Goal: Task Accomplishment & Management: Manage account settings

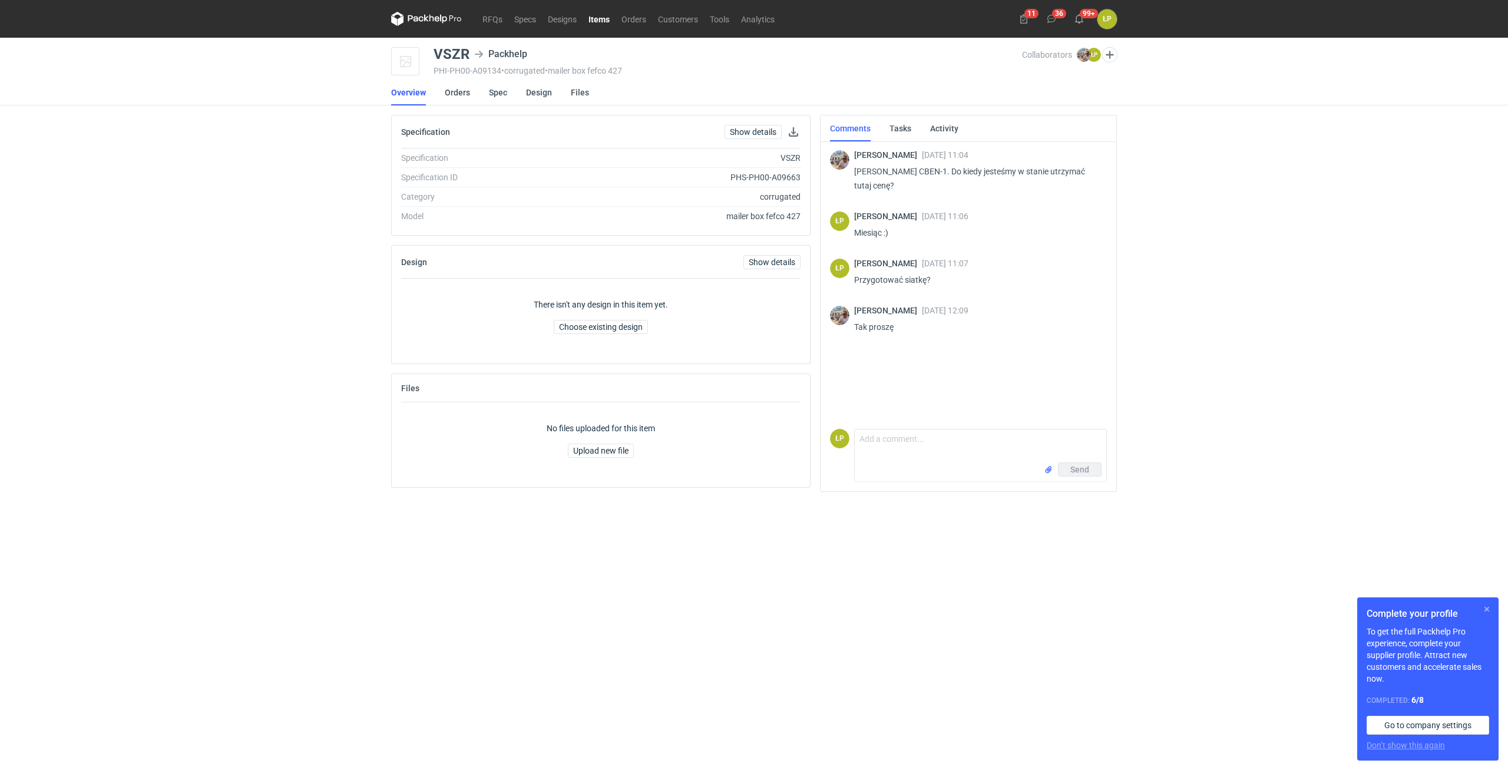
click at [1486, 610] on button "button" at bounding box center [1487, 609] width 14 height 14
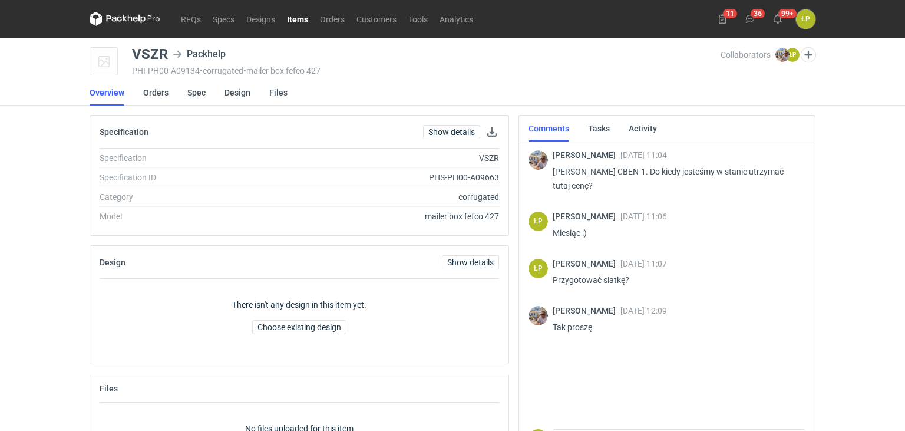
click at [162, 54] on div "VSZR" at bounding box center [150, 54] width 36 height 14
click at [163, 54] on div "VSZR" at bounding box center [150, 54] width 36 height 14
copy div "VSZR"
click at [648, 170] on p "Panie Łukaszu wycena CBEN-1. Do kiedy jesteśmy w stanie utrzymać tutaj cenę?" at bounding box center [674, 178] width 243 height 28
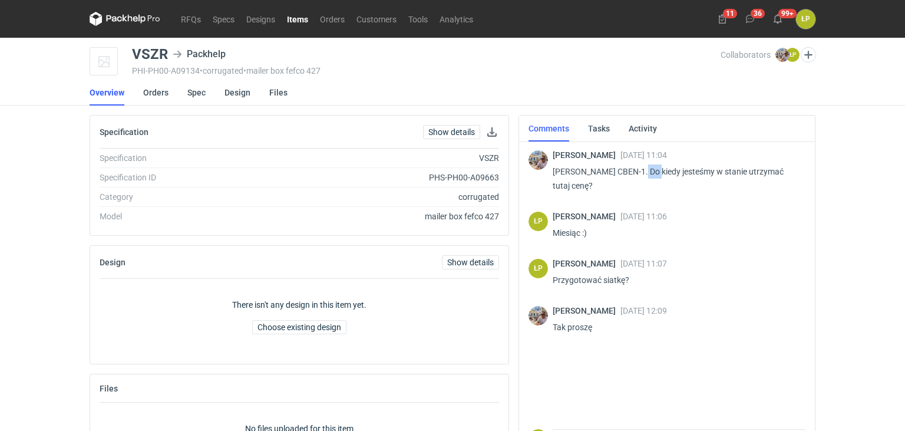
copy p "CBEN"
click at [197, 90] on link "Spec" at bounding box center [196, 93] width 18 height 26
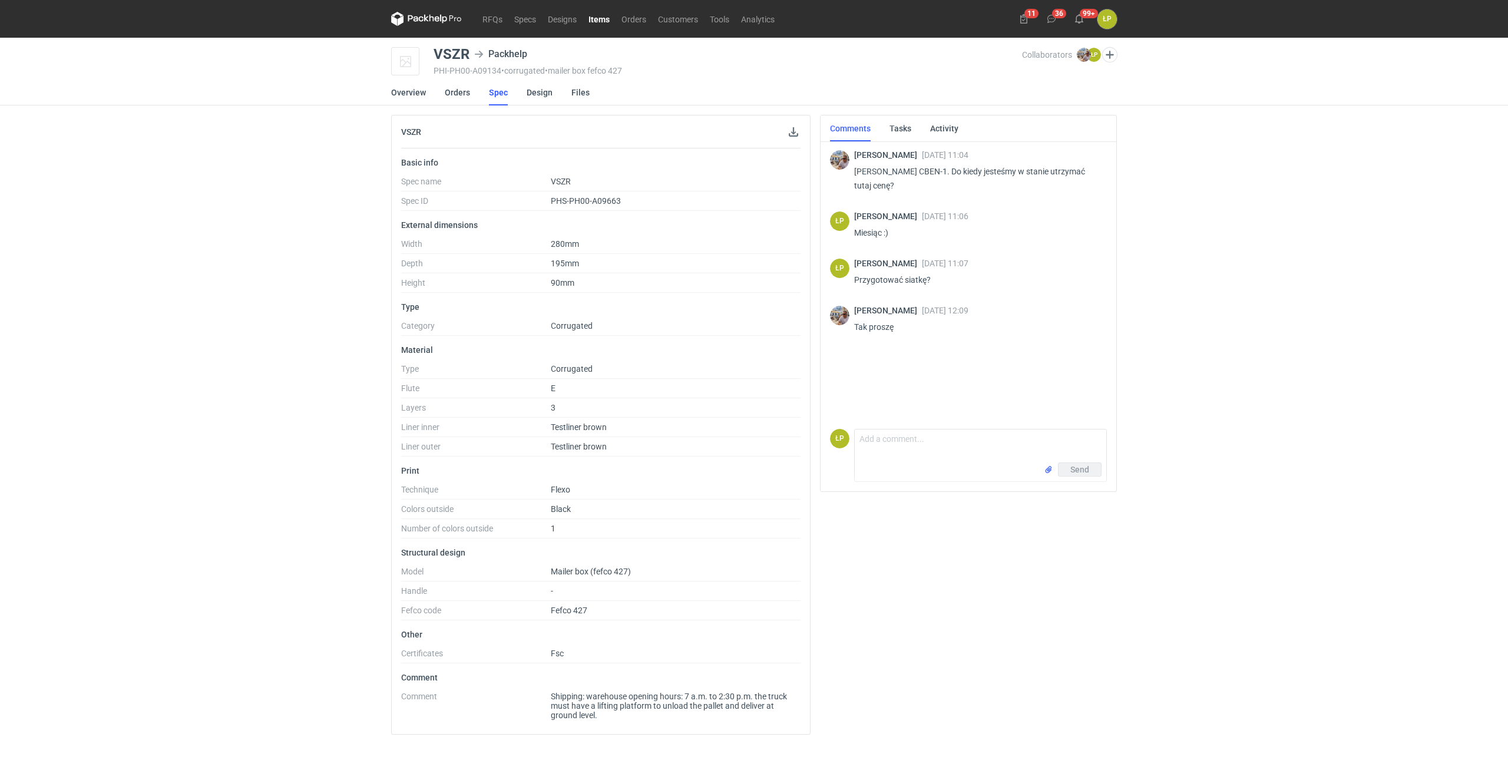
click at [945, 173] on p "Panie Łukaszu wycena CBEN-1. Do kiedy jesteśmy w stanie utrzymać tutaj cenę?" at bounding box center [975, 178] width 243 height 28
copy p "CBEN"
click at [908, 438] on textarea "Comment message" at bounding box center [981, 446] width 252 height 33
paste textarea "GPJG"
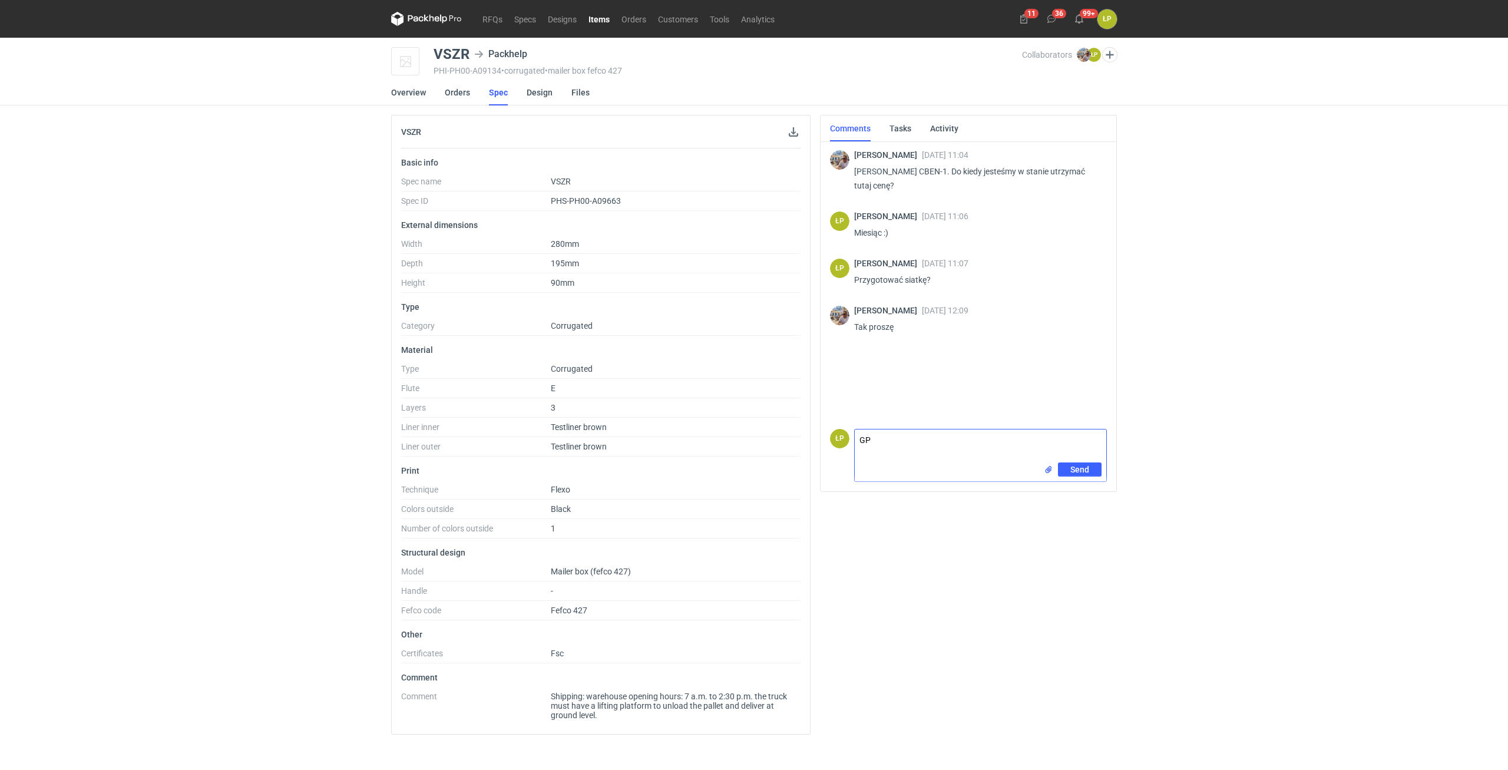
type textarea "G"
click at [859, 438] on textarea "Według wyceny to jest reorder" at bounding box center [981, 446] width 252 height 33
click at [1072, 442] on textarea "sprawdziłem jeszcze raz i według wyceny to jest reorder" at bounding box center [981, 446] width 252 height 33
paste textarea "GPJG"
type textarea "sprawdziłem jeszcze raz i według wyceny to jest reorder GPJG"
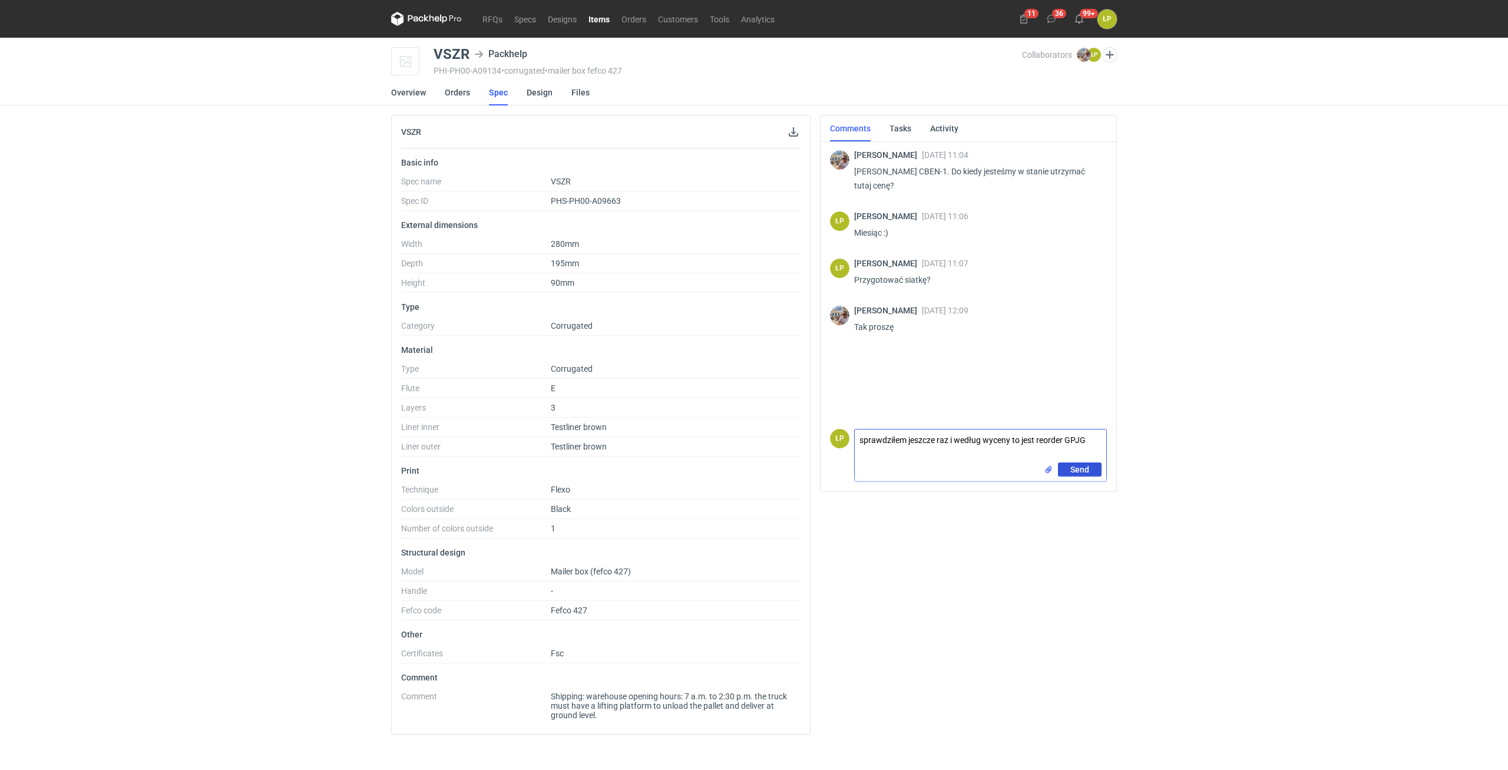
click at [1093, 464] on button "Send" at bounding box center [1080, 470] width 44 height 14
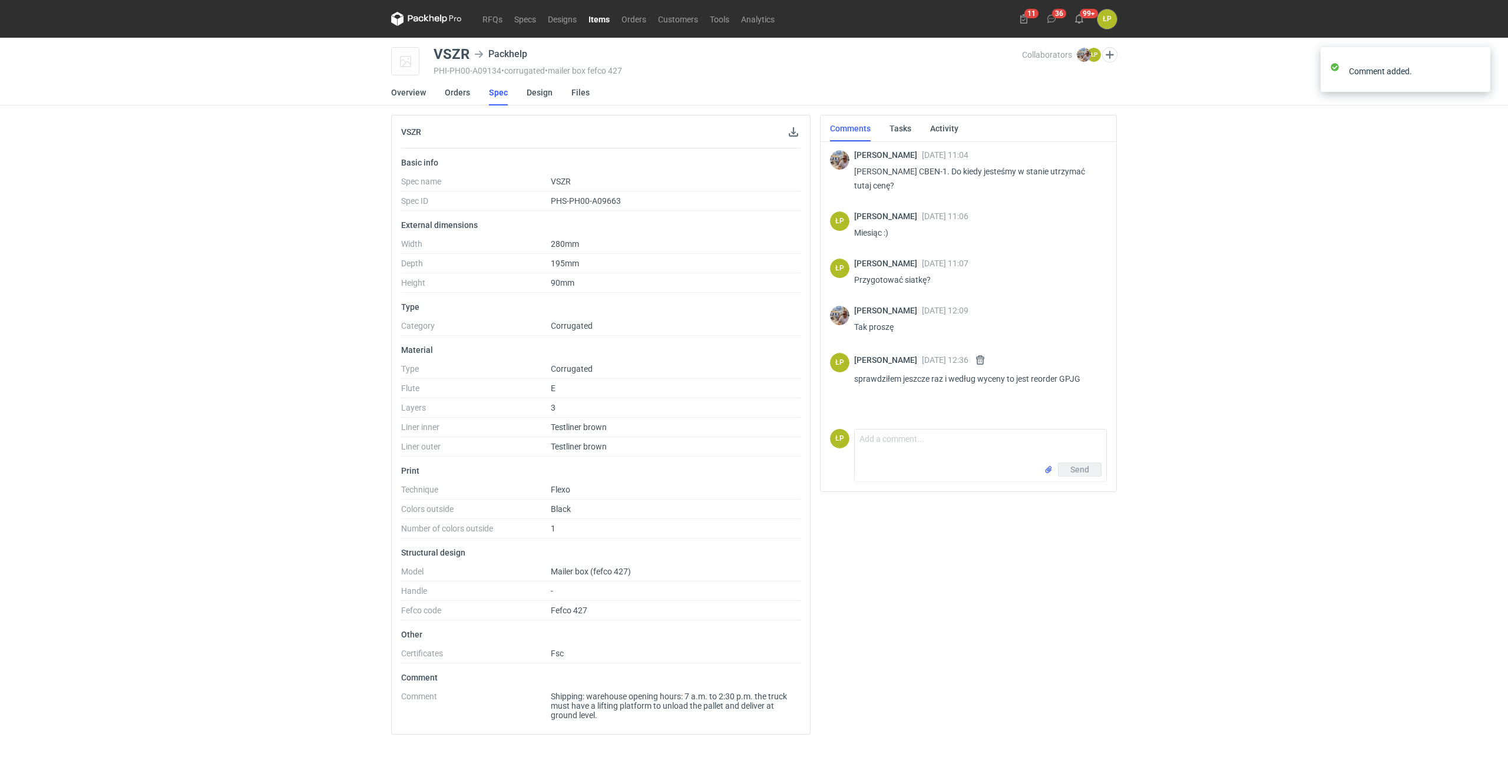
click at [1162, 502] on div "RFQs Specs Designs Items Orders Customers Tools Analytics 11 36 99+ ŁP Łukasz P…" at bounding box center [754, 385] width 1508 height 770
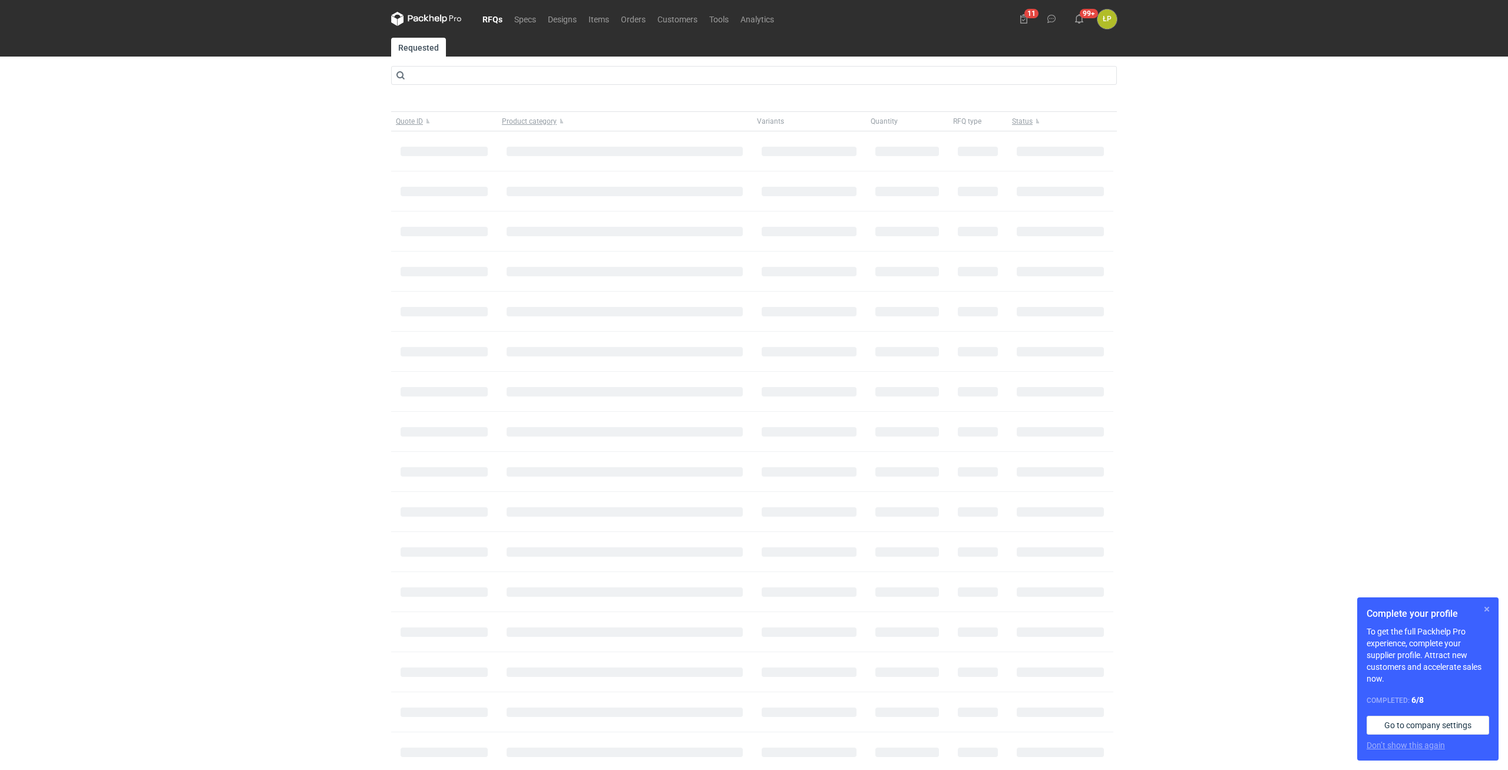
click at [1487, 606] on button "button" at bounding box center [1487, 609] width 14 height 14
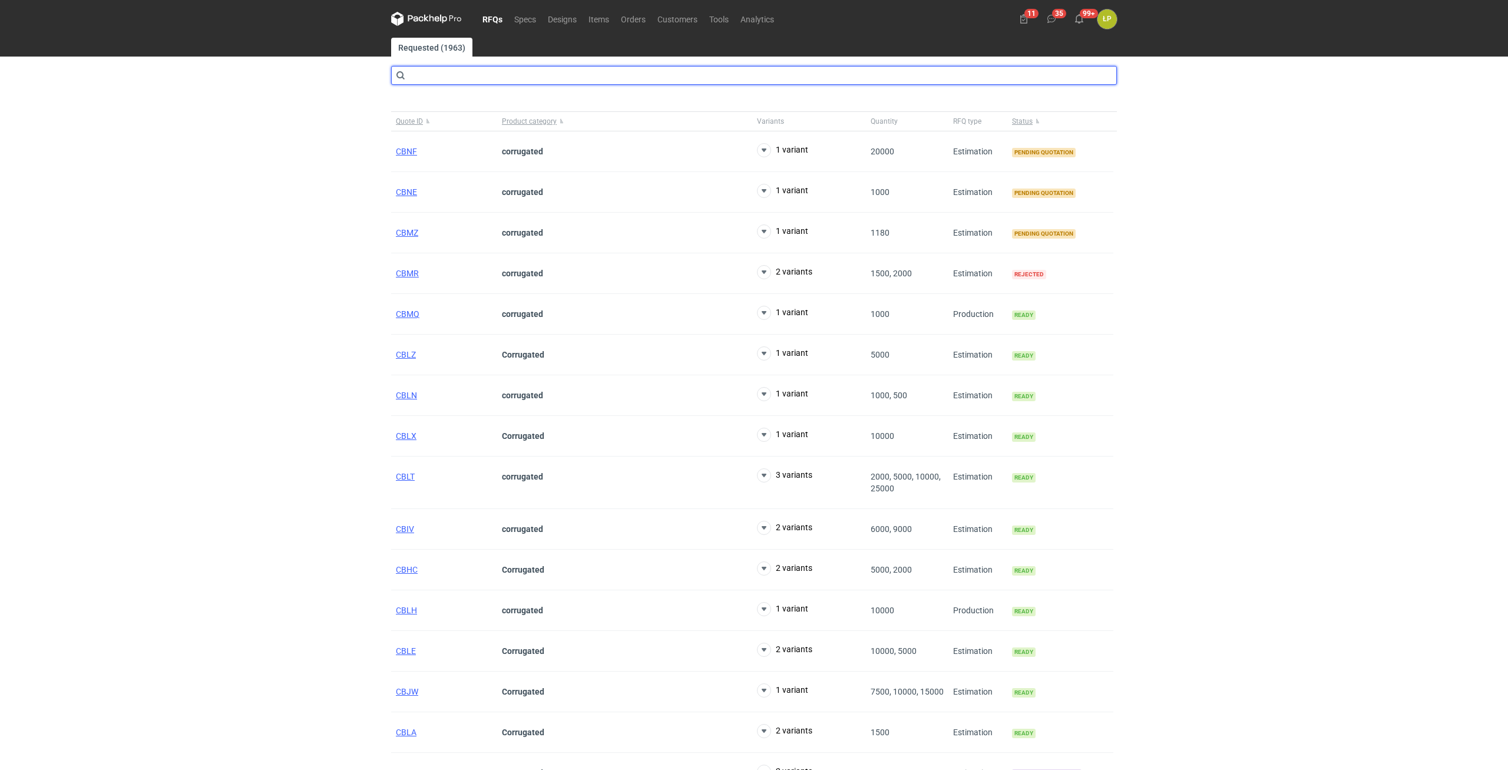
click at [500, 85] on input "text" at bounding box center [754, 75] width 726 height 19
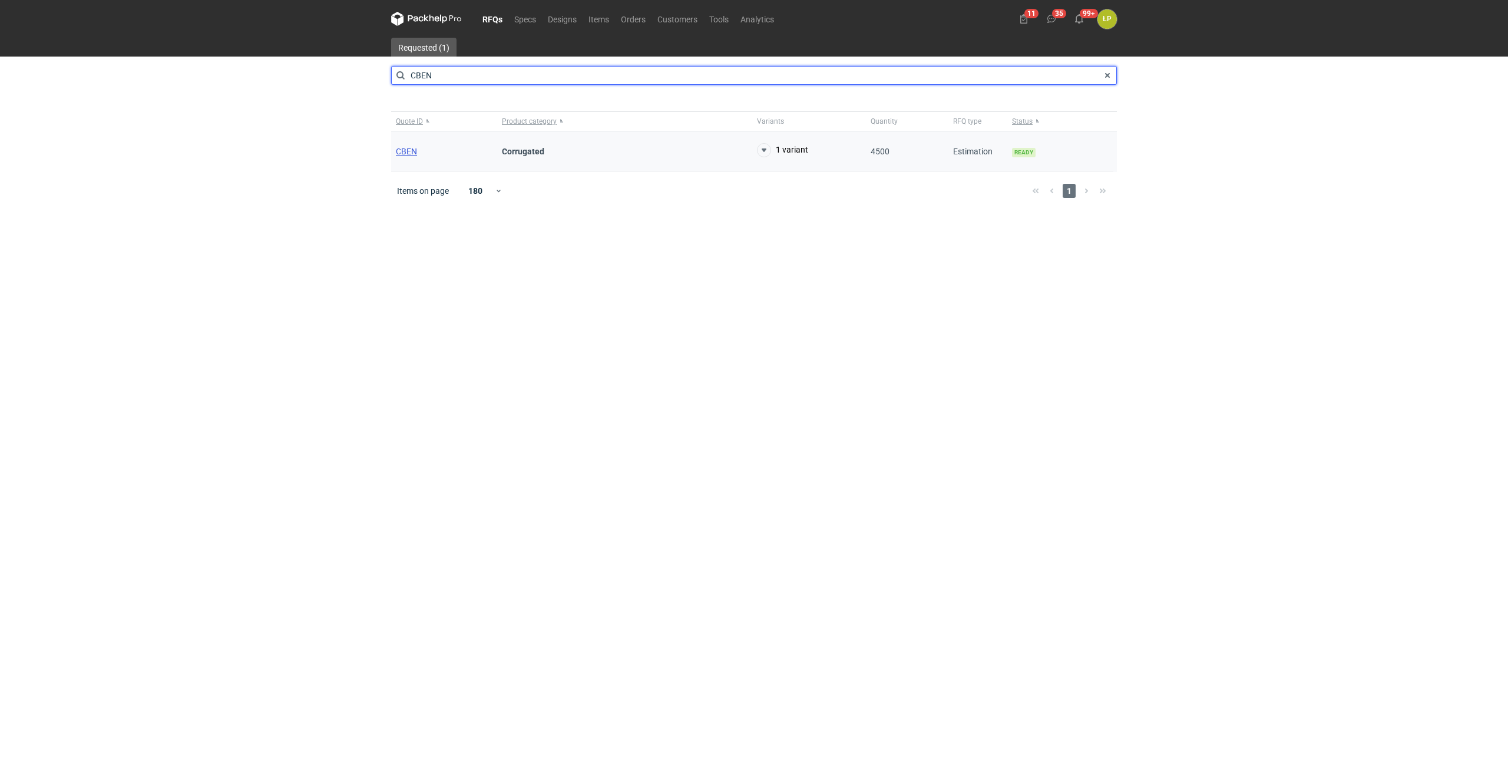
type input "CBEN"
click at [411, 150] on span "CBEN" at bounding box center [406, 151] width 21 height 9
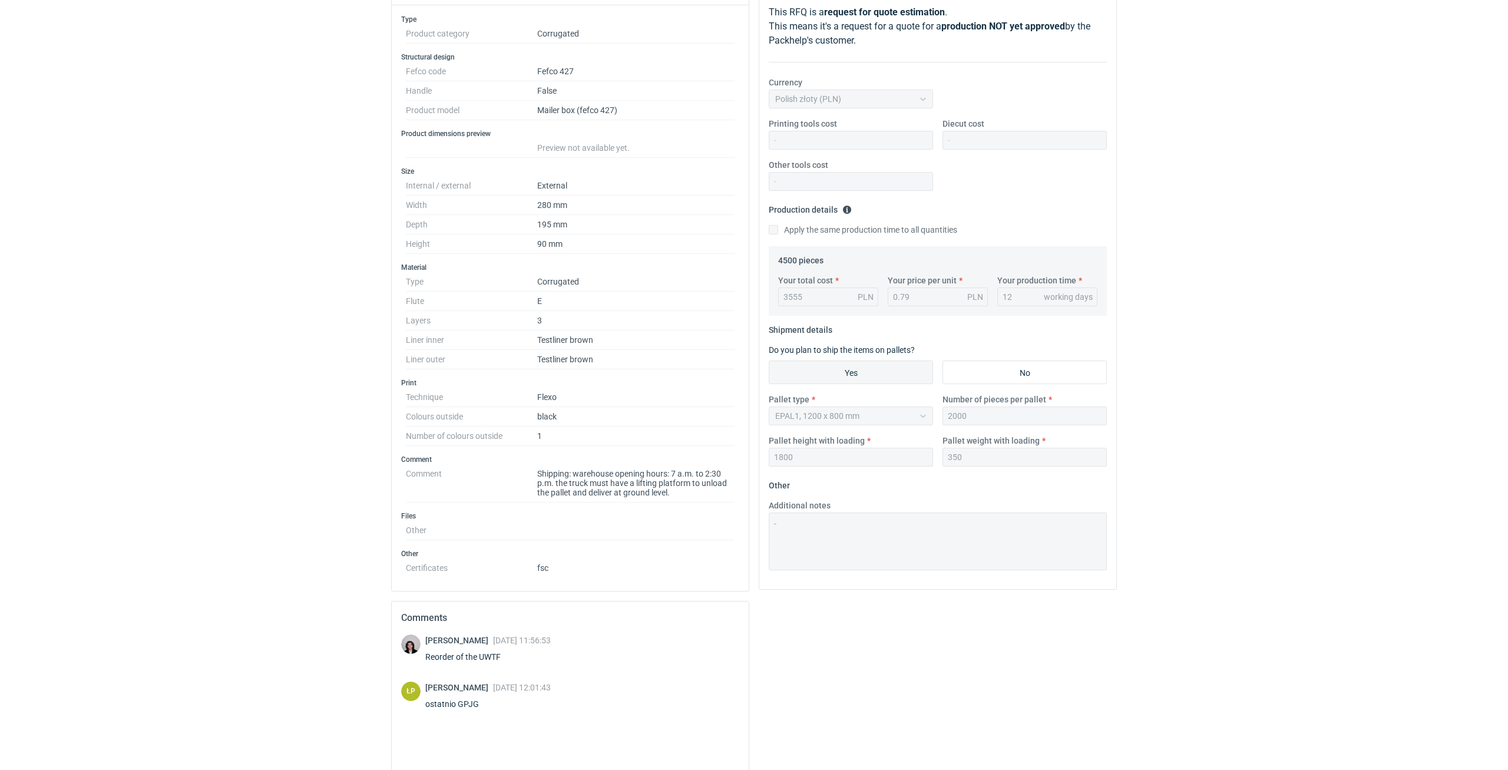
scroll to position [277, 0]
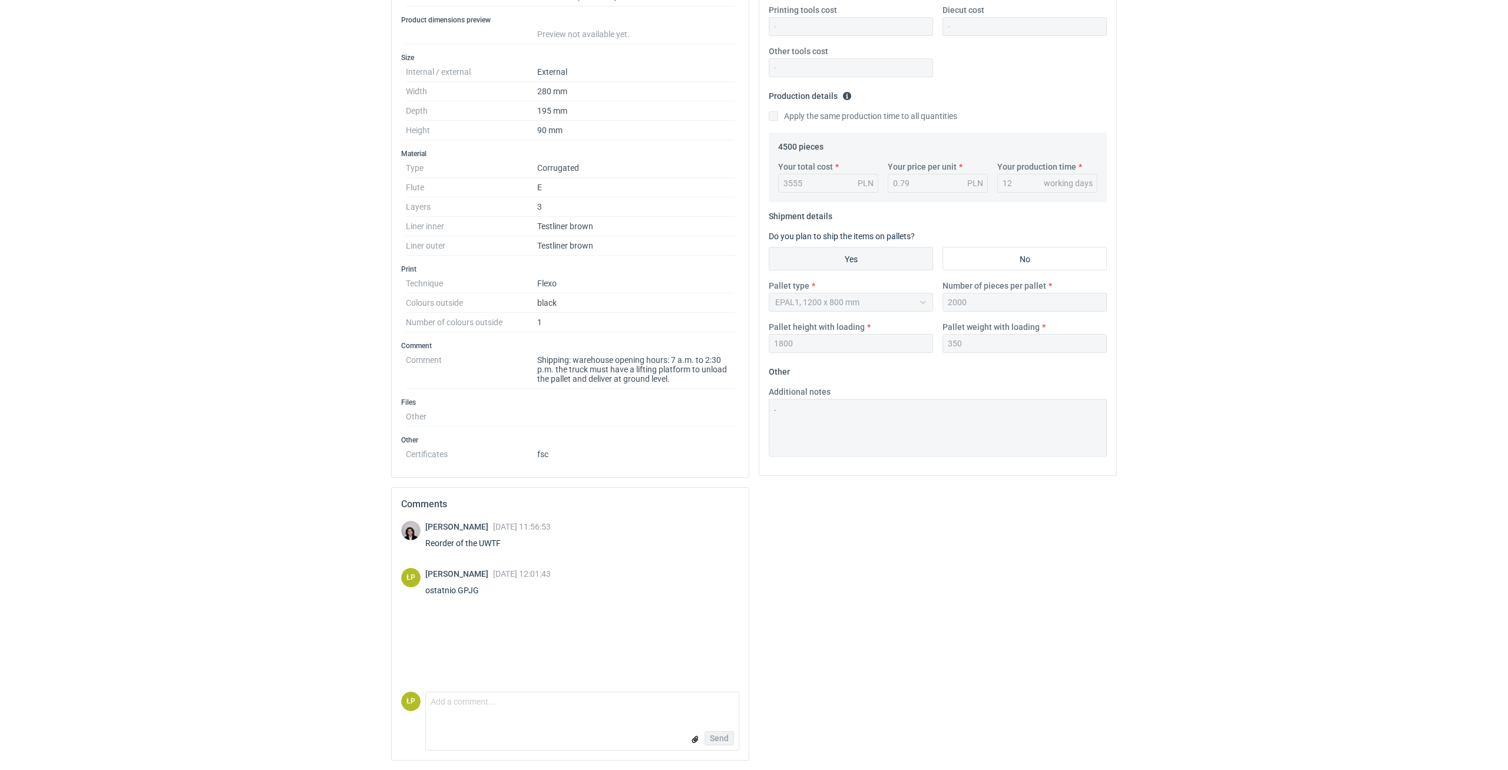
click at [471, 586] on div "ostatnio GPJG" at bounding box center [488, 591] width 126 height 12
click at [471, 587] on div "ostatnio GPJG" at bounding box center [488, 591] width 126 height 12
copy div "GPJG"
click at [477, 596] on div "Łukasz Postawa 27 Aug 2025 12:01:43 ostatnio GPJG" at bounding box center [488, 584] width 126 height 33
click at [475, 593] on div "ostatnio GPJG" at bounding box center [488, 591] width 126 height 12
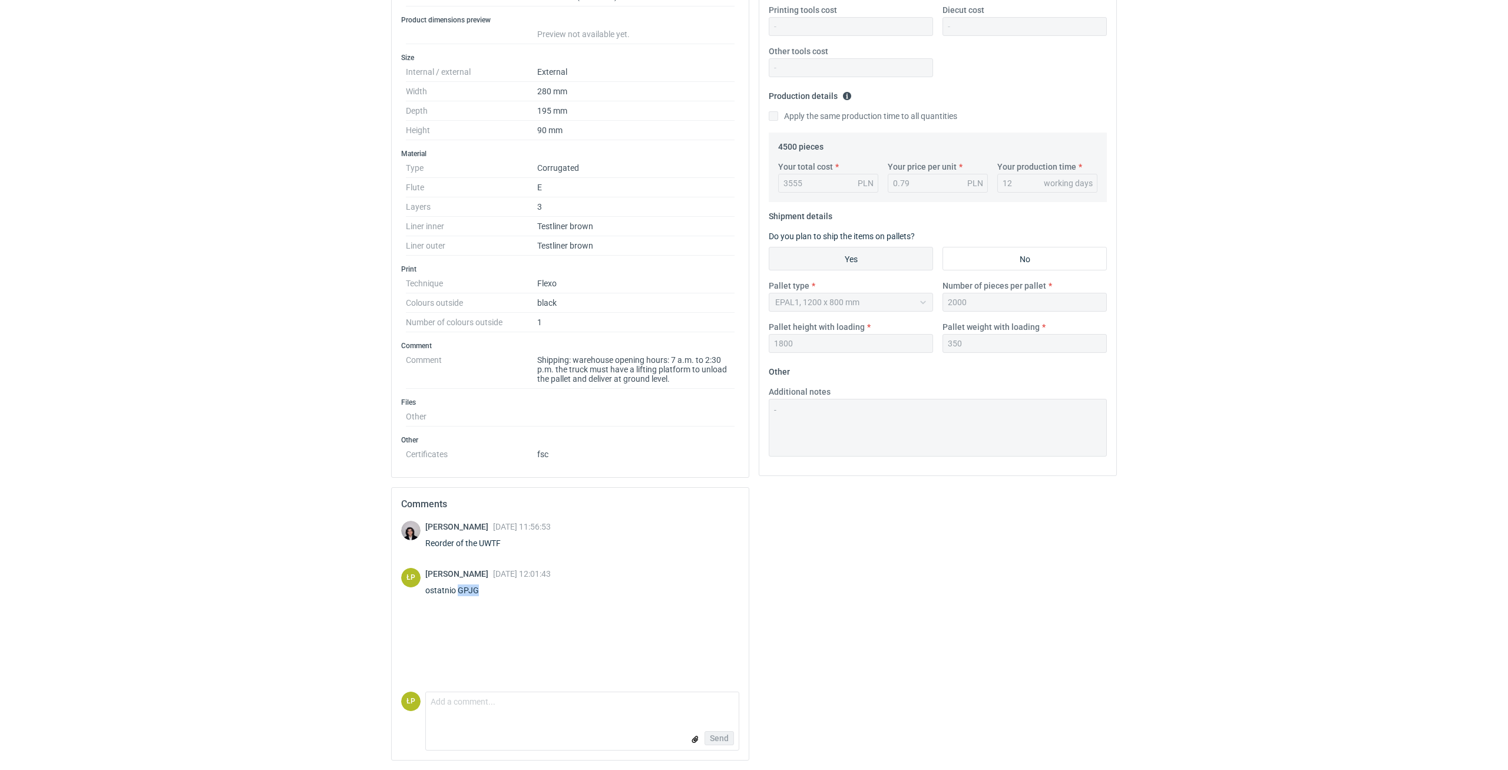
click at [475, 593] on div "ostatnio GPJG" at bounding box center [488, 591] width 126 height 12
copy div "GPJG"
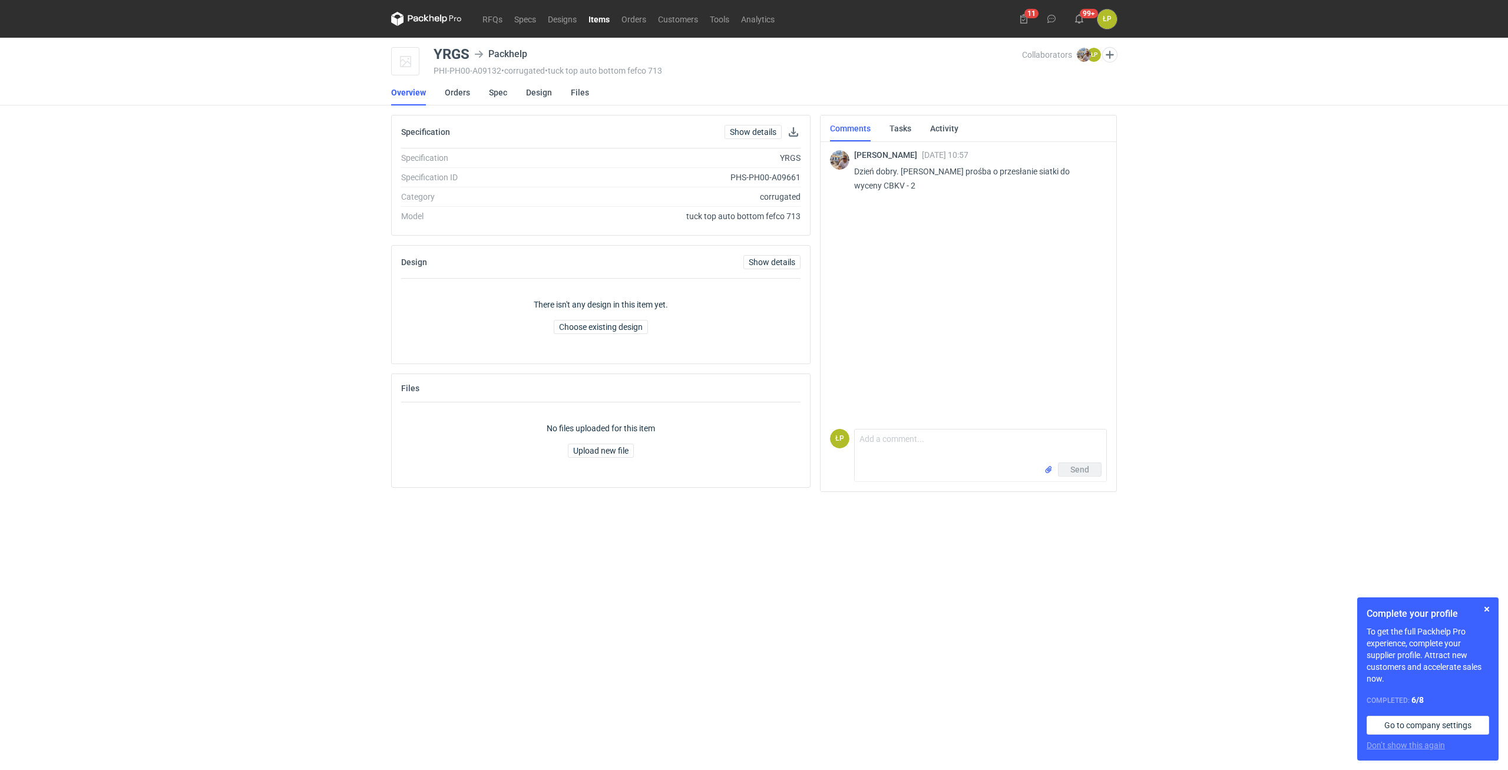
click at [1480, 606] on div "Complete your profile To get the full Packhelp Pro experience, complete your su…" at bounding box center [1428, 678] width 141 height 163
click at [1486, 609] on button "button" at bounding box center [1487, 609] width 14 height 14
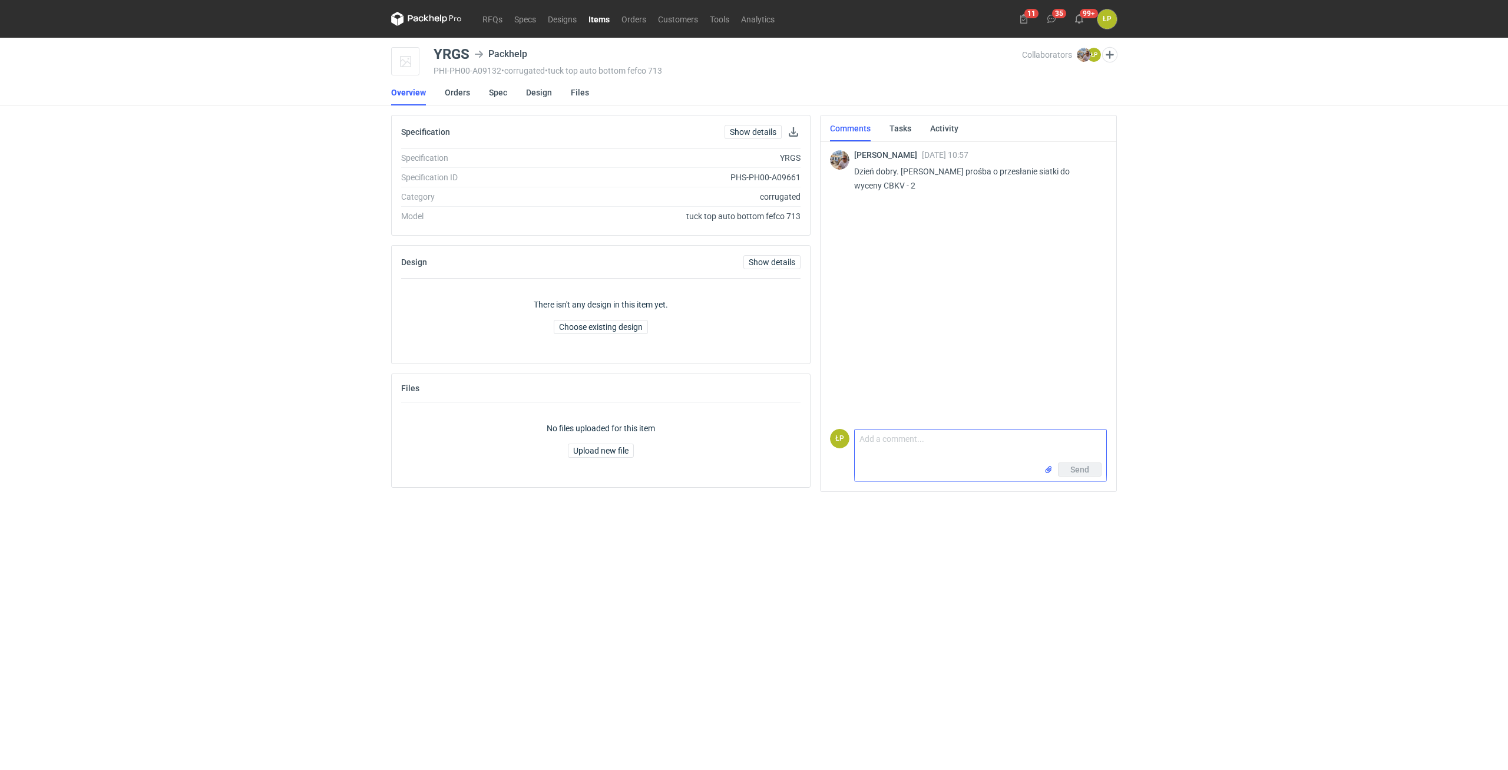
click at [978, 435] on textarea "Comment message" at bounding box center [981, 446] width 252 height 33
paste textarea "Czy na pewno F713 na pudełko wysyłkowe? To nie jest dobra konstrukcja."
type textarea "Czy na pewno F713 na pudełko wysyłkowe? To nie jest dobra konstrukcja. - inform…"
click at [1079, 468] on span "Send" at bounding box center [1080, 469] width 19 height 8
click at [1177, 430] on div "RFQs Specs Designs Items Orders Customers Tools Analytics 11 35 99+ ŁP Łukasz P…" at bounding box center [754, 385] width 1508 height 770
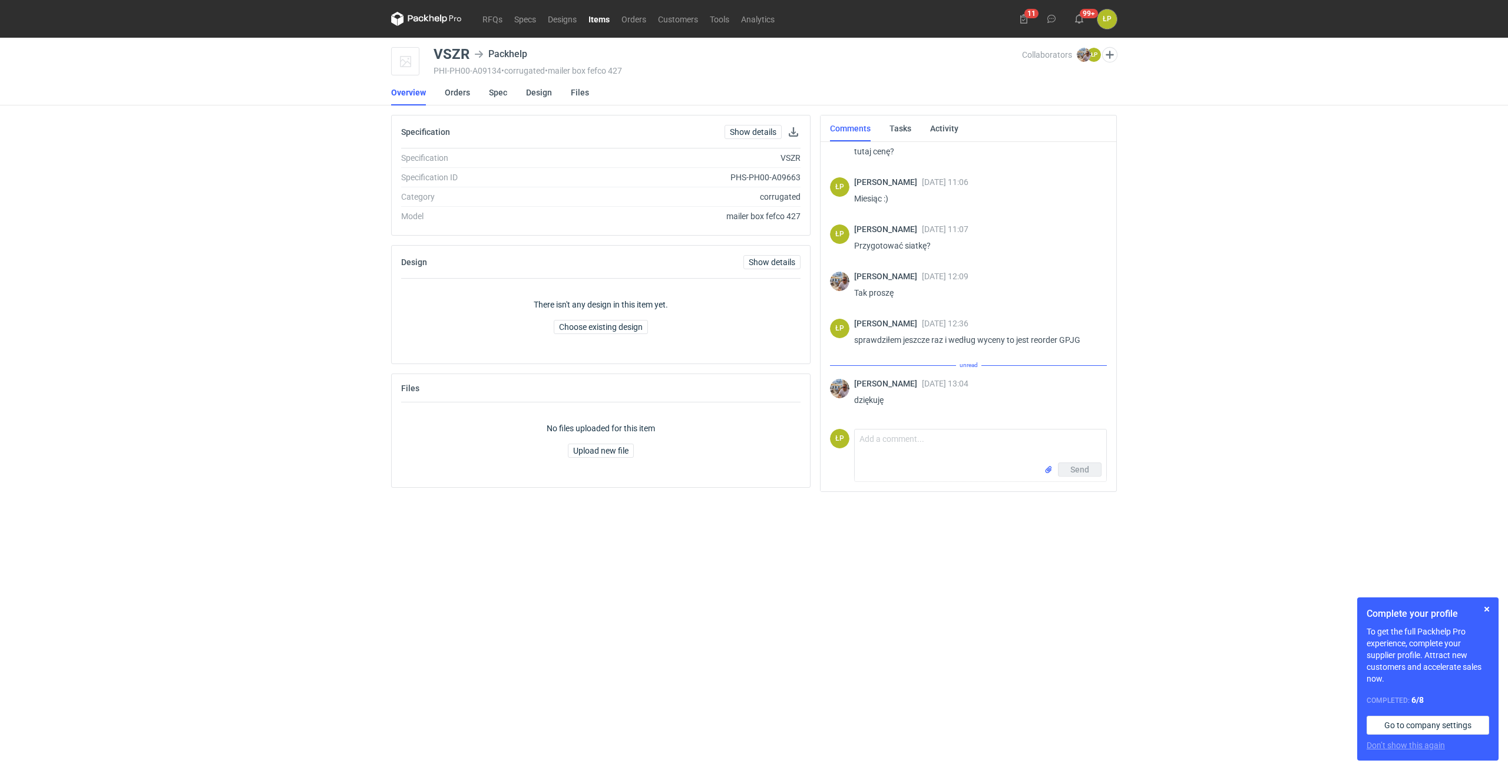
scroll to position [21, 0]
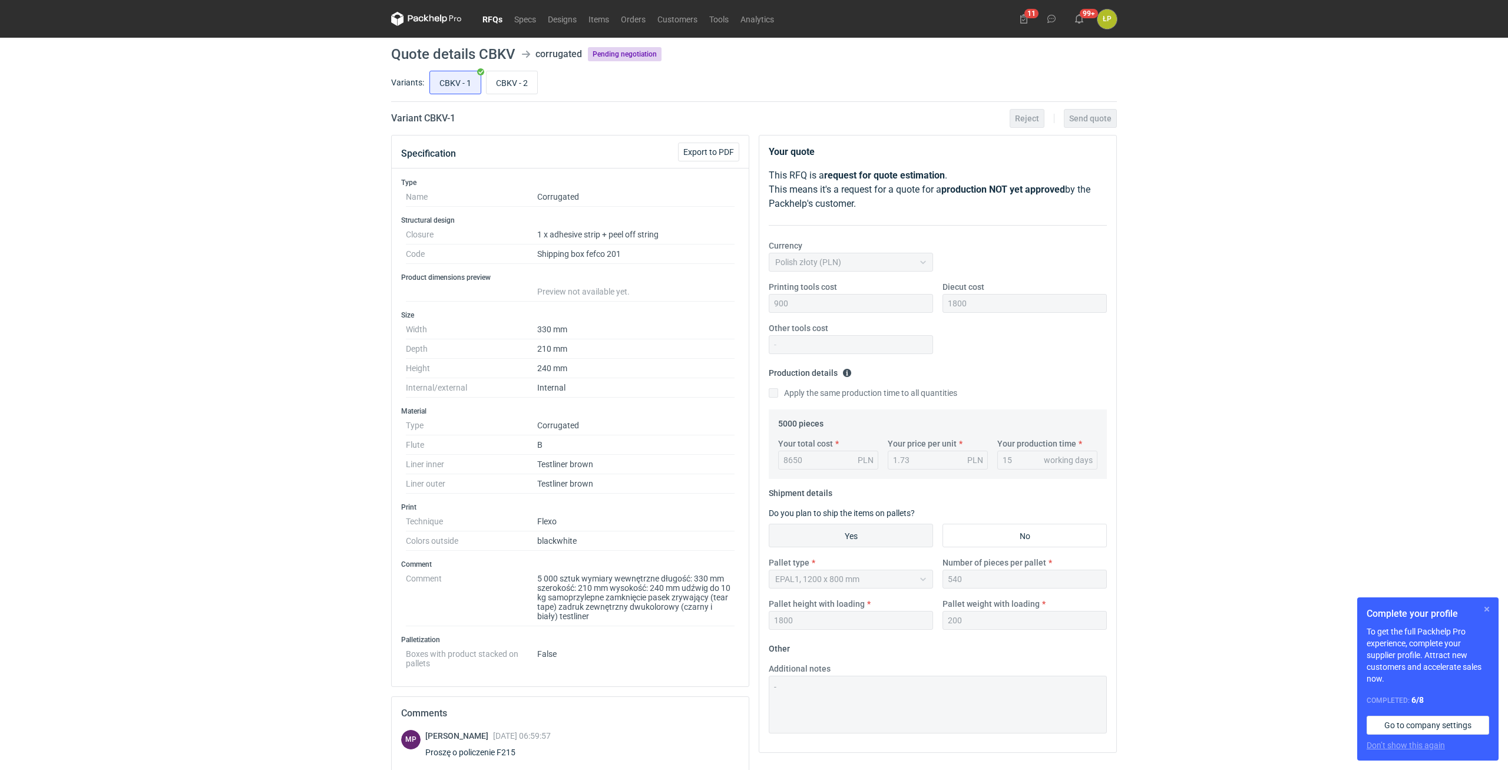
click at [1484, 610] on button "button" at bounding box center [1487, 609] width 14 height 14
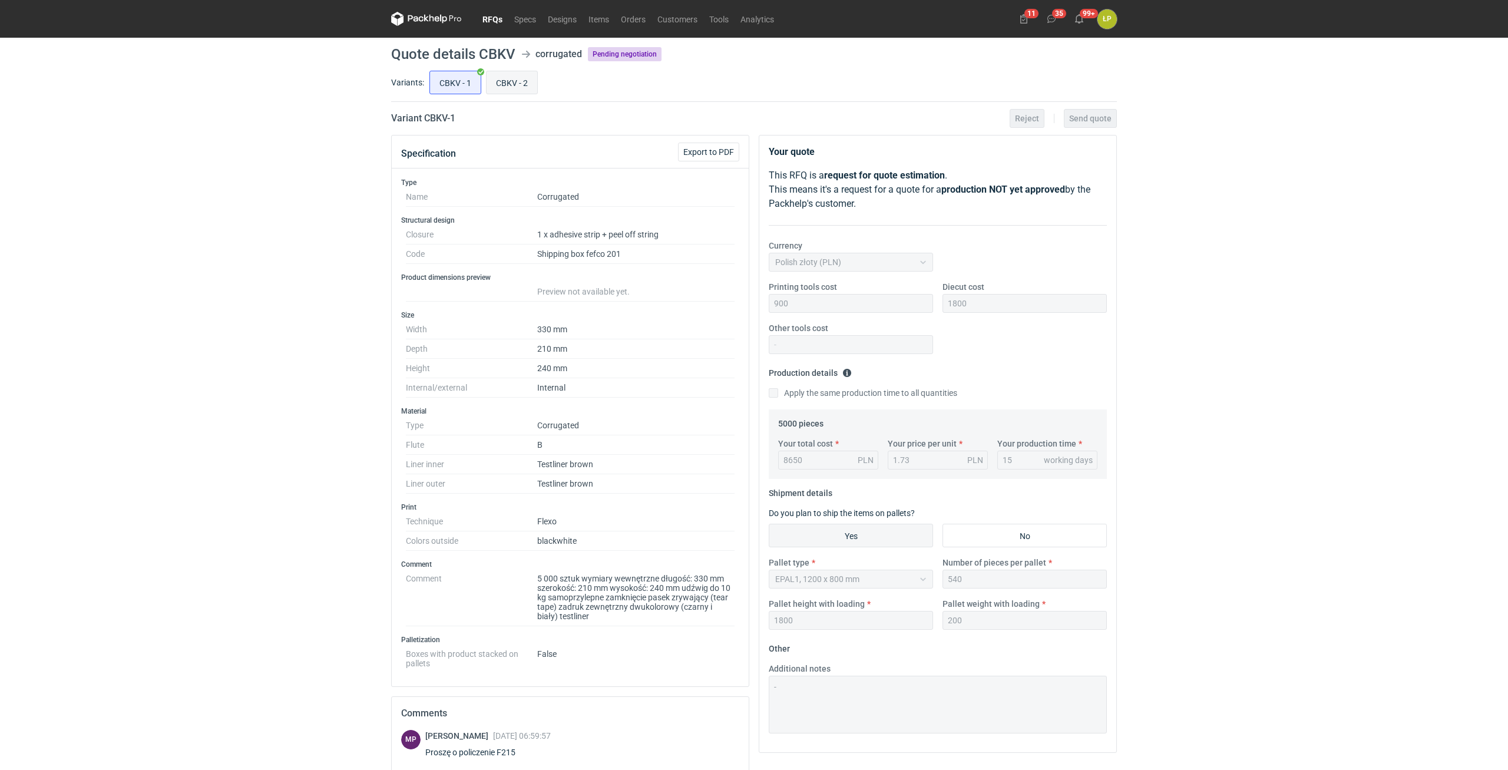
click at [507, 80] on input "CBKV - 2" at bounding box center [512, 82] width 51 height 22
radio input "true"
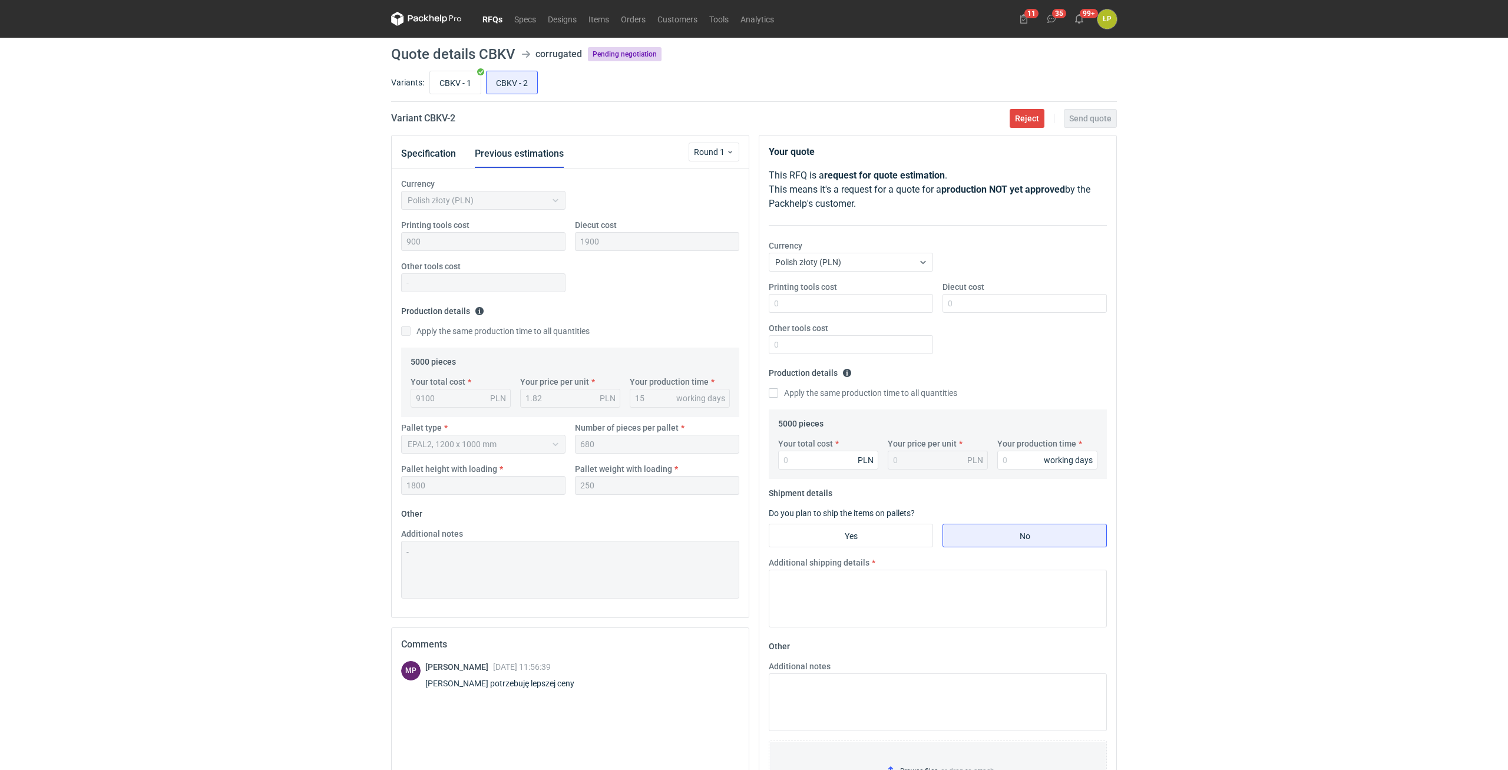
click at [434, 120] on h2 "Variant CBKV - 2" at bounding box center [423, 118] width 64 height 14
copy h2 "CBKV"
click at [833, 313] on div "Printing tools cost Diecut cost Other tools cost" at bounding box center [938, 322] width 348 height 82
click at [834, 306] on input "Printing tools cost" at bounding box center [851, 303] width 164 height 19
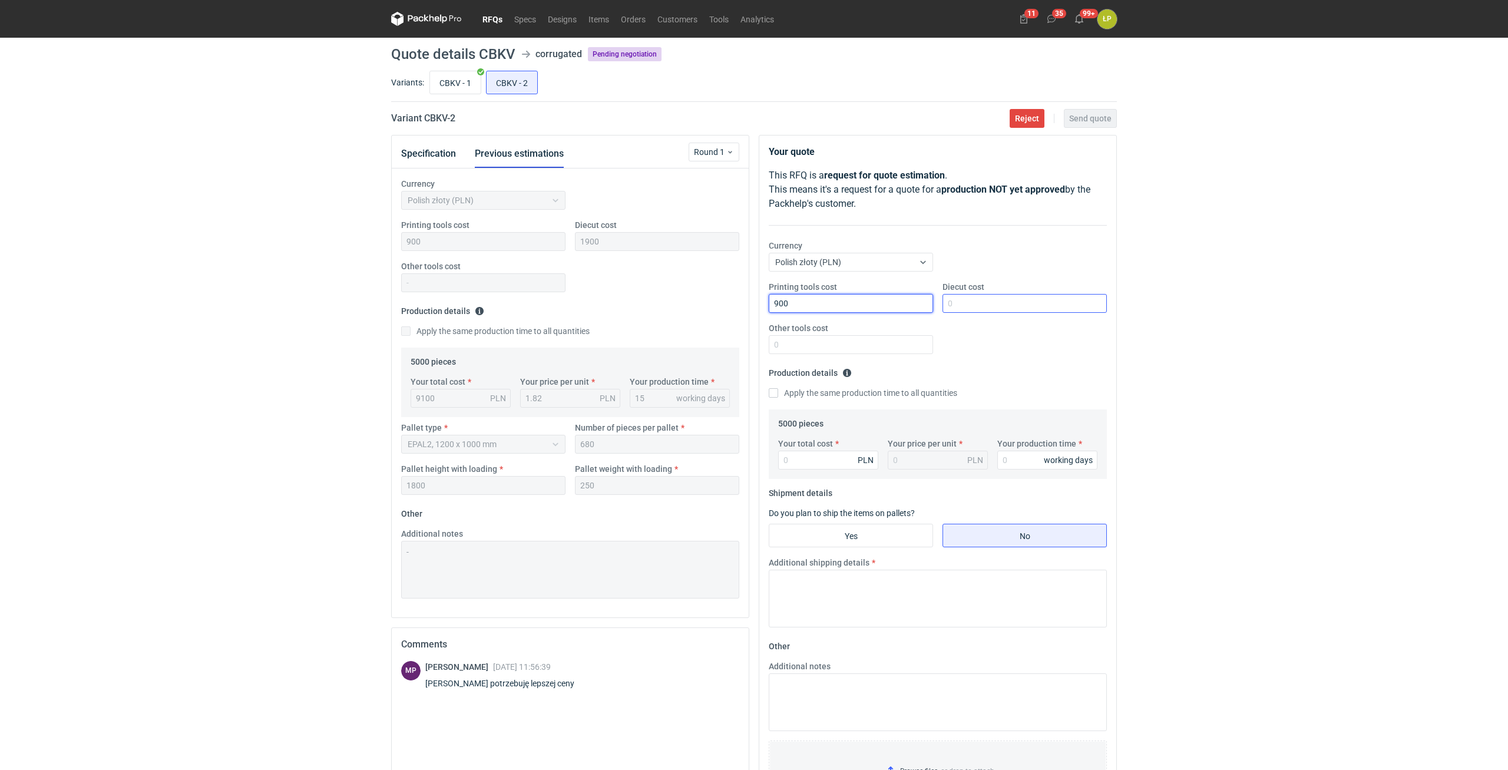
type input "900"
click at [978, 301] on input "Diecut cost" at bounding box center [1025, 303] width 164 height 19
type input "1900"
click at [920, 339] on input "Other tools cost" at bounding box center [851, 344] width 164 height 19
type input "0"
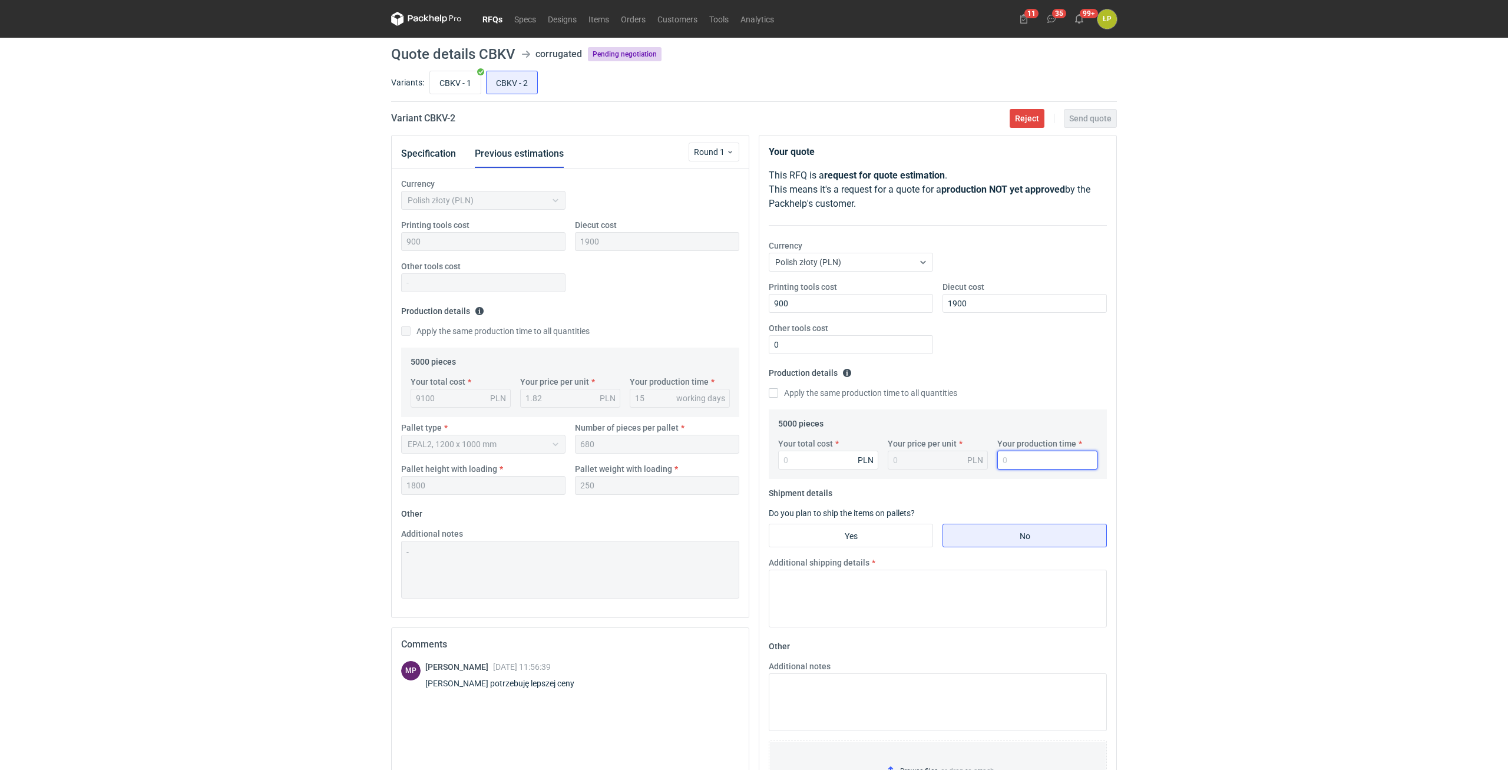
click at [1015, 465] on input "Your production time" at bounding box center [1048, 460] width 100 height 19
type input "15"
click at [828, 467] on input "Your total cost" at bounding box center [828, 460] width 100 height 19
type input "8700"
type input "1.74"
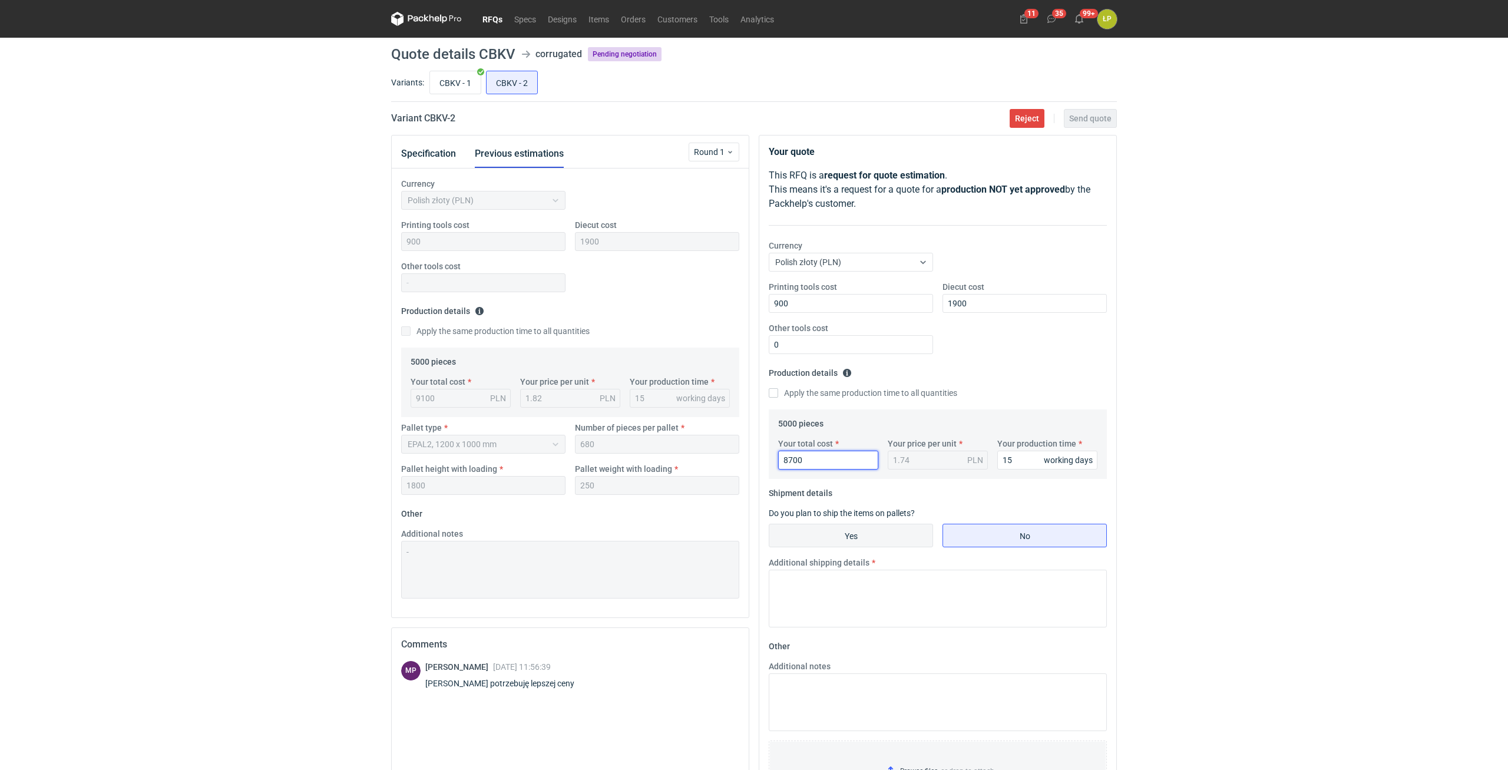
type input "8700"
click at [854, 541] on input "Yes" at bounding box center [851, 535] width 163 height 22
radio input "true"
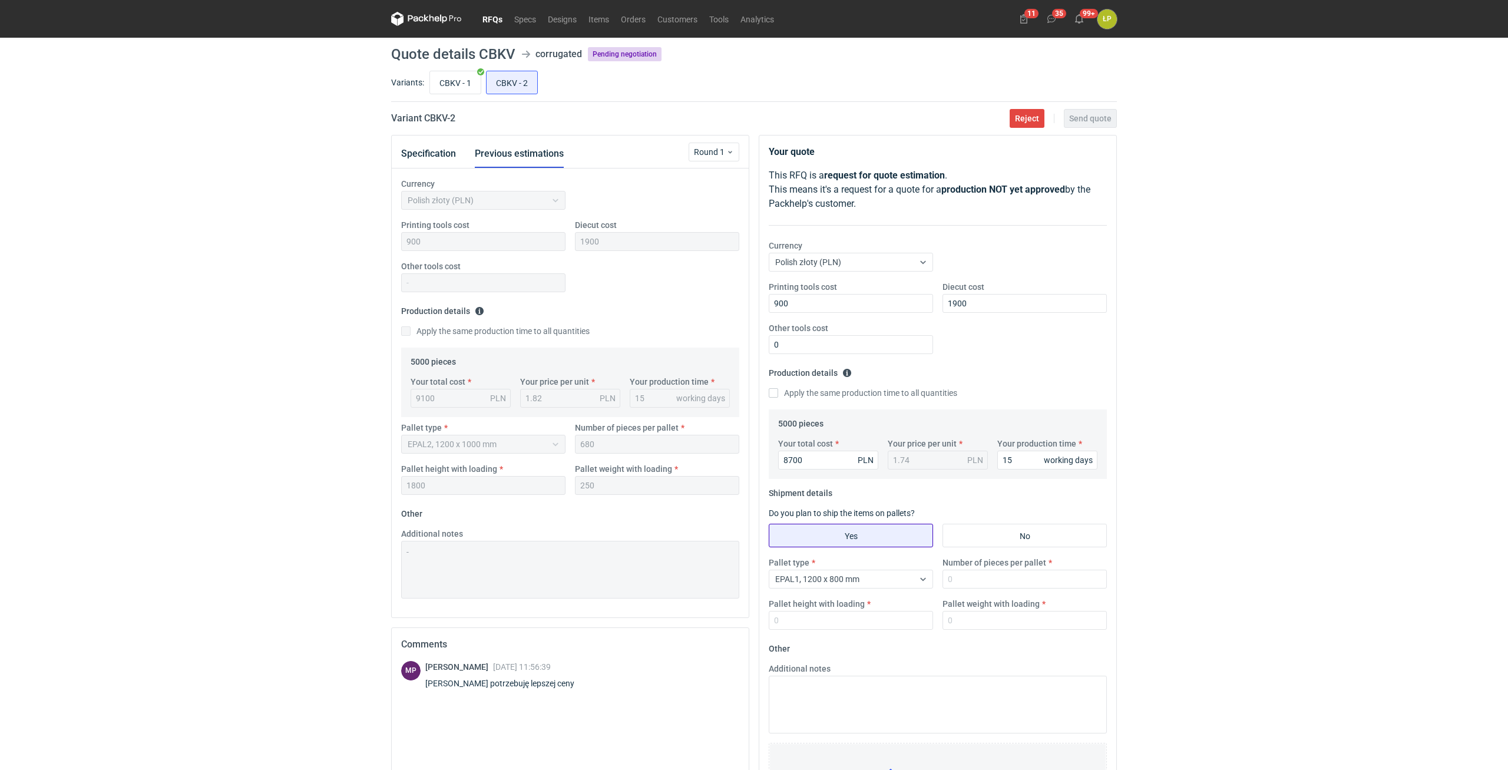
scroll to position [141, 0]
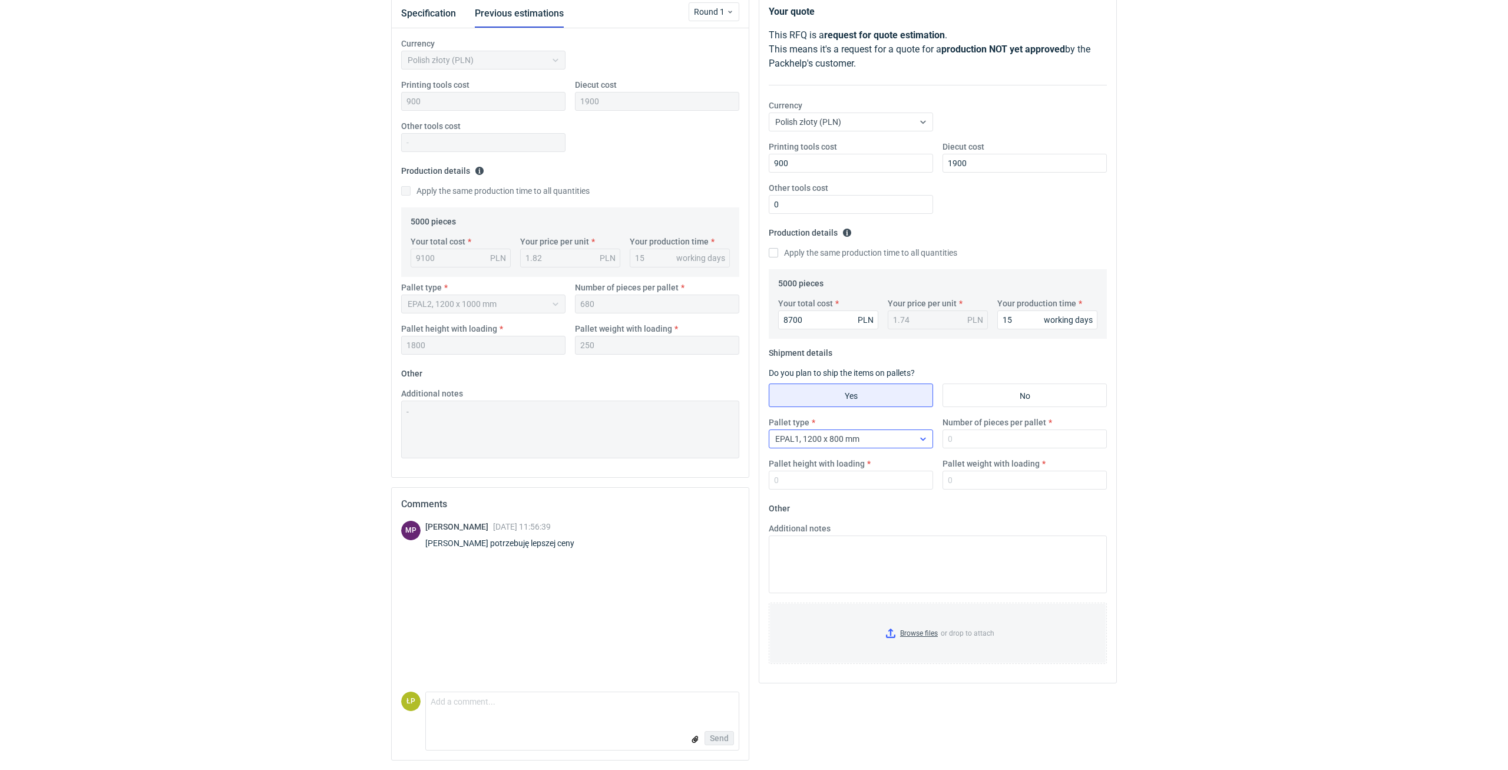
click at [900, 436] on div "EPAL1, 1200 x 800 mm" at bounding box center [842, 439] width 144 height 16
click at [883, 484] on div "EPAL2, 1200 x 1000 mm" at bounding box center [851, 485] width 146 height 12
click at [963, 438] on input "Number of pieces per pallet" at bounding box center [1025, 439] width 164 height 19
type input "680"
click at [903, 476] on input "Pallet height with loading" at bounding box center [851, 480] width 164 height 19
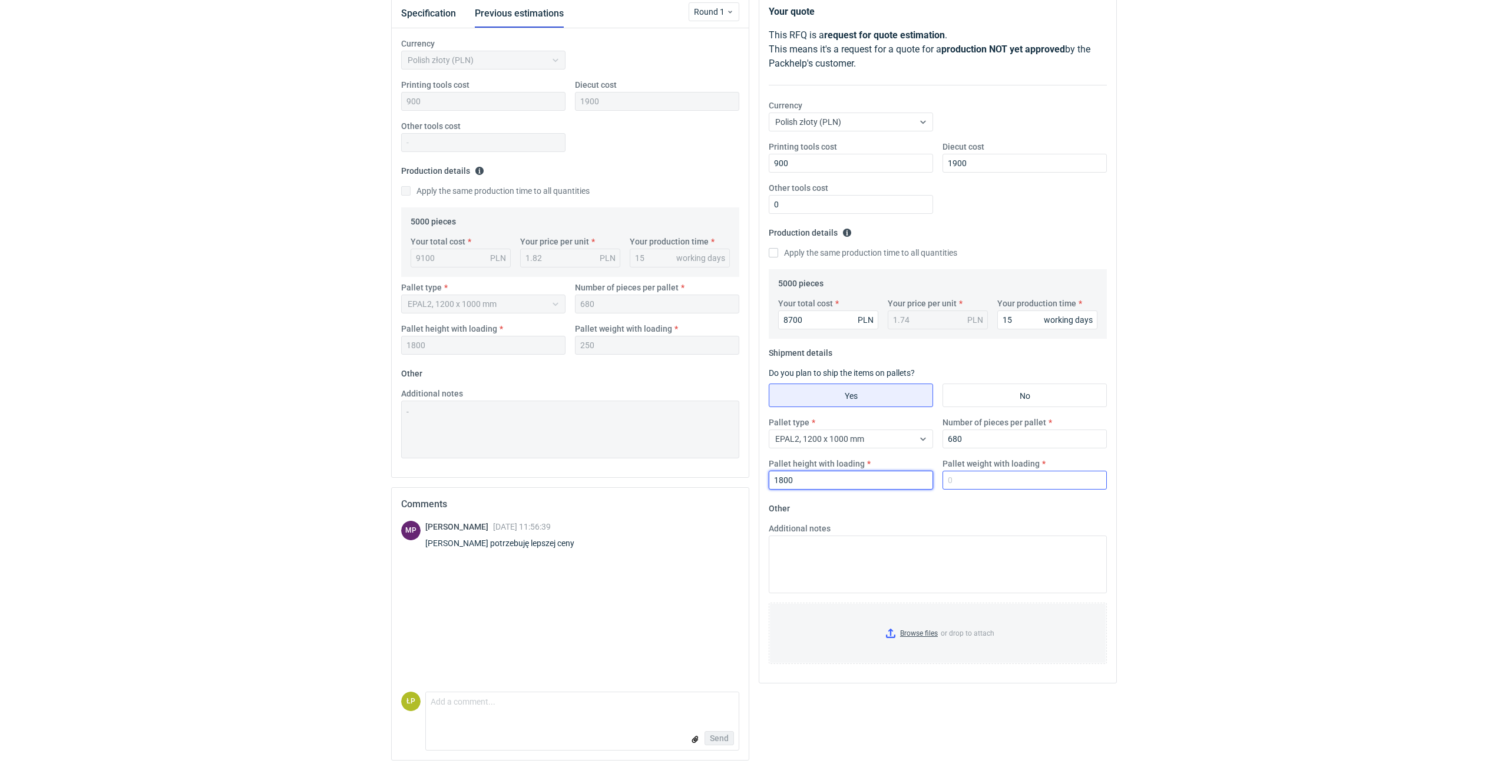
type input "1800"
click at [1006, 484] on input "Pallet weight with loading" at bounding box center [1025, 480] width 164 height 19
type input "250"
click at [1246, 480] on div "RFQs Specs Designs Items Orders Customers Tools Analytics 11 35 99+ ŁP Łukasz P…" at bounding box center [754, 245] width 1508 height 770
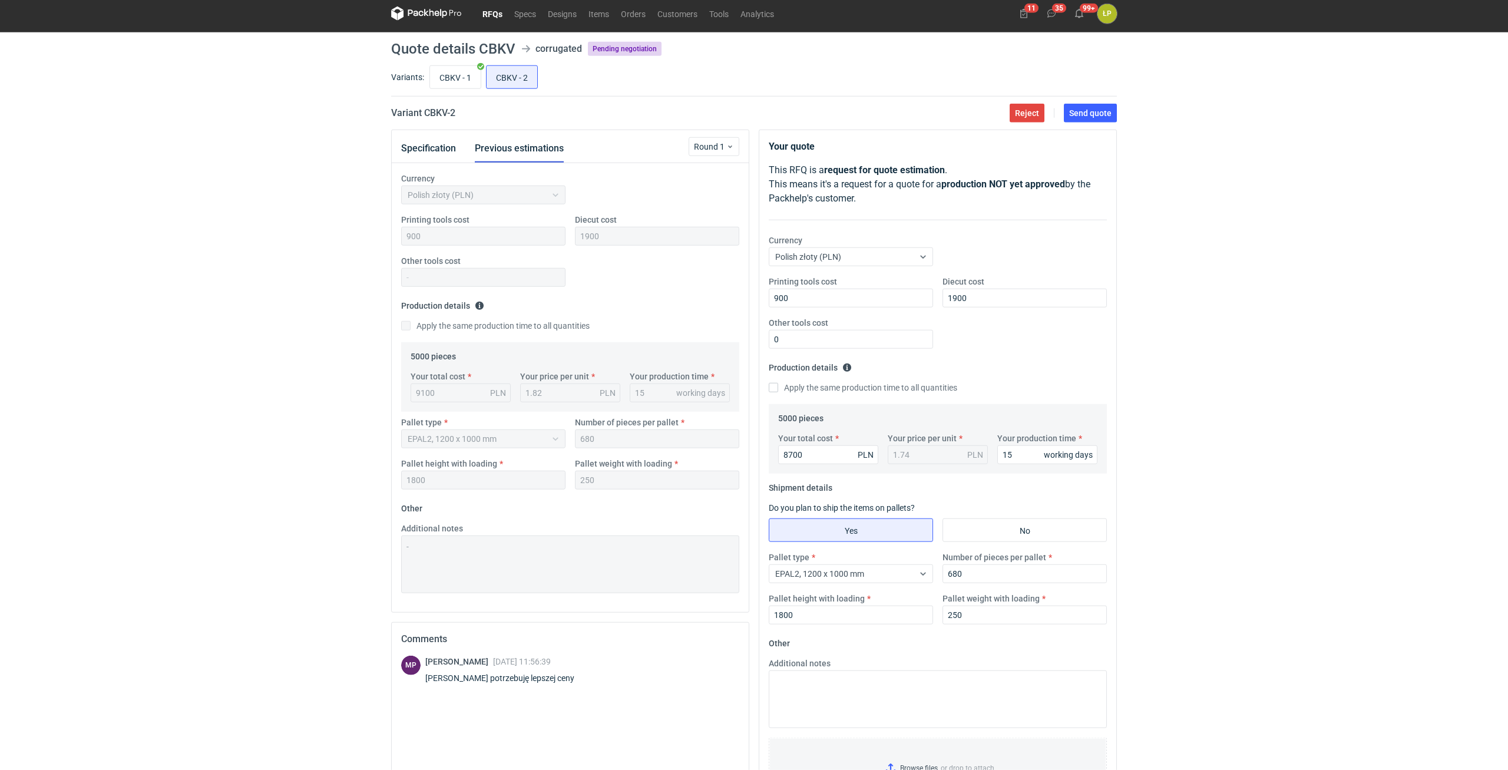
scroll to position [0, 0]
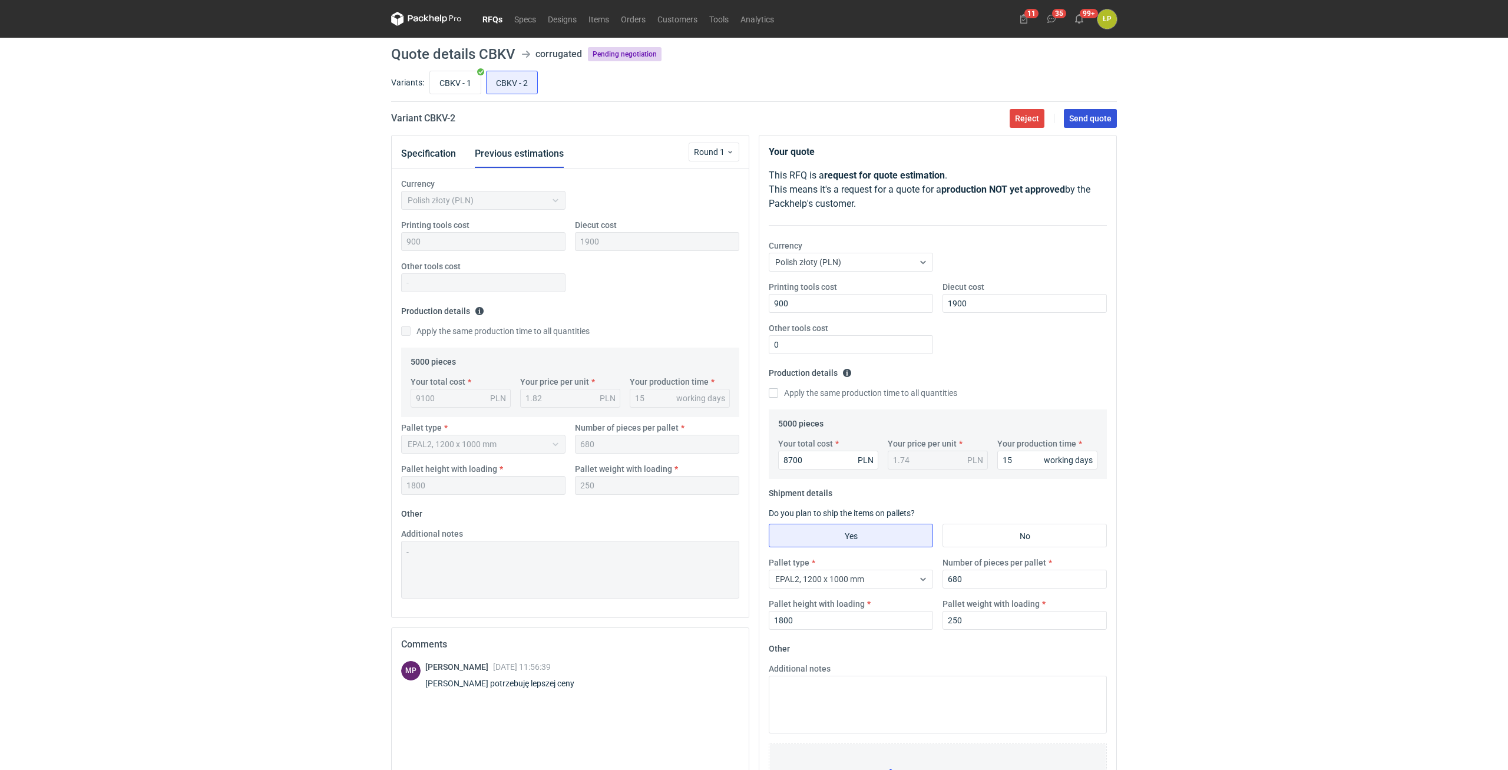
click at [1094, 125] on button "Send quote" at bounding box center [1090, 118] width 53 height 19
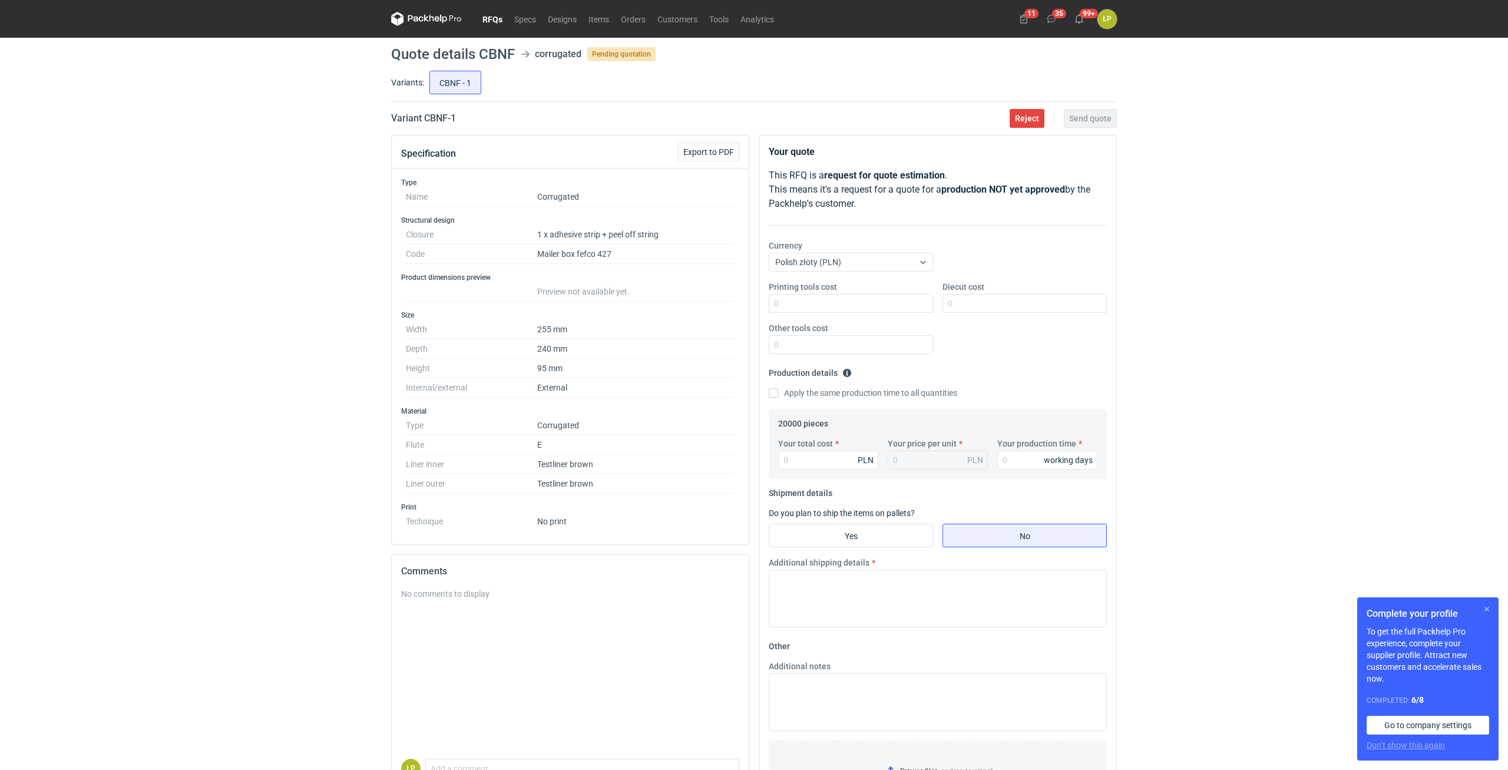
click at [1481, 610] on button "button" at bounding box center [1487, 609] width 14 height 14
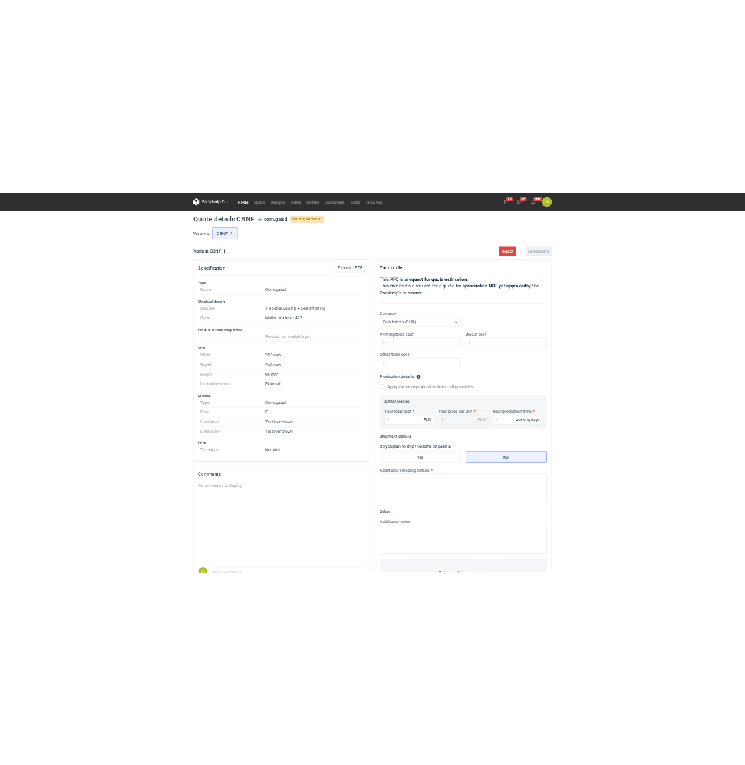
scroll to position [67, 0]
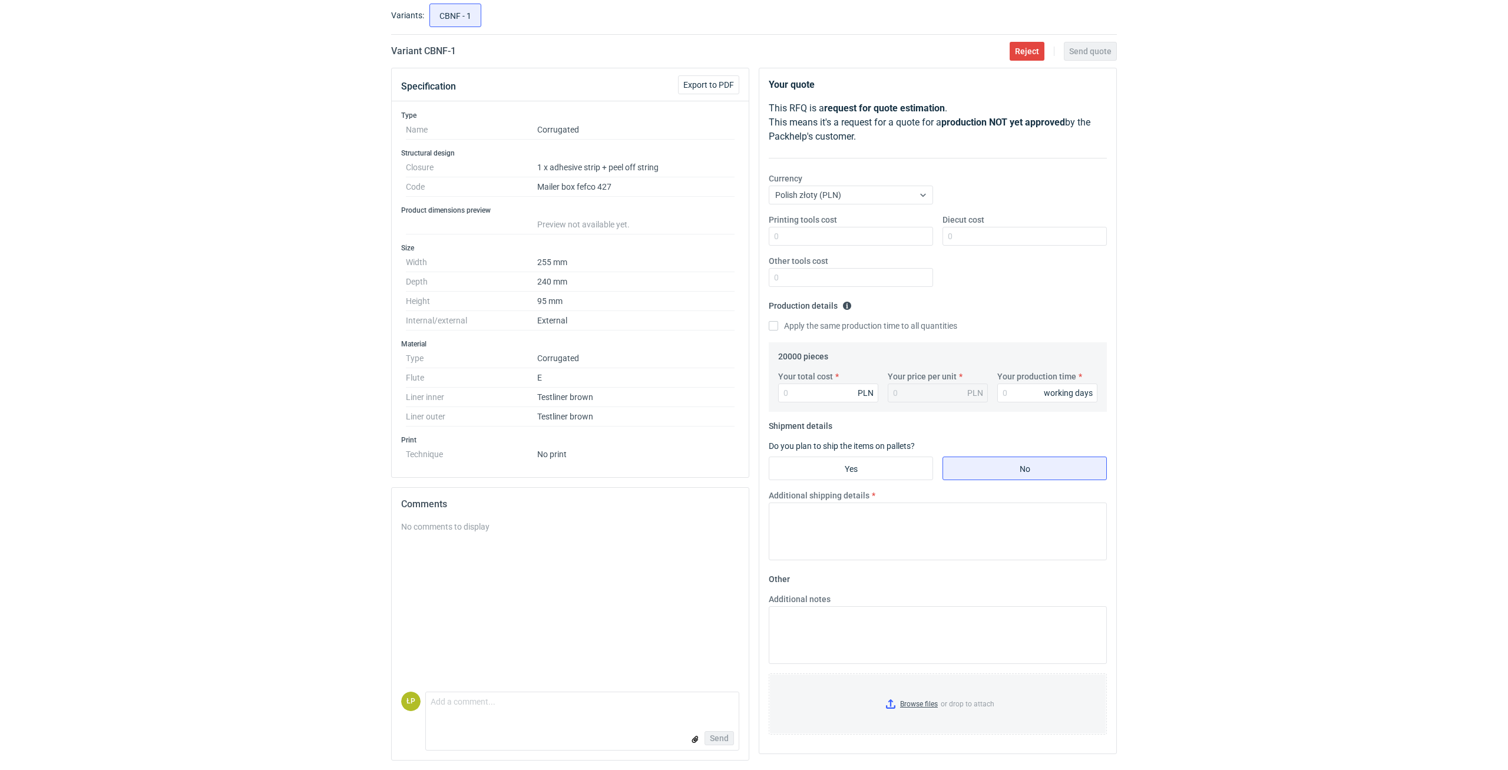
click at [1234, 373] on div "RFQs Specs Designs Items Orders Customers Tools Analytics 11 35 99+ ŁP [PERSON_…" at bounding box center [754, 318] width 1508 height 770
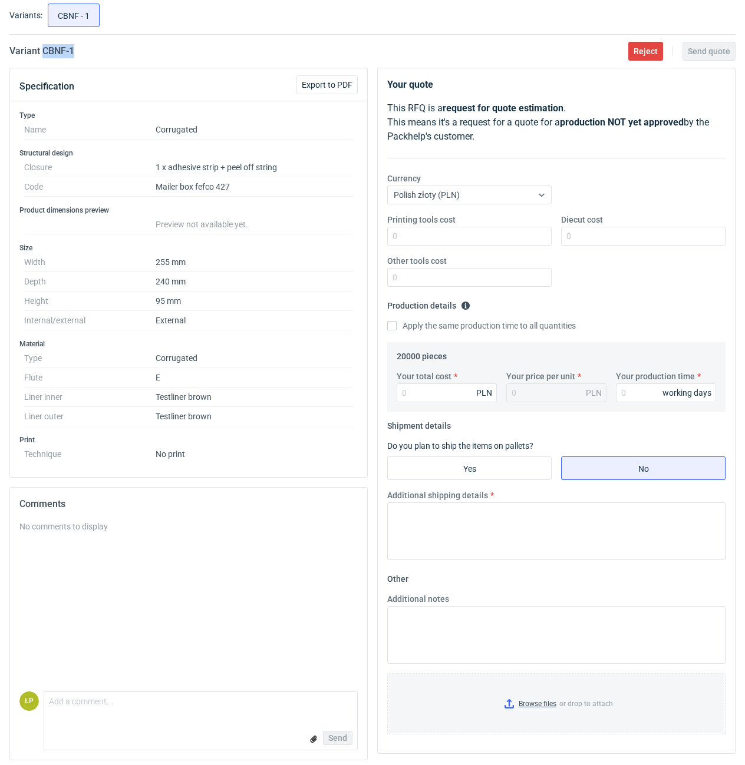
drag, startPoint x: 91, startPoint y: 58, endPoint x: 43, endPoint y: 61, distance: 47.8
click at [43, 61] on main "Quote details CBNF corrugated Pending quotation Variants: CBNF - 1 Variant CBNF…" at bounding box center [372, 371] width 735 height 800
copy h2 "CBNF - 1"
click at [507, 253] on div "Printing tools cost Diecut cost Other tools cost" at bounding box center [556, 255] width 348 height 82
click at [507, 239] on input "Printing tools cost" at bounding box center [469, 236] width 164 height 19
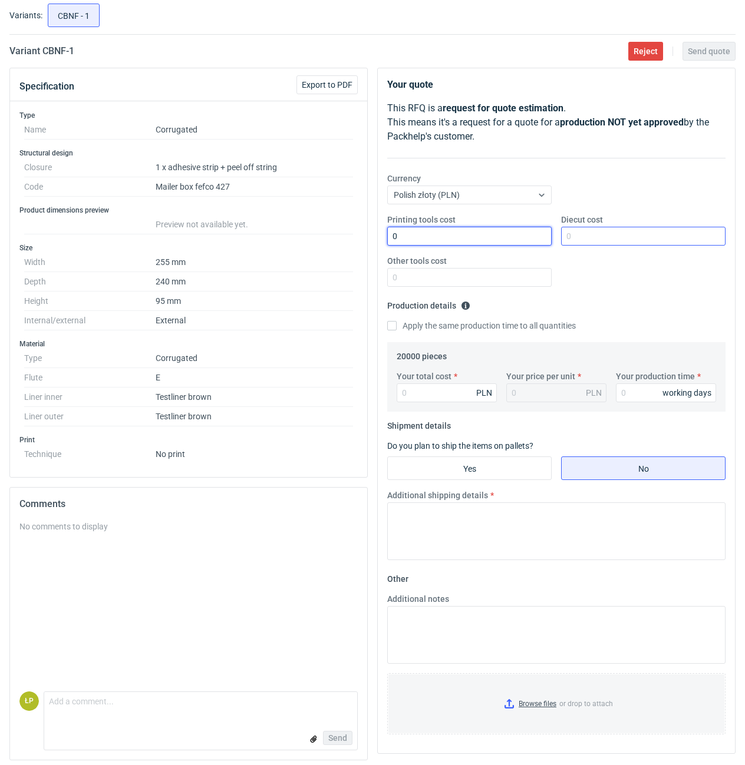
type input "0"
click at [600, 236] on input "Diecut cost" at bounding box center [643, 236] width 164 height 19
type input "2400"
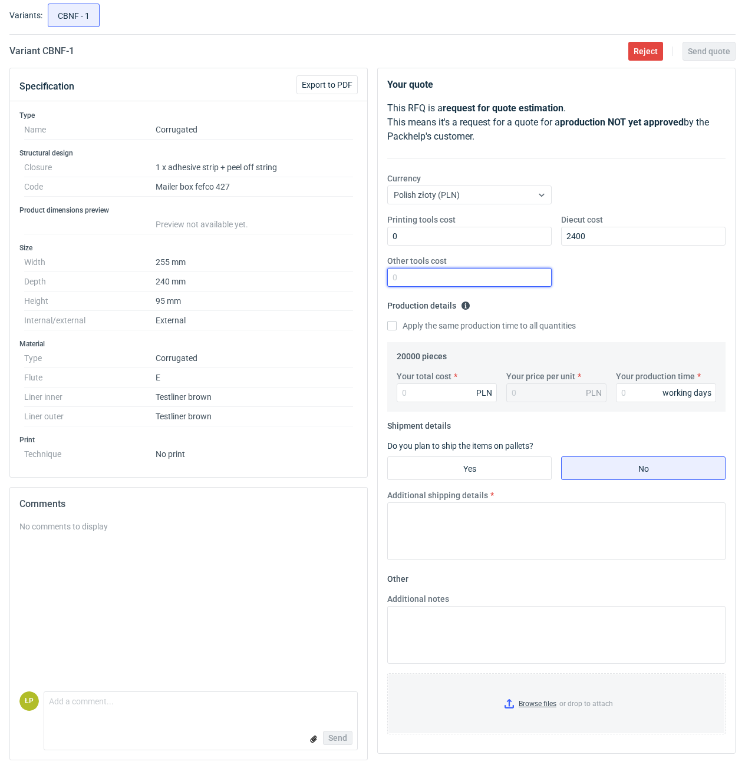
click at [514, 276] on input "Other tools cost" at bounding box center [469, 277] width 164 height 19
type input "0"
click at [642, 388] on input "Your production time" at bounding box center [666, 393] width 100 height 19
type input "15"
click at [471, 397] on input "Your total cost" at bounding box center [447, 393] width 100 height 19
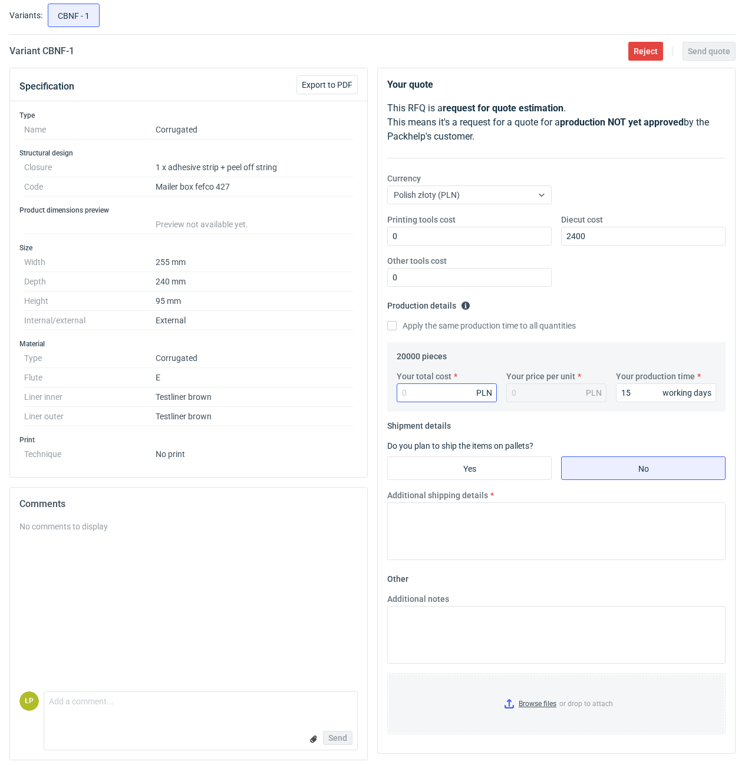
drag, startPoint x: 438, startPoint y: 402, endPoint x: 438, endPoint y: 395, distance: 7.1
click at [438, 401] on div "Your total cost PLN Your price per unit PLN Your production time 15 working days" at bounding box center [556, 391] width 329 height 41
click at [438, 395] on input "Your total cost" at bounding box center [447, 393] width 100 height 19
type input "16200"
type input "0.81"
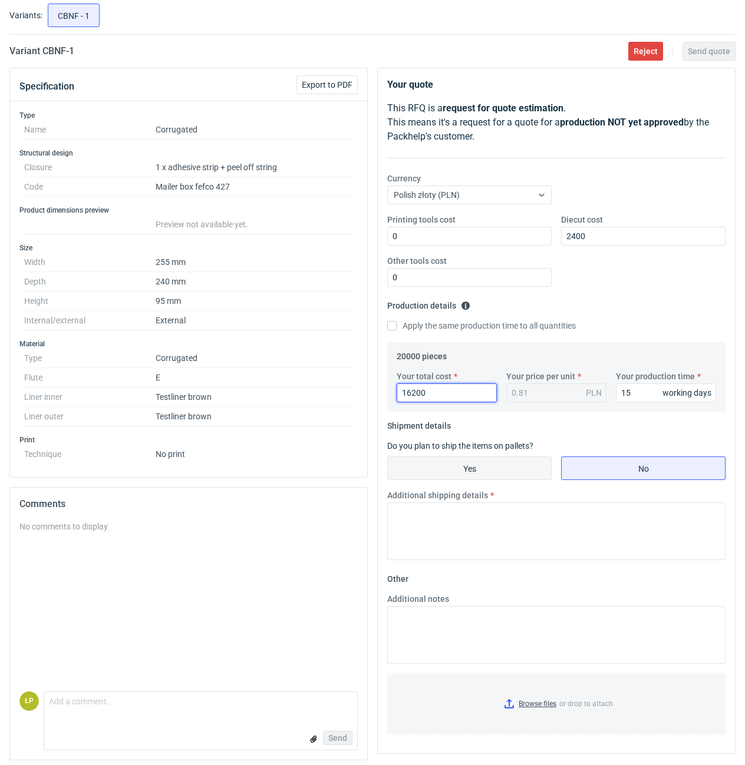
type input "16200"
click at [465, 463] on input "Yes" at bounding box center [469, 468] width 163 height 22
radio input "true"
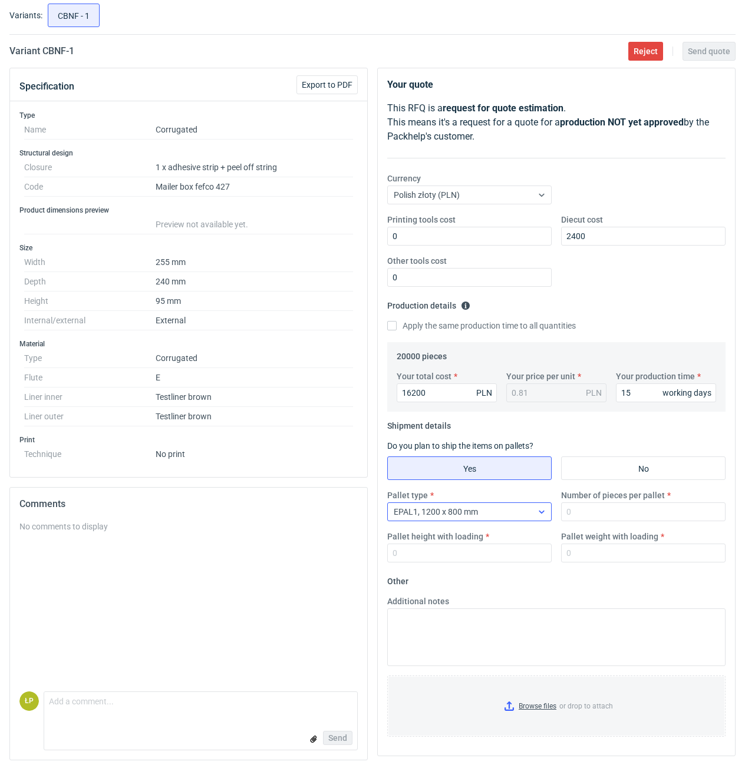
click at [467, 507] on div "EPAL1, 1200 x 800 mm" at bounding box center [436, 512] width 84 height 12
click at [599, 515] on input "Number of pieces per pallet" at bounding box center [643, 512] width 164 height 19
type input "1800"
click at [476, 551] on input "Pallet height with loading" at bounding box center [469, 553] width 164 height 19
type input "1800"
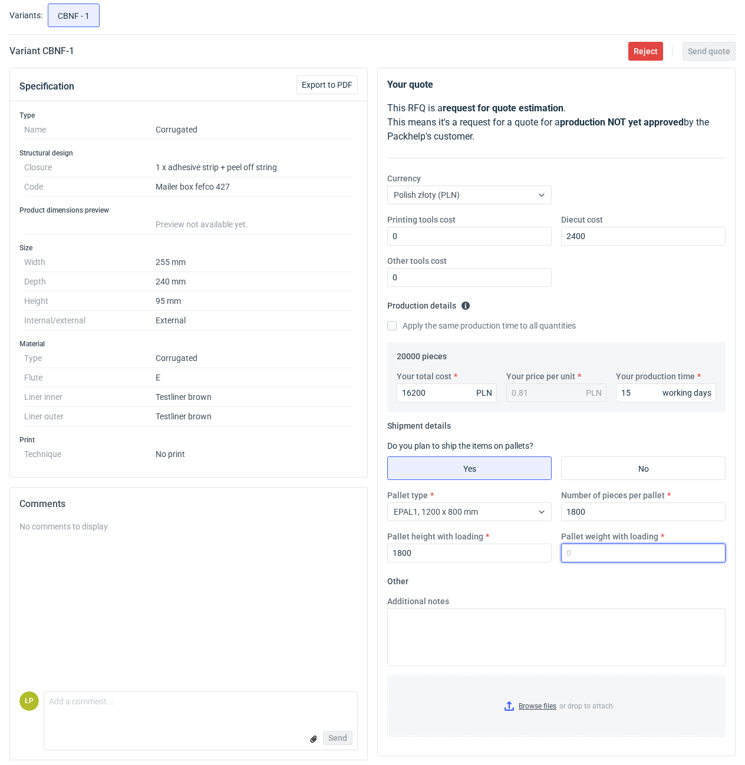
click at [618, 560] on input "Pallet weight with loading" at bounding box center [643, 553] width 164 height 19
click at [587, 555] on input "Pallet weight with loading" at bounding box center [643, 553] width 164 height 19
type input "340"
click at [587, 580] on fieldset "Other Additional notes Browse files or drop to attach" at bounding box center [556, 659] width 338 height 174
click at [698, 52] on span "Send quote" at bounding box center [709, 51] width 42 height 8
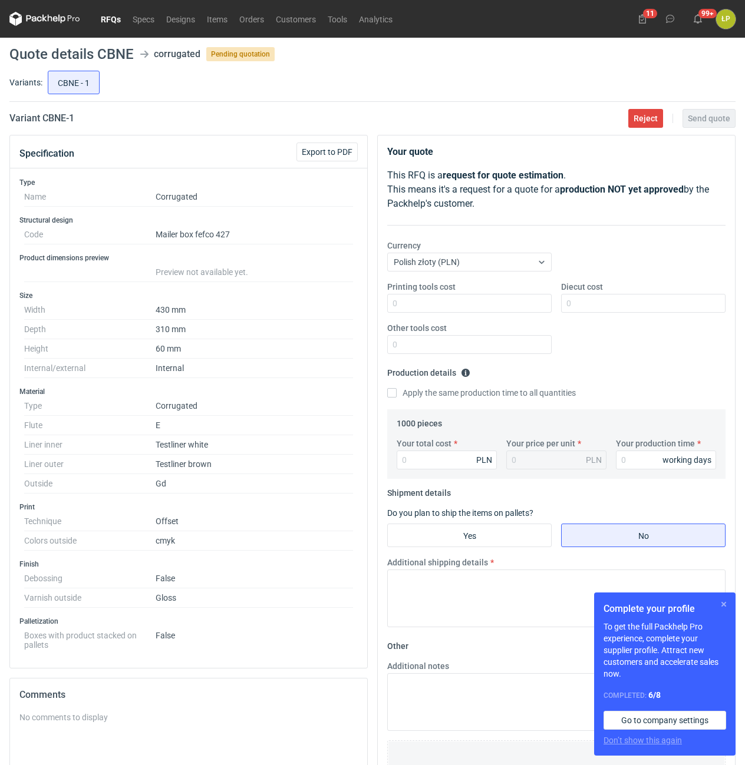
click at [722, 606] on button "button" at bounding box center [723, 604] width 14 height 14
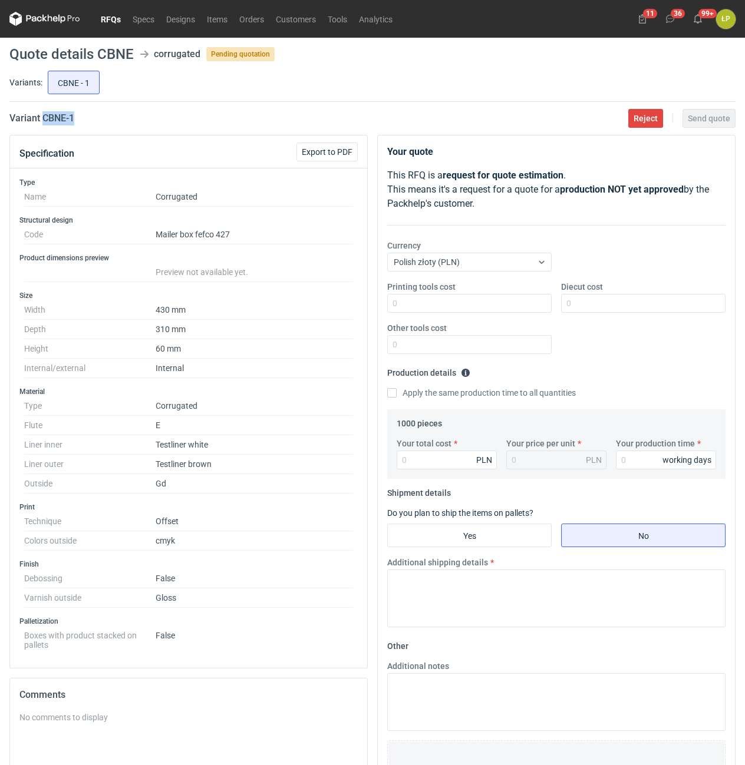
drag, startPoint x: 112, startPoint y: 118, endPoint x: 42, endPoint y: 123, distance: 69.7
click at [42, 123] on div "Variant CBNE - 1 Reject Send quote" at bounding box center [372, 118] width 726 height 14
copy h2 "CBNE - 1"
click at [483, 315] on div "Printing tools cost Diecut cost Other tools cost" at bounding box center [556, 322] width 348 height 82
click at [484, 306] on input "Printing tools cost" at bounding box center [469, 303] width 164 height 19
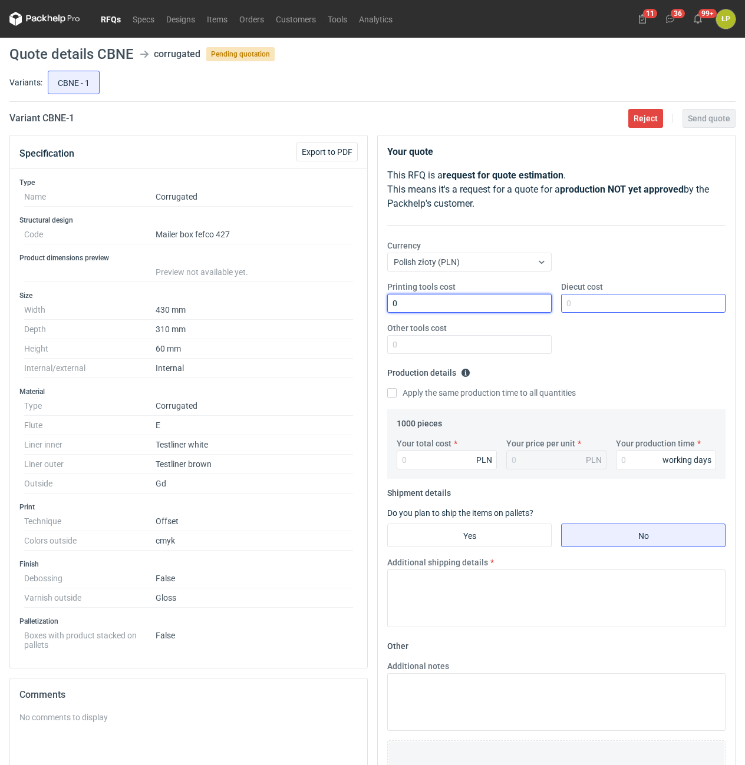
type input "0"
click at [590, 302] on input "Diecut cost" at bounding box center [643, 303] width 164 height 19
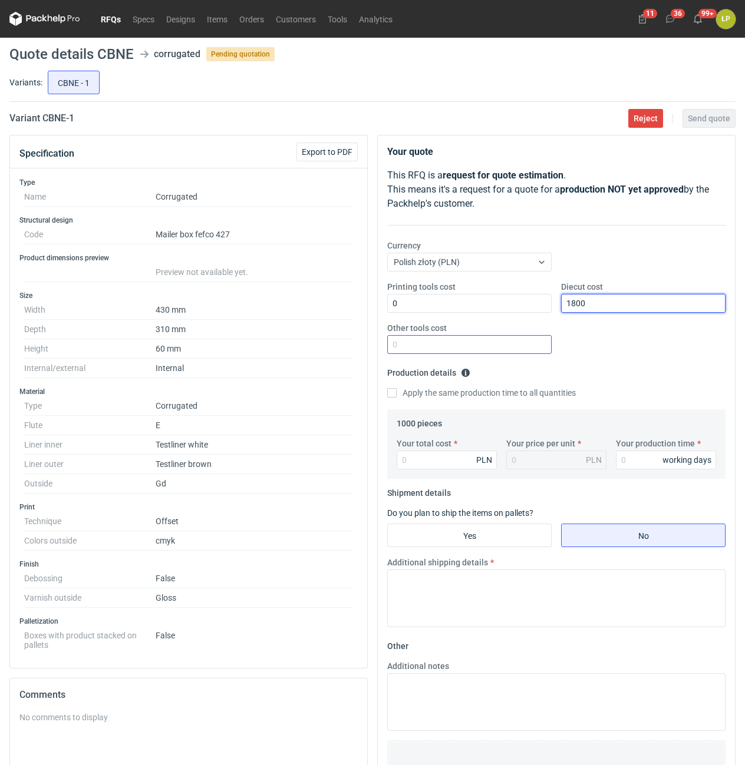
type input "1800"
click at [529, 339] on input "Other tools cost" at bounding box center [469, 344] width 164 height 19
type input "0"
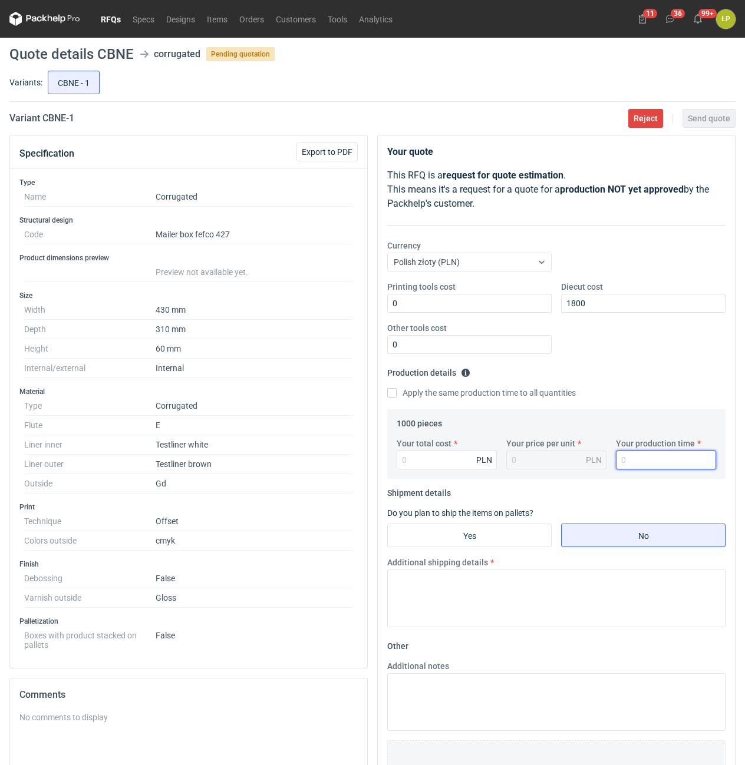
click at [642, 460] on input "Your production time" at bounding box center [666, 460] width 100 height 19
type input "15"
click at [467, 467] on input "Your total cost" at bounding box center [447, 460] width 100 height 19
type input "3900"
type input "3.9"
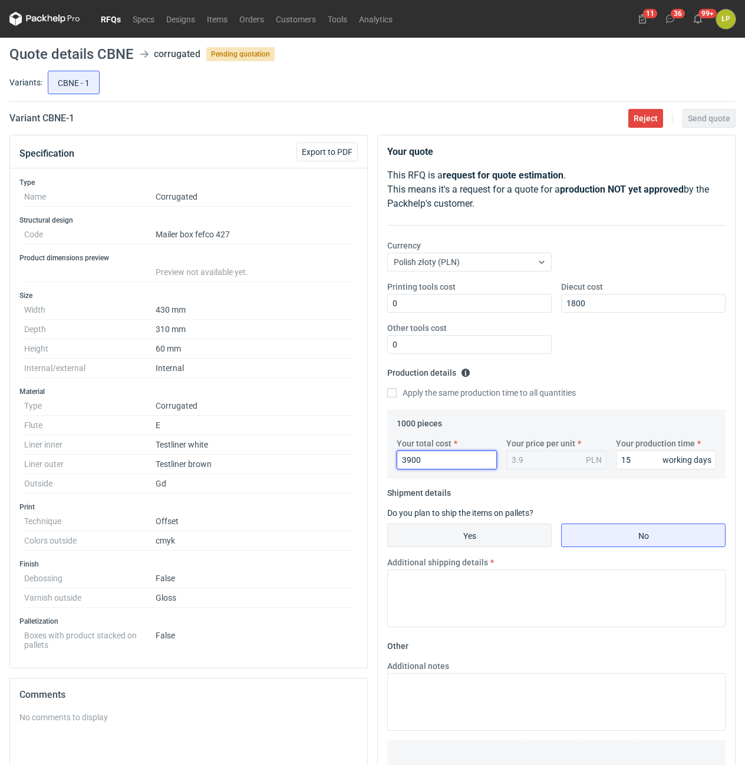
type input "3900"
click at [517, 537] on input "Yes" at bounding box center [469, 535] width 163 height 22
radio input "true"
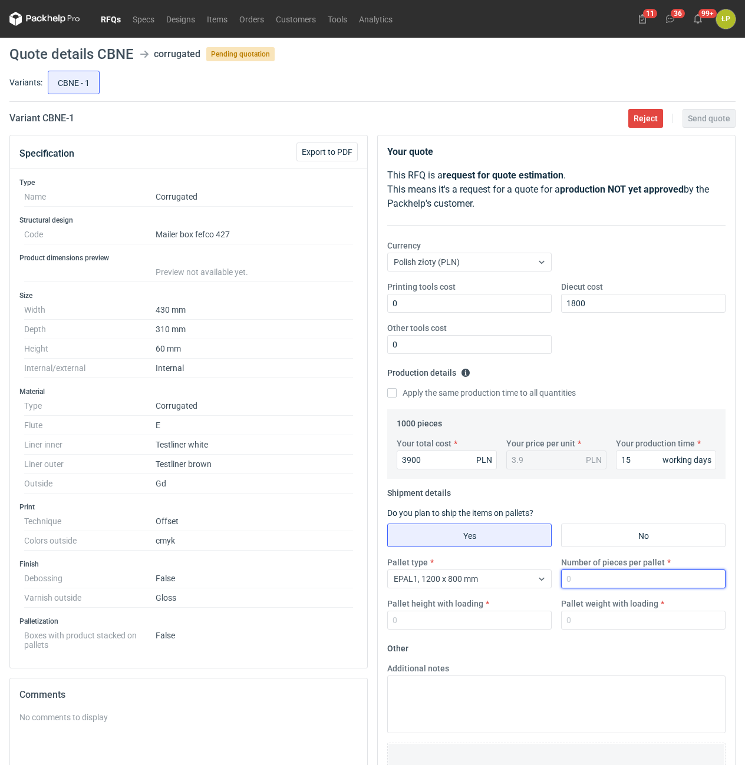
click at [600, 576] on input "Number of pieces per pallet" at bounding box center [643, 579] width 164 height 19
type input "1000"
click at [501, 620] on input "Pallet height with loading" at bounding box center [469, 620] width 164 height 19
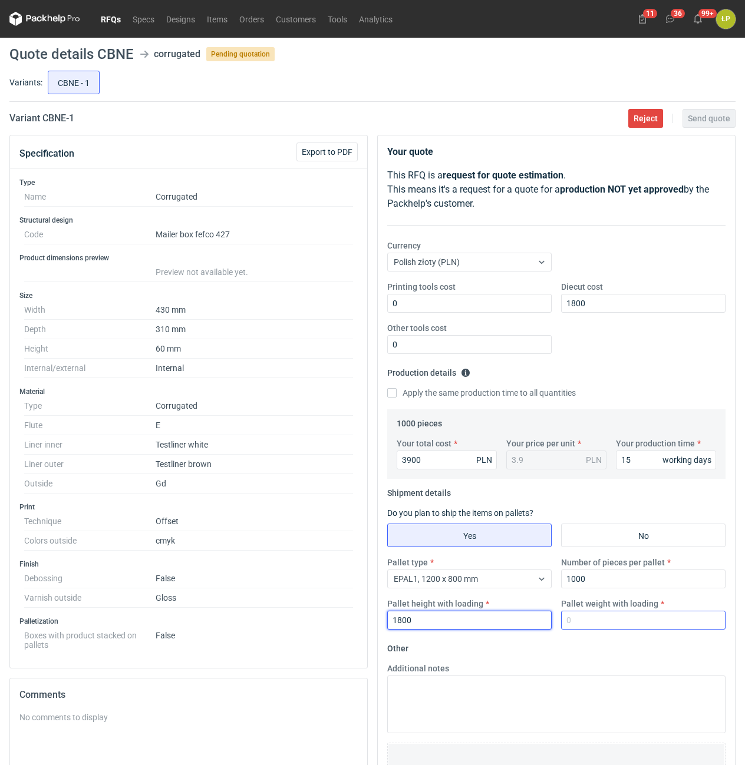
type input "1800"
click at [602, 626] on input "Pallet weight with loading" at bounding box center [643, 620] width 164 height 19
click at [607, 628] on input "Pallet weight with loading" at bounding box center [643, 620] width 164 height 19
type input "370"
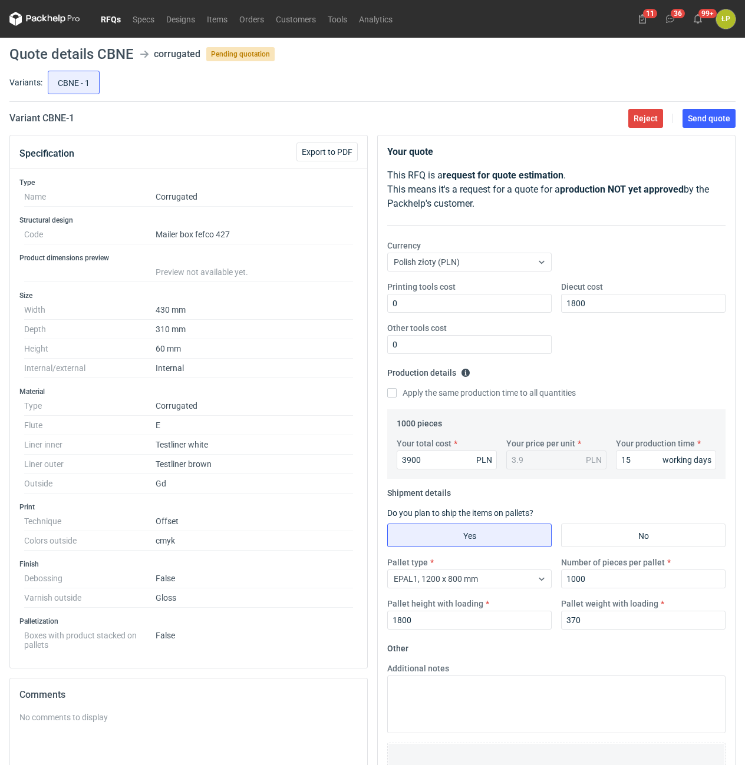
click at [612, 649] on fieldset "Other Additional notes Browse files or drop to attach" at bounding box center [556, 726] width 338 height 174
click at [714, 121] on span "Send quote" at bounding box center [709, 118] width 42 height 8
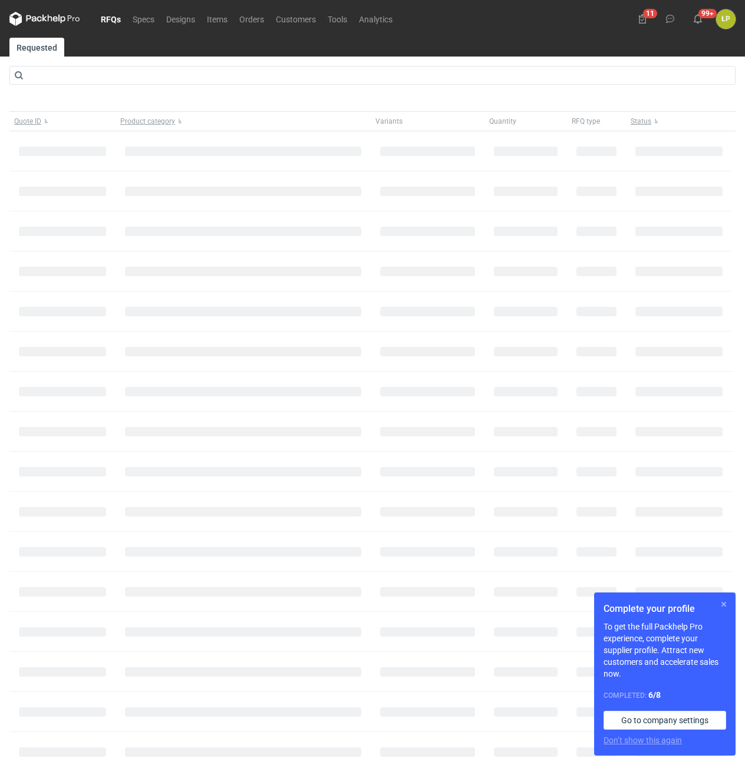
click at [726, 603] on button "button" at bounding box center [723, 604] width 14 height 14
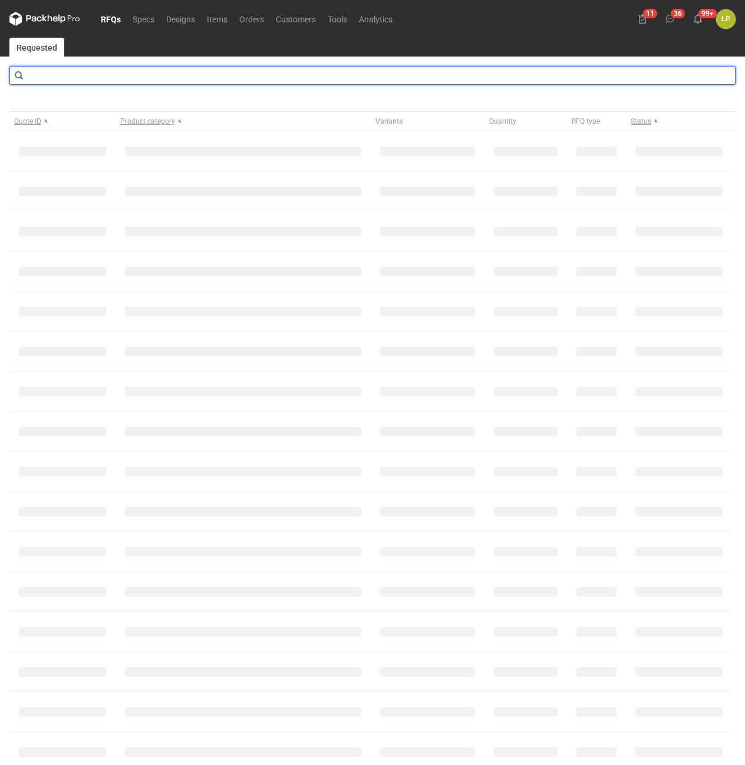
click at [395, 80] on input "text" at bounding box center [372, 75] width 726 height 19
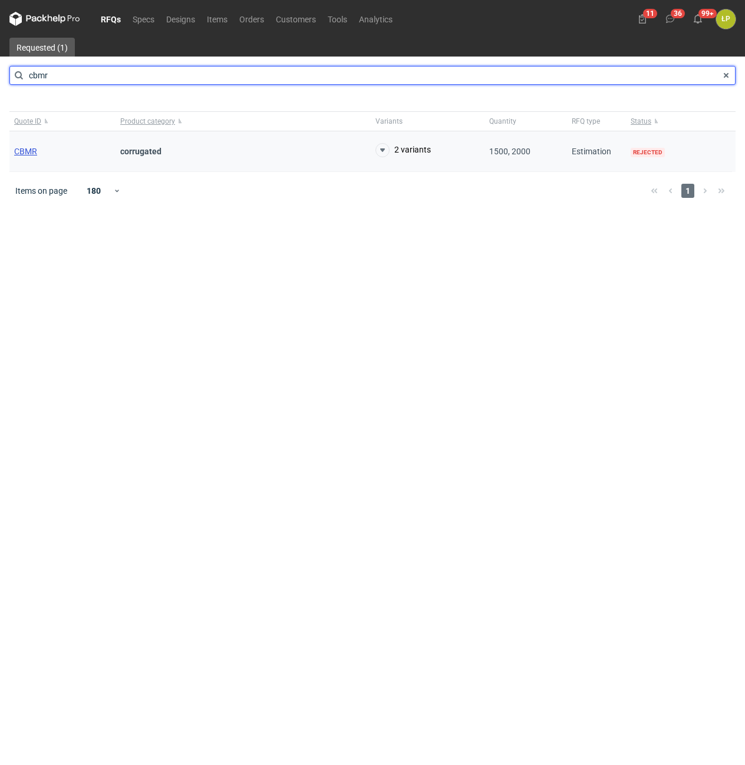
type input "cbmr"
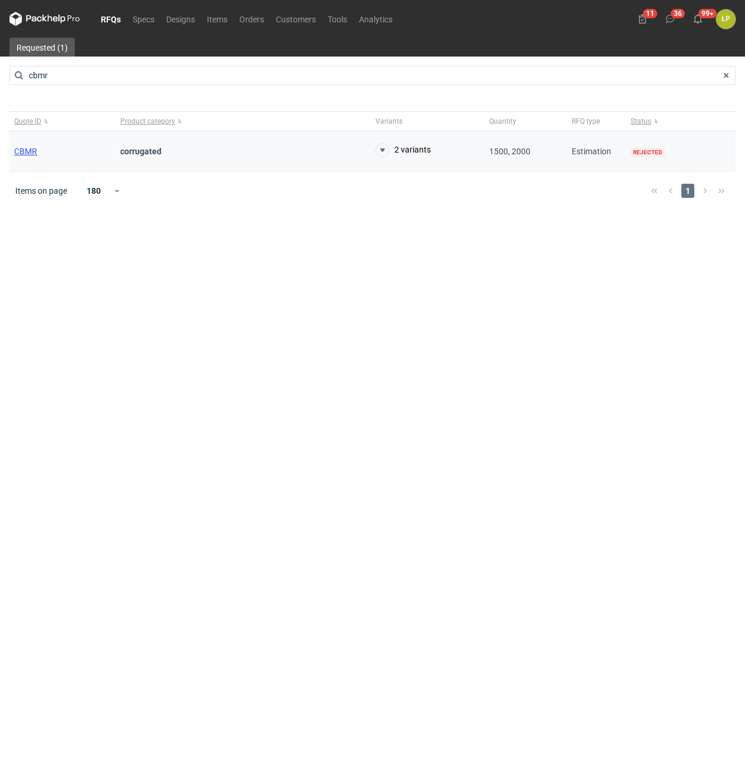
click at [32, 153] on span "CBMR" at bounding box center [25, 151] width 23 height 9
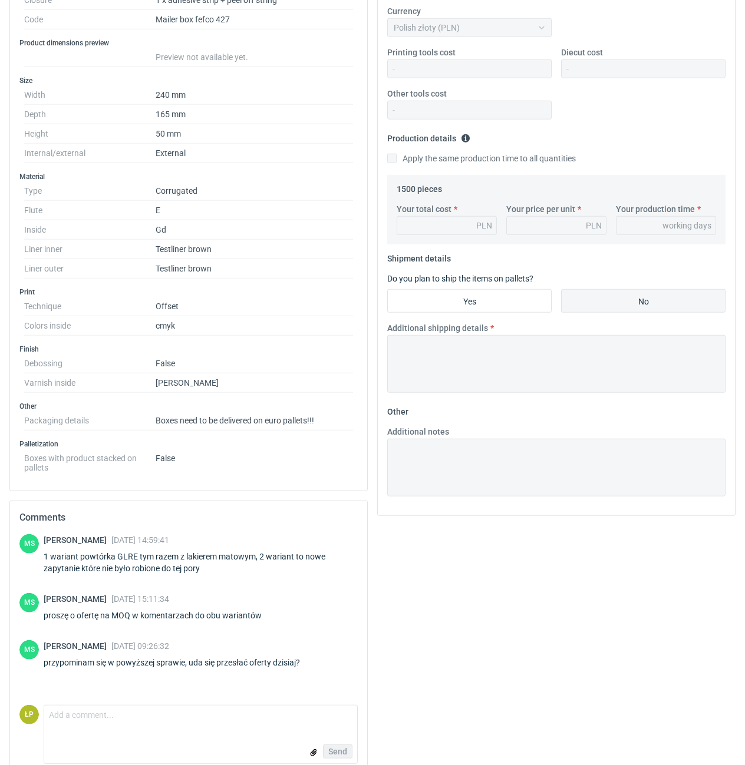
scroll to position [253, 0]
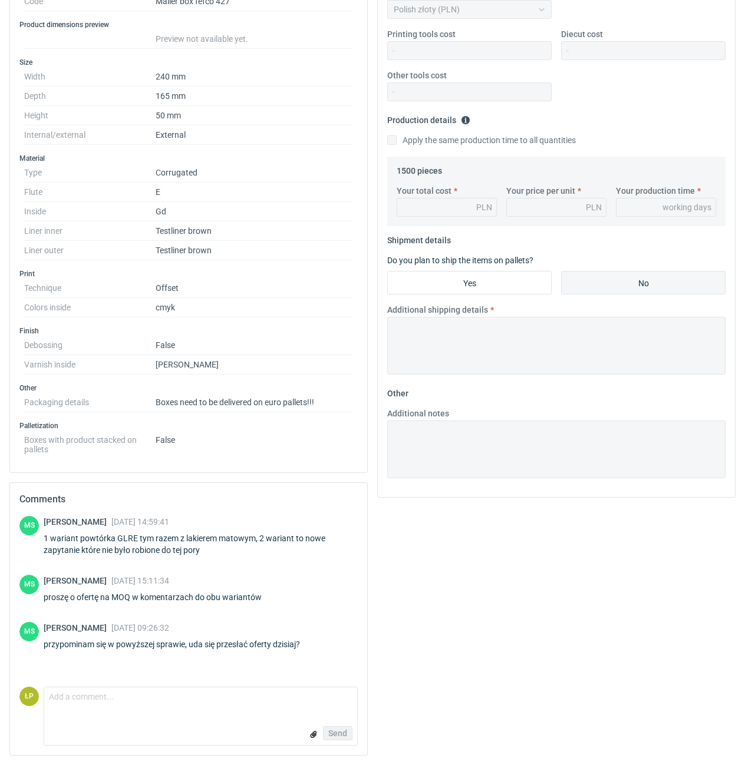
click at [124, 533] on div "1 wariant powtórka GLRE tym razem z lakierem matowym, 2 wariant to nowe zapytan…" at bounding box center [201, 545] width 314 height 24
copy div "GLRE"
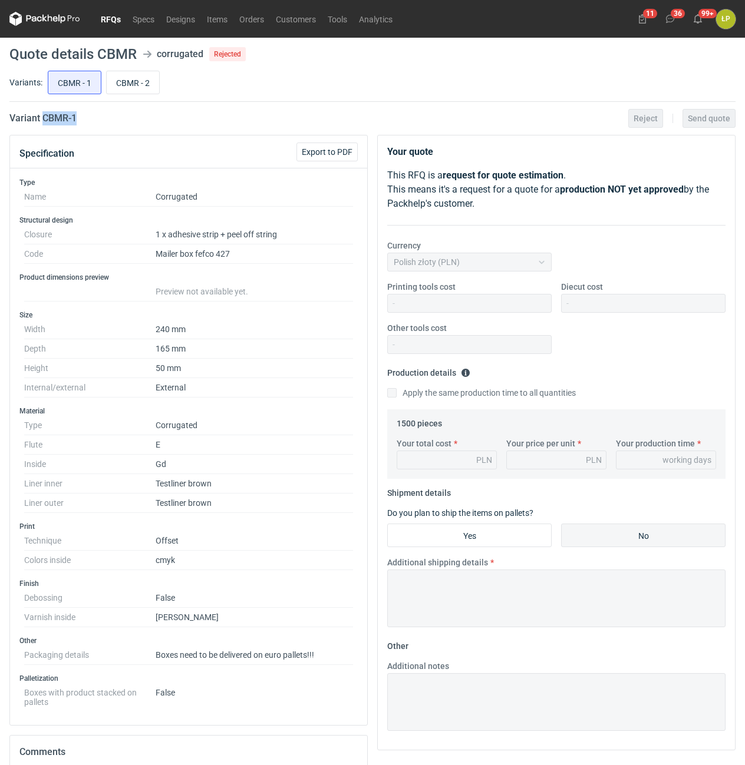
drag, startPoint x: 65, startPoint y: 128, endPoint x: 44, endPoint y: 128, distance: 21.8
click at [44, 128] on main "Quote details CBMR corrugated Rejected Variants: CBMR - 1 CBMR - 2 Variant CBMR…" at bounding box center [372, 528] width 735 height 980
copy h2 "CBMR - 1"
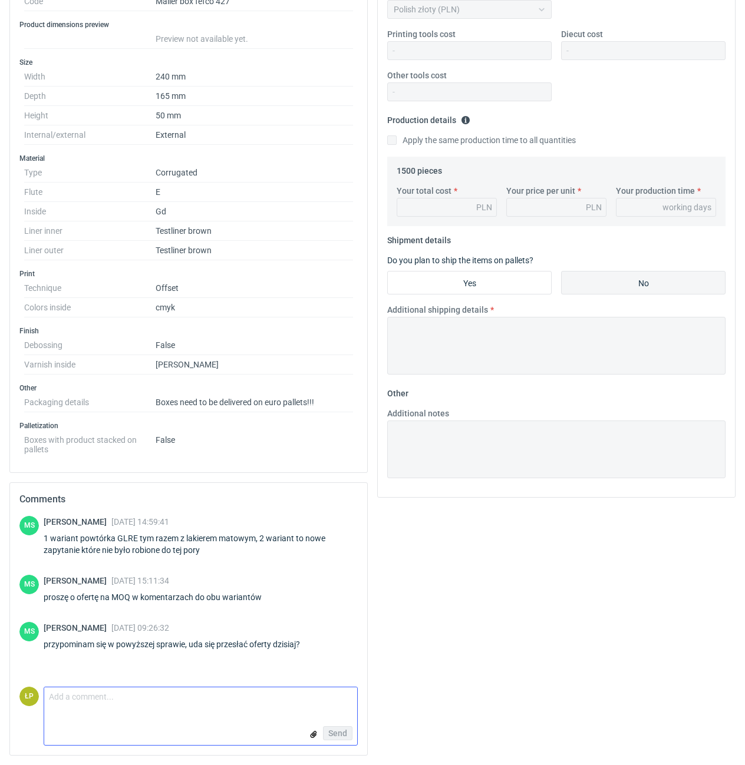
click at [216, 698] on textarea "Comment message" at bounding box center [200, 700] width 313 height 25
type textarea "MOQ 2100 sztuk."
click at [440, 678] on div "Your quote This RFQ is a request for quote estimation . This means it's a reque…" at bounding box center [556, 323] width 368 height 883
click at [311, 737] on input "file" at bounding box center [313, 734] width 9 height 12
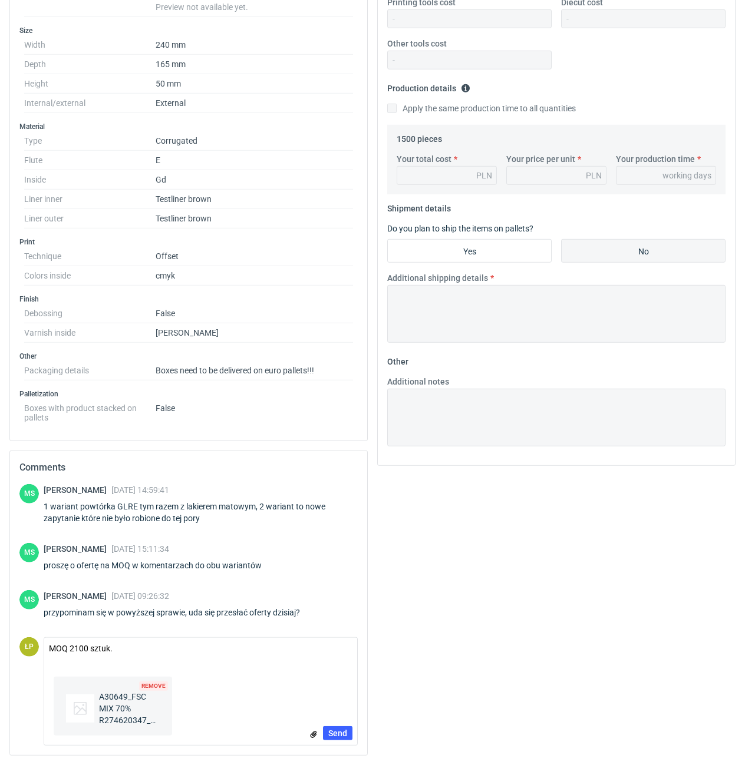
scroll to position [296, 0]
click at [344, 721] on div "Remove A30649_FSC MIX 70% R274620347_GLRE_2025-09-23.pdf Send" at bounding box center [200, 708] width 313 height 73
click at [342, 728] on button "Send" at bounding box center [337, 734] width 29 height 14
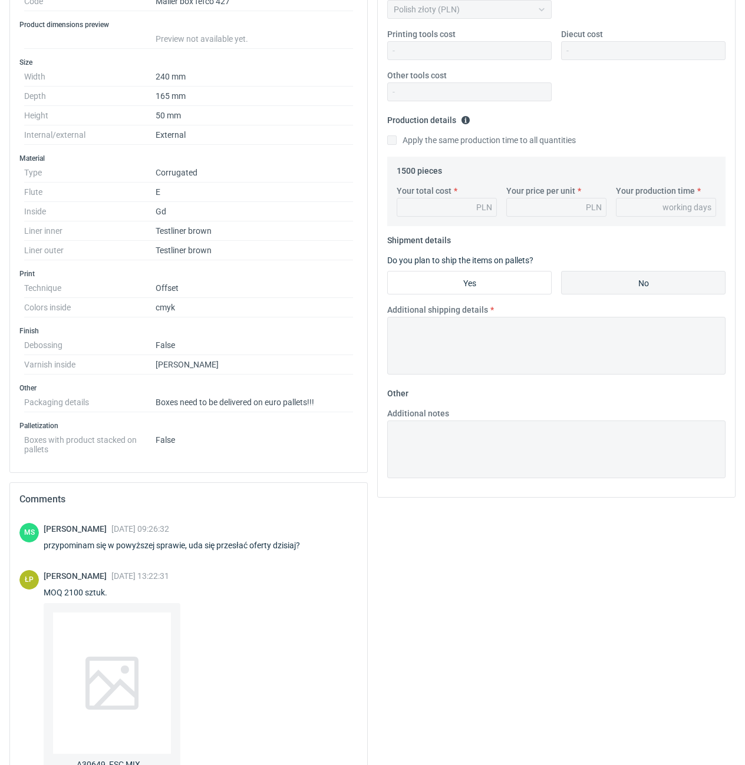
scroll to position [0, 0]
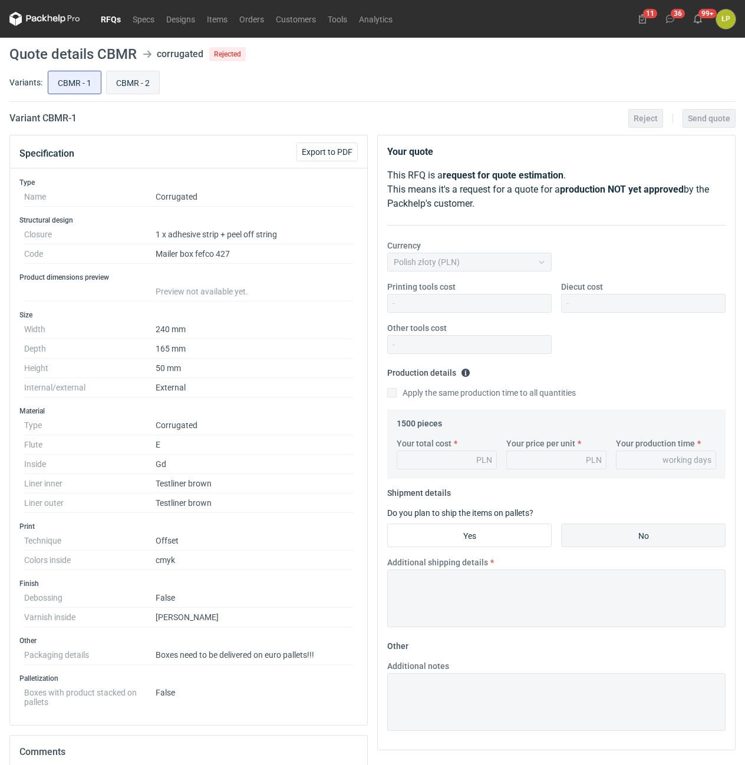
click at [137, 82] on input "CBMR - 2" at bounding box center [133, 82] width 52 height 22
radio input "true"
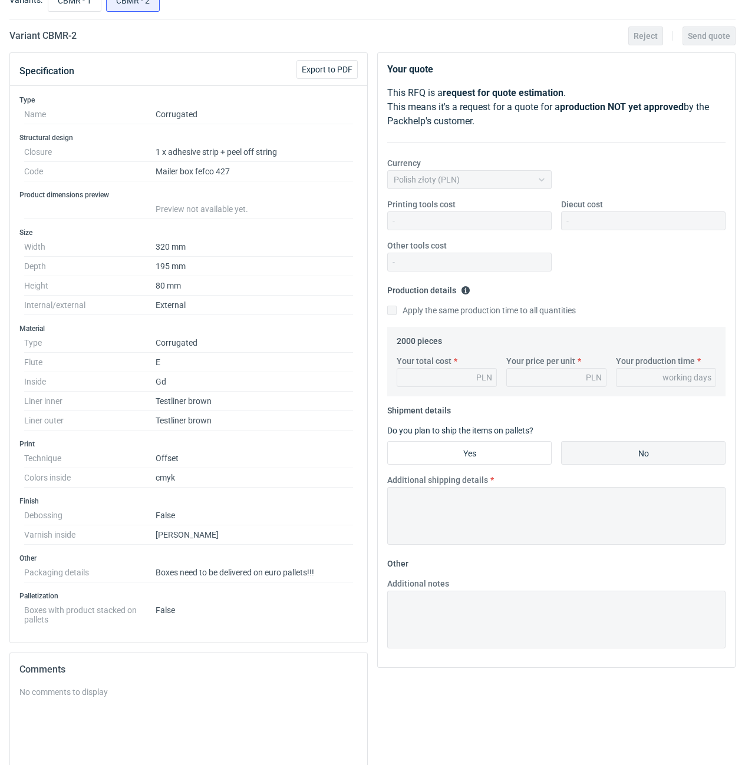
scroll to position [52, 0]
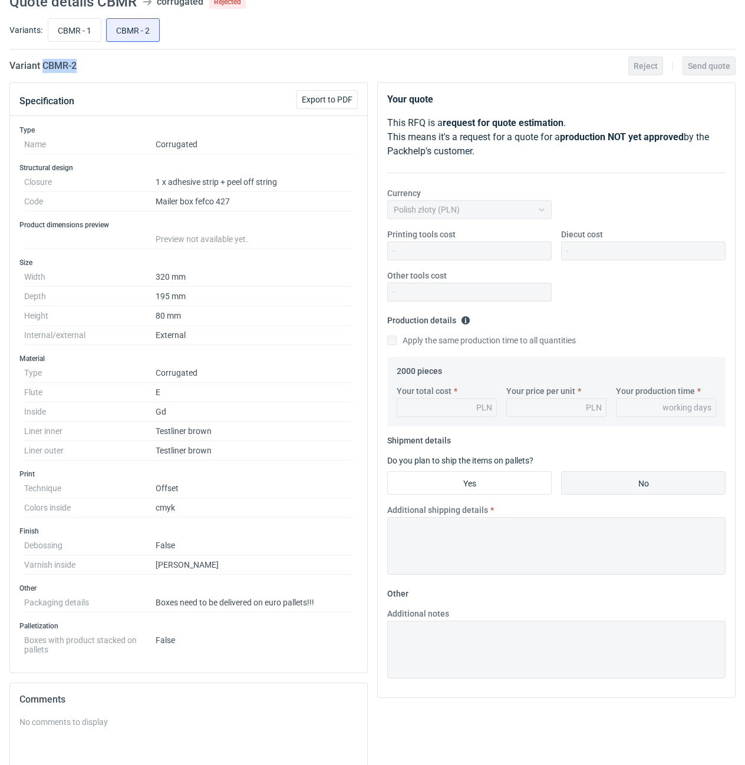
drag, startPoint x: 113, startPoint y: 76, endPoint x: 45, endPoint y: 72, distance: 68.4
click at [45, 72] on main "Quote details CBMR corrugated Rejected Variants: CBMR - 1 CBMR - 2 Variant CBMR…" at bounding box center [372, 475] width 735 height 980
copy h2 "CBMR - 2"
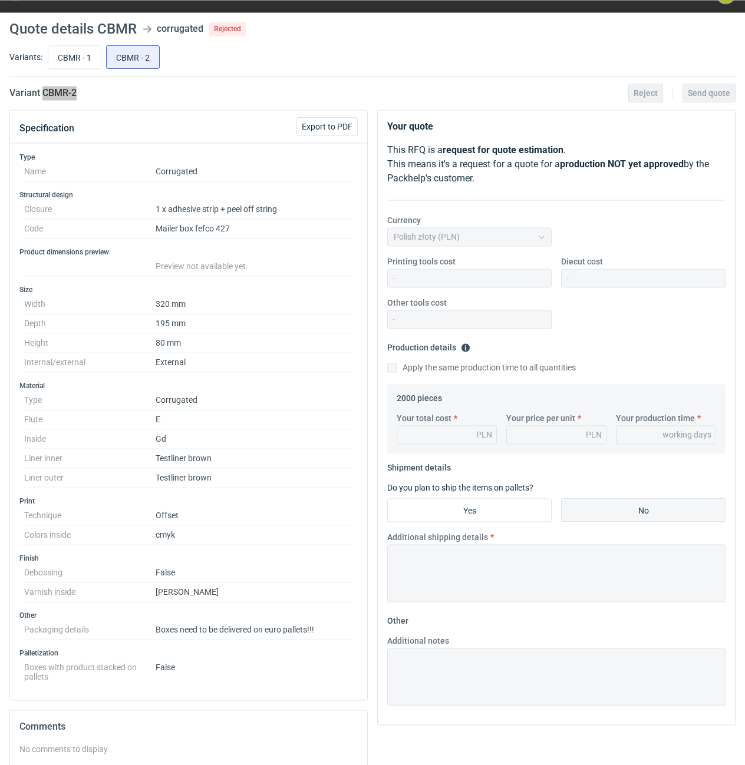
scroll to position [0, 0]
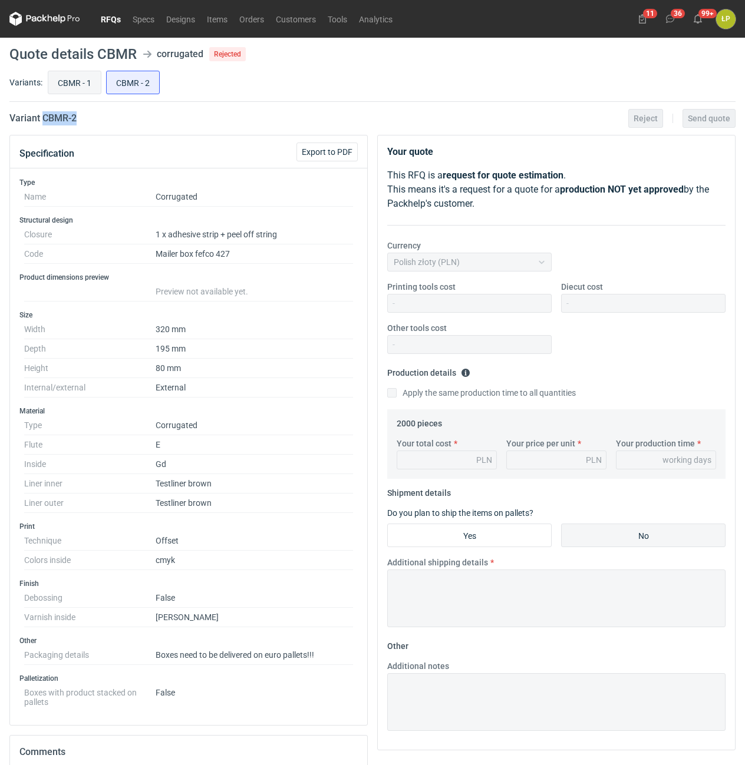
click at [81, 84] on input "CBMR - 1" at bounding box center [74, 82] width 52 height 22
radio input "true"
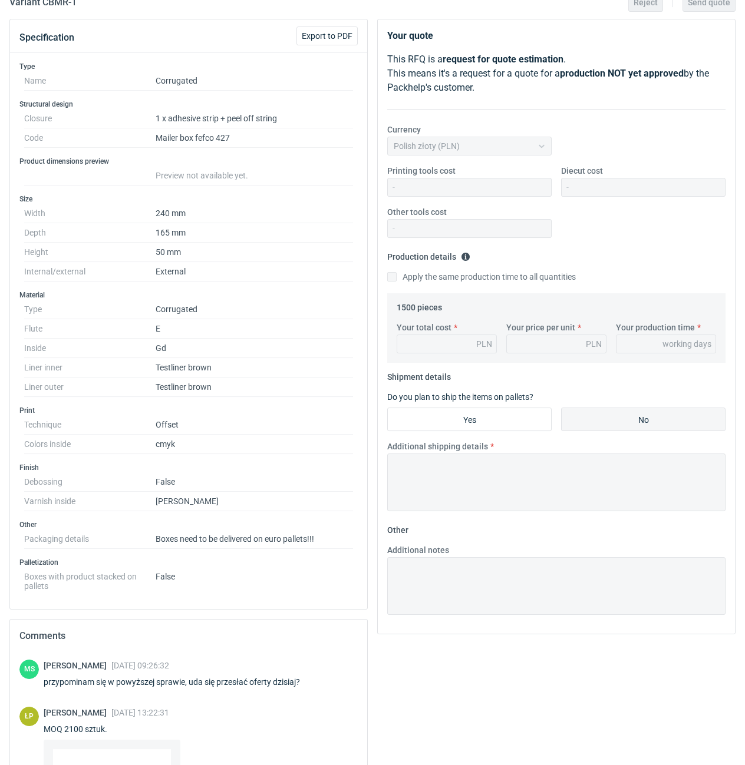
scroll to position [301, 0]
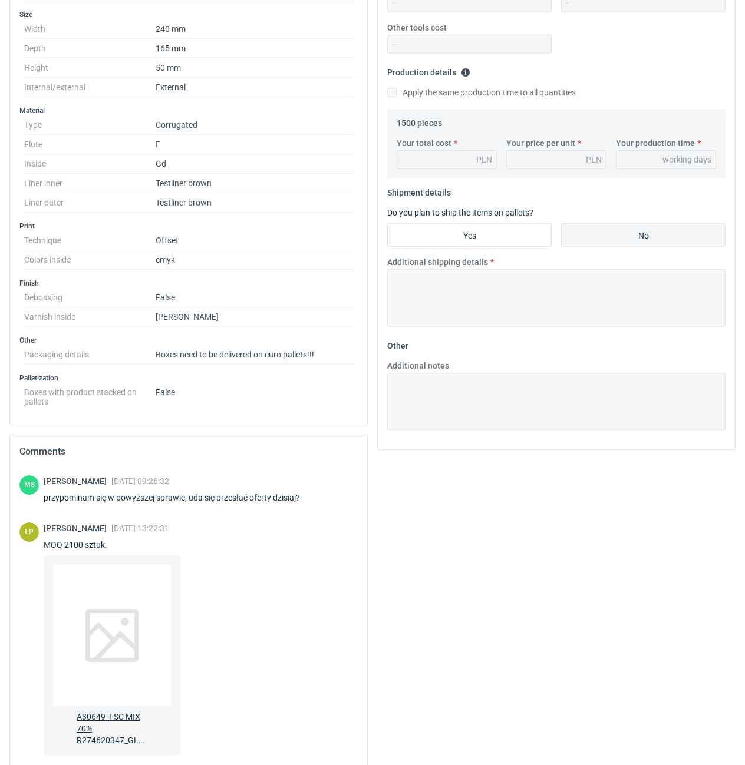
click at [134, 595] on div at bounding box center [112, 635] width 118 height 141
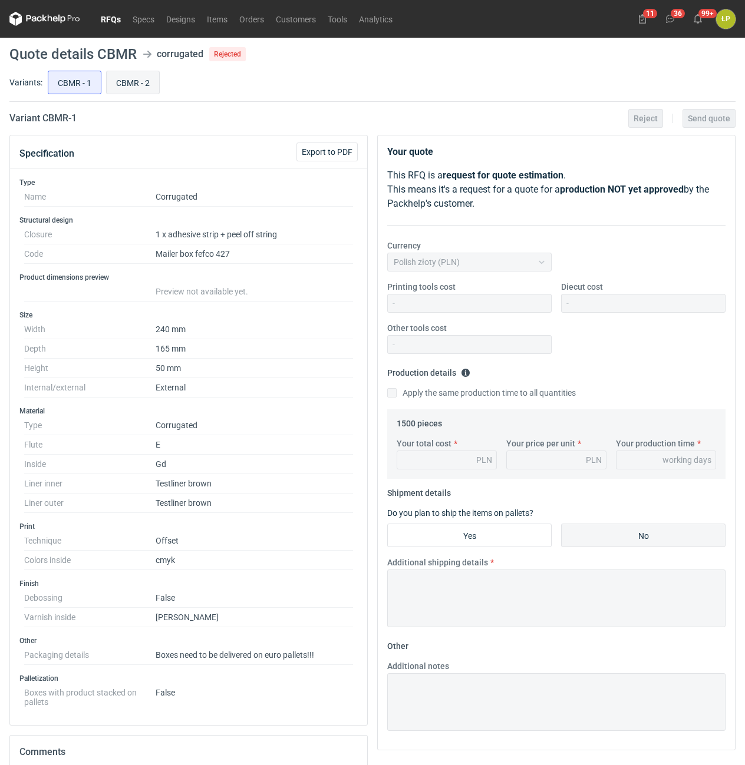
click at [151, 87] on input "CBMR - 2" at bounding box center [133, 82] width 52 height 22
radio input "true"
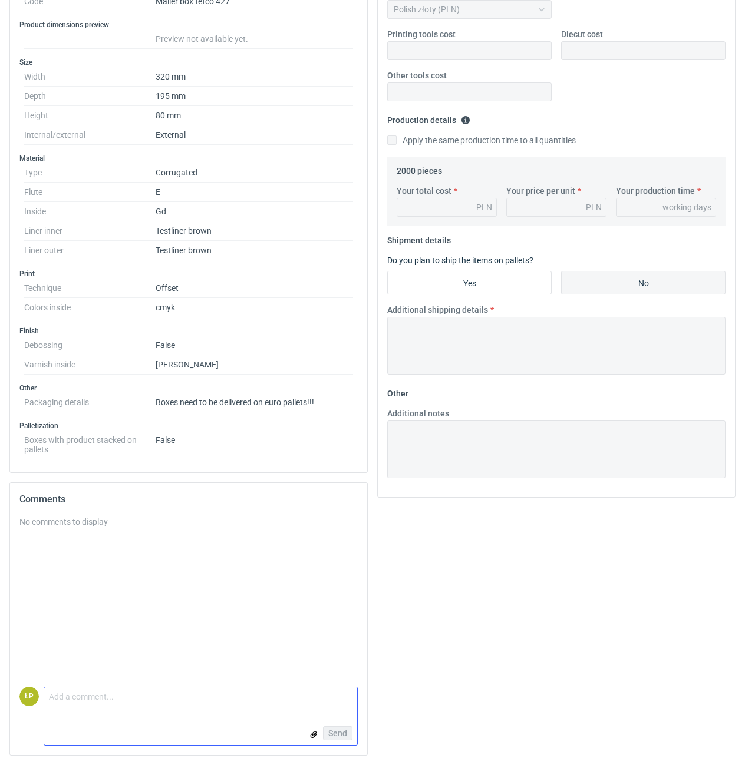
click at [183, 693] on textarea "Comment message" at bounding box center [200, 700] width 313 height 25
type textarea "wycena w załączniku."
click at [311, 737] on input "file" at bounding box center [313, 734] width 9 height 12
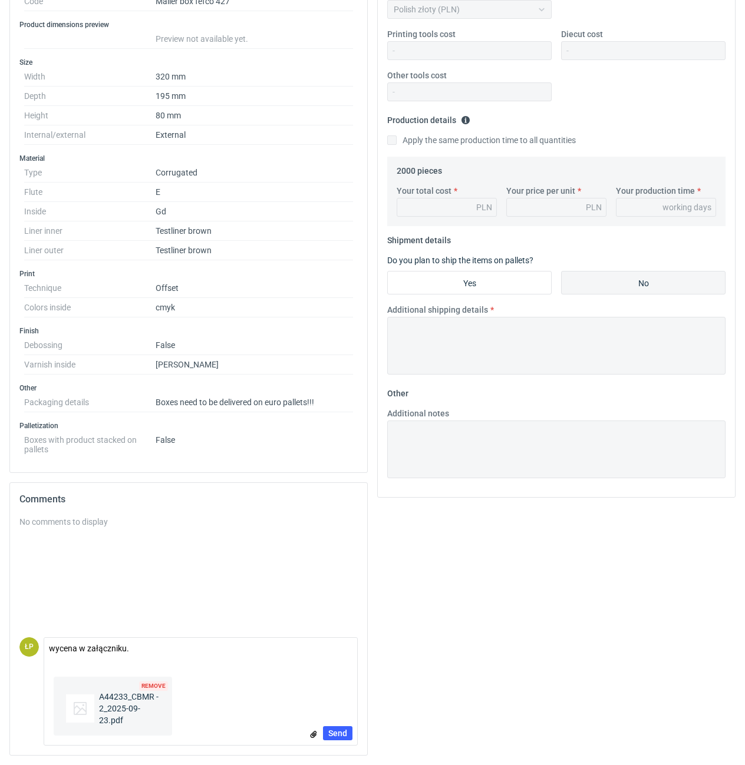
click at [339, 724] on div "Remove A44233_CBMR - 2_2025-09-23.pdf Send" at bounding box center [200, 708] width 313 height 73
click at [343, 731] on span "Send" at bounding box center [337, 733] width 19 height 8
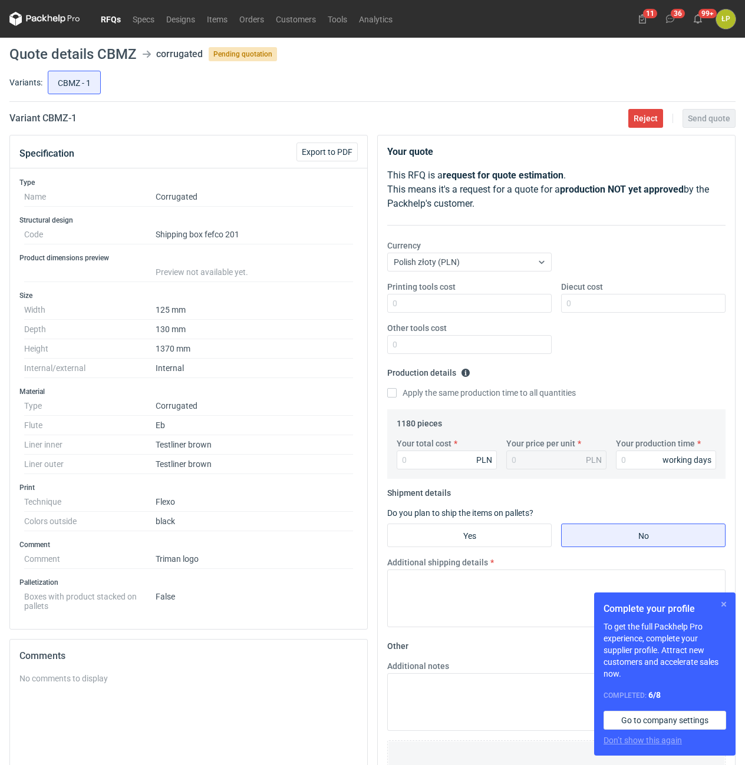
click at [724, 604] on button "button" at bounding box center [723, 604] width 14 height 14
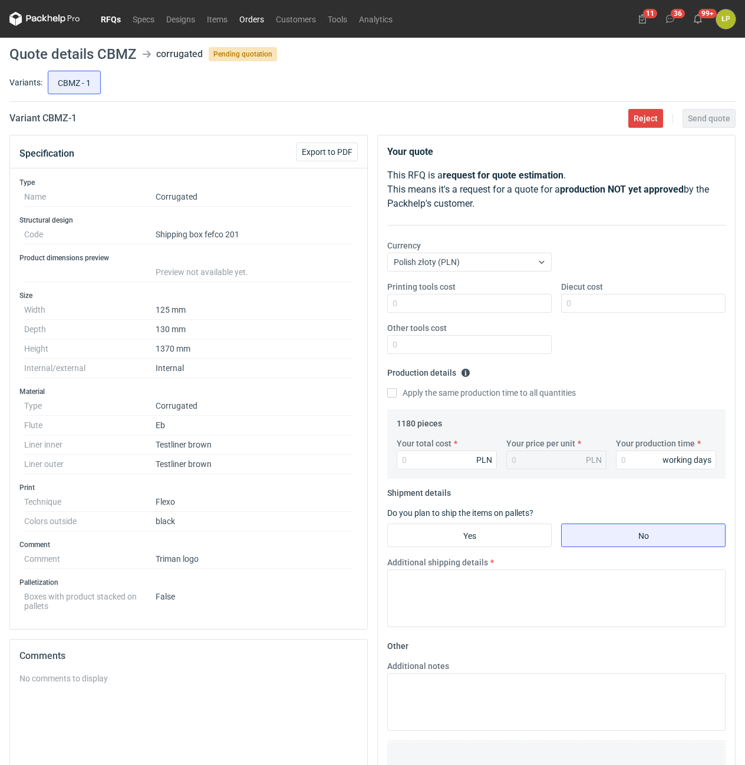
click at [257, 19] on link "Orders" at bounding box center [251, 19] width 37 height 14
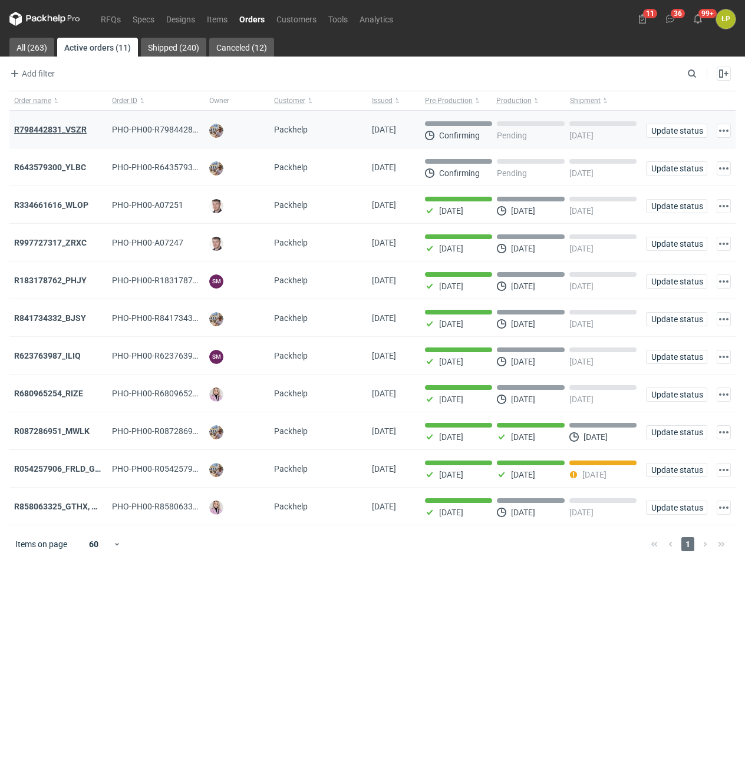
click at [73, 132] on strong "R798442831_VSZR" at bounding box center [50, 129] width 72 height 9
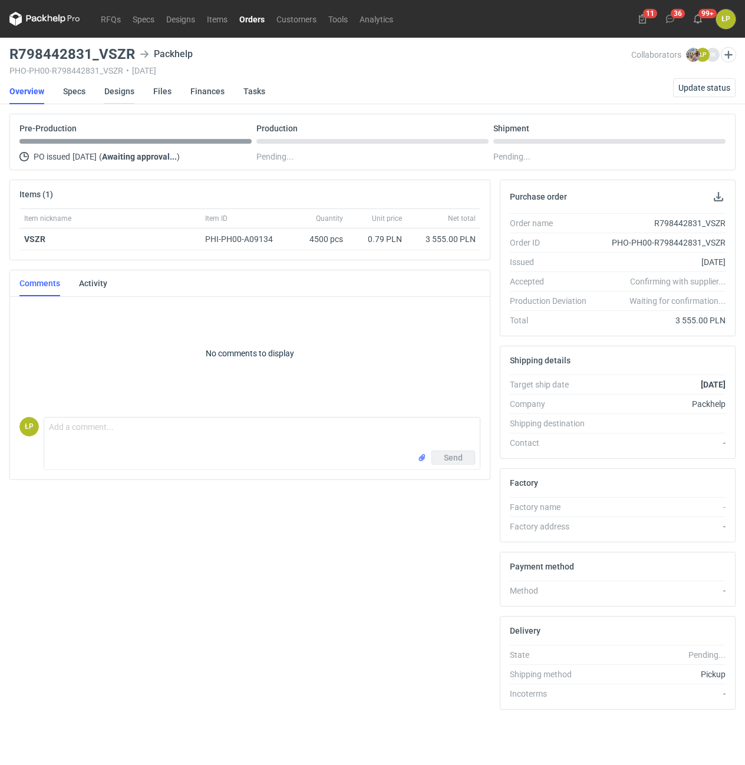
click at [118, 95] on link "Designs" at bounding box center [119, 91] width 30 height 26
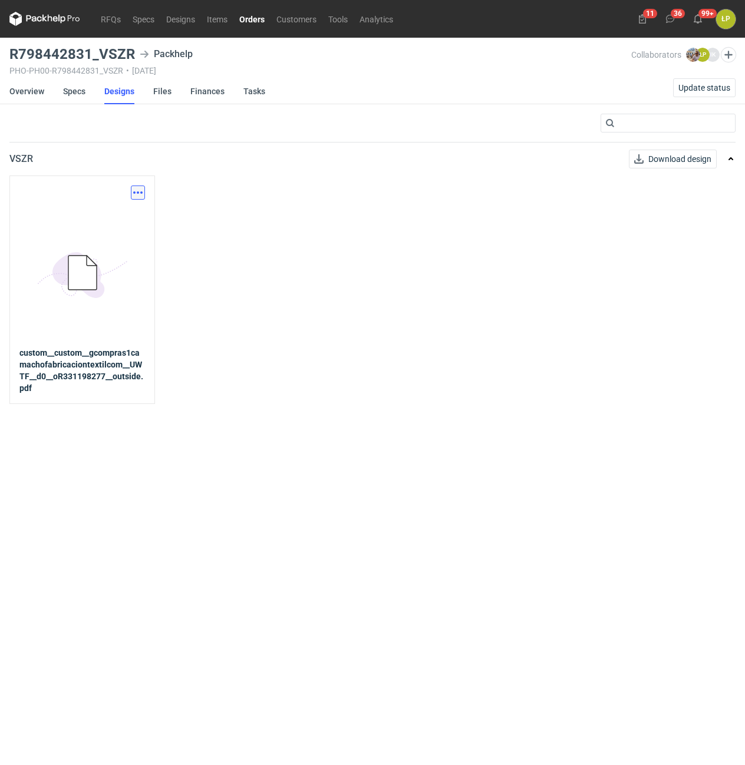
click at [137, 193] on button "button" at bounding box center [138, 193] width 14 height 14
click at [137, 227] on link "Download design part" at bounding box center [86, 218] width 108 height 19
click at [242, 22] on link "Orders" at bounding box center [251, 19] width 37 height 14
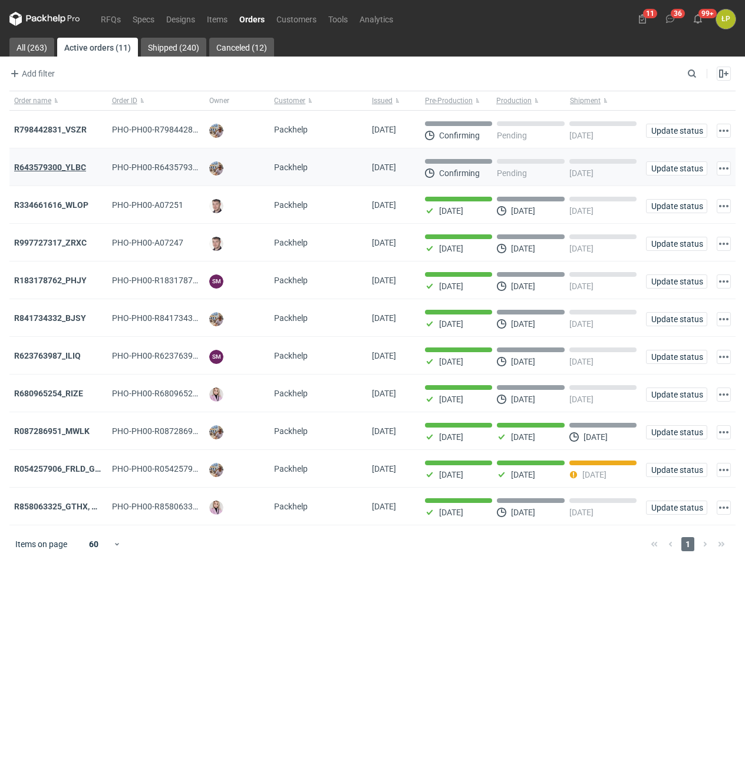
click at [70, 168] on strong "R643579300_YLBC" at bounding box center [50, 167] width 72 height 9
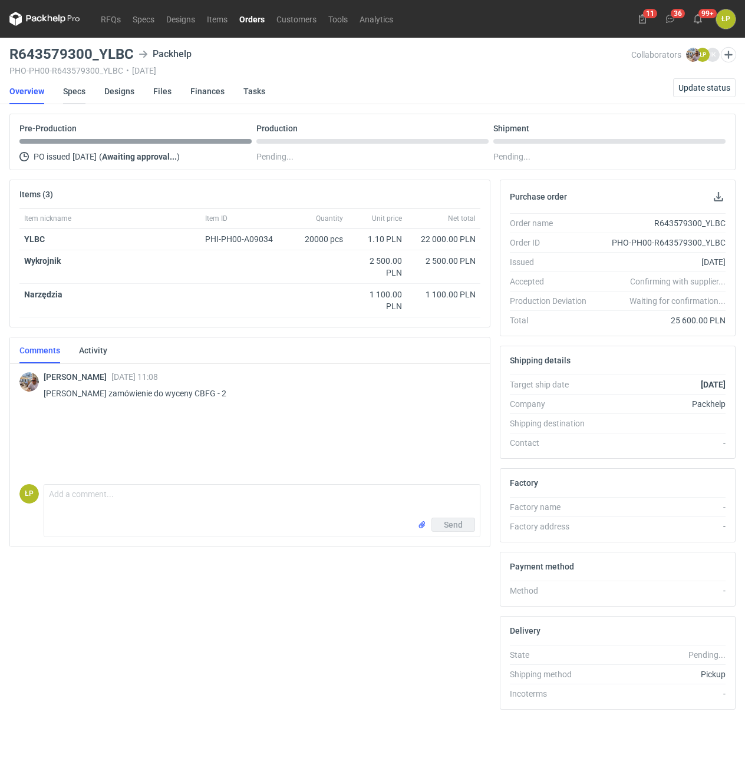
click at [69, 87] on link "Specs" at bounding box center [74, 91] width 22 height 26
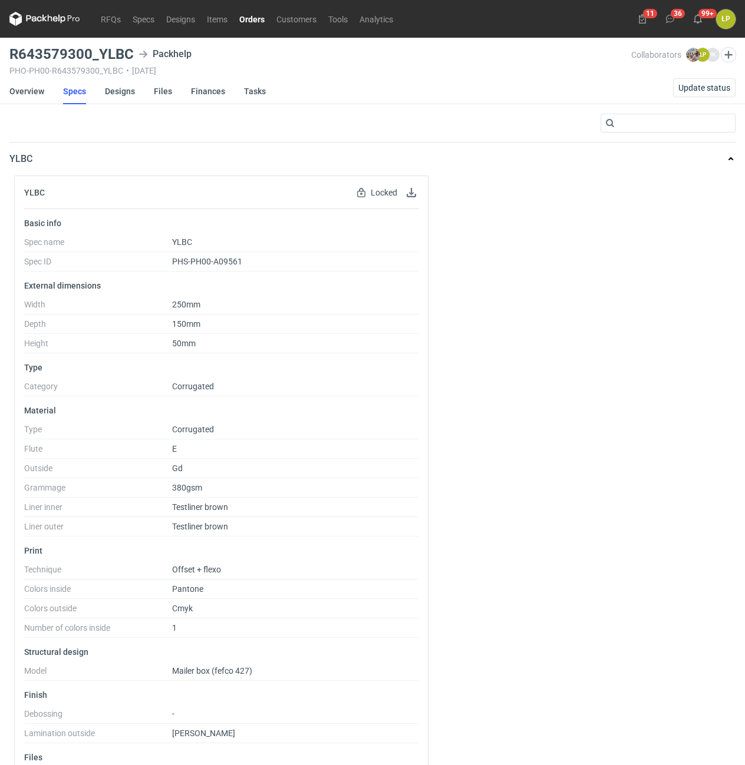
click at [44, 93] on li "Overview" at bounding box center [36, 91] width 54 height 26
click at [31, 90] on link "Overview" at bounding box center [26, 91] width 35 height 26
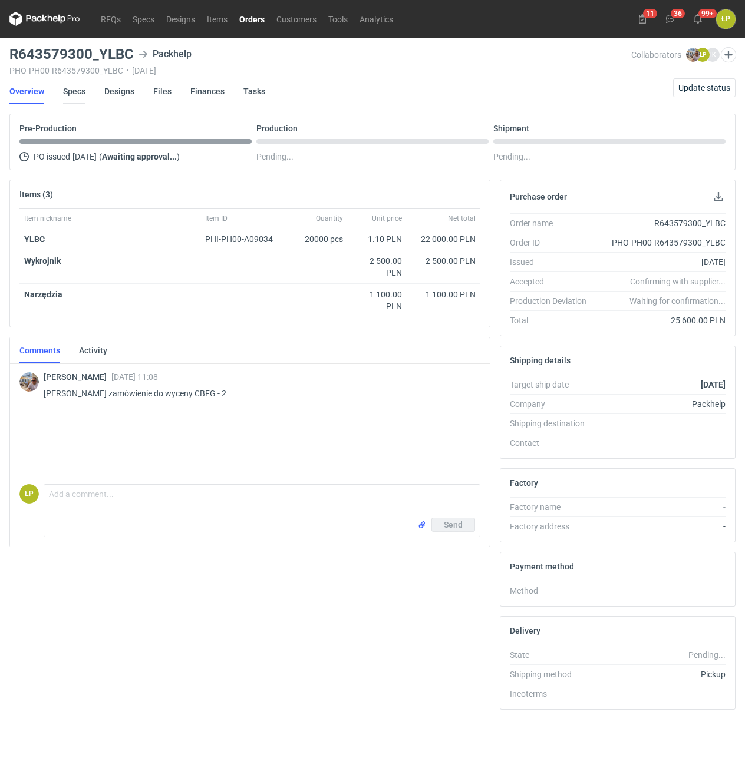
click at [67, 97] on link "Specs" at bounding box center [74, 91] width 22 height 26
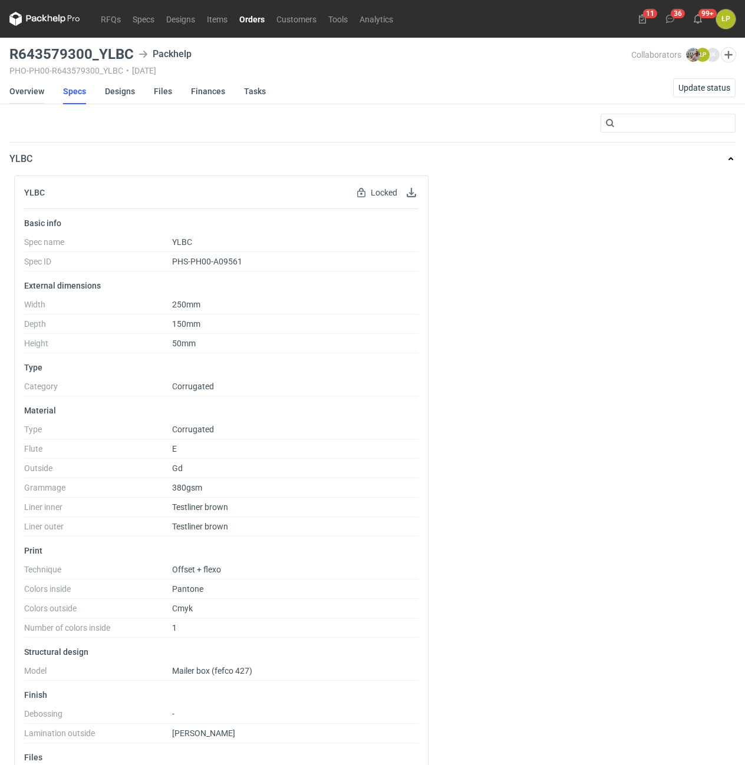
click at [30, 95] on link "Overview" at bounding box center [26, 91] width 35 height 26
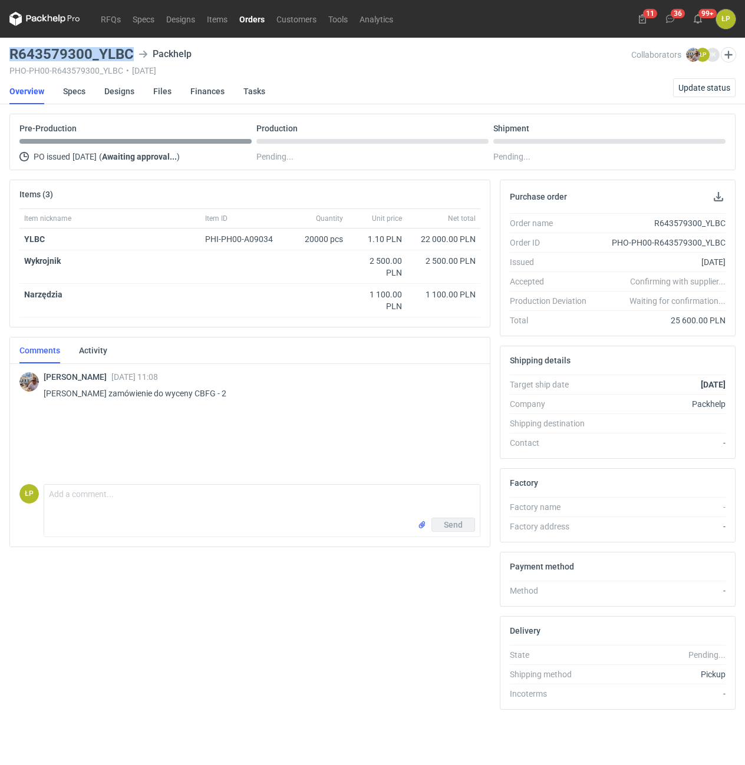
drag, startPoint x: 131, startPoint y: 61, endPoint x: 6, endPoint y: 61, distance: 125.5
click at [9, 61] on h3 "R643579300_YLBC" at bounding box center [71, 54] width 124 height 14
copy h3 "R643579300_YLBC"
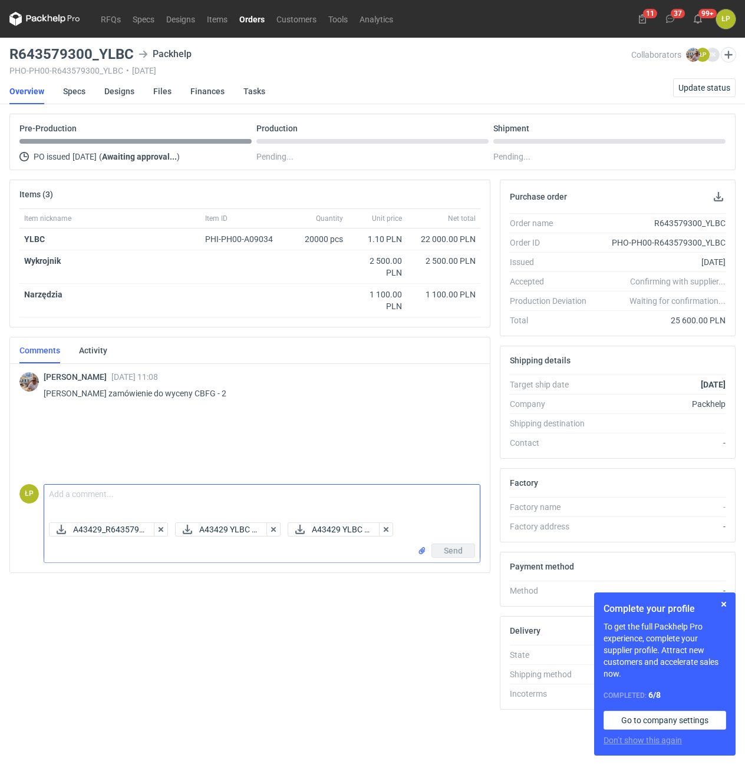
click at [271, 492] on textarea "Comment message" at bounding box center [261, 501] width 435 height 33
type textarea "p"
type textarea "Proszę o sprawdzenie i akceptację."
click at [445, 547] on span "Send" at bounding box center [453, 551] width 19 height 8
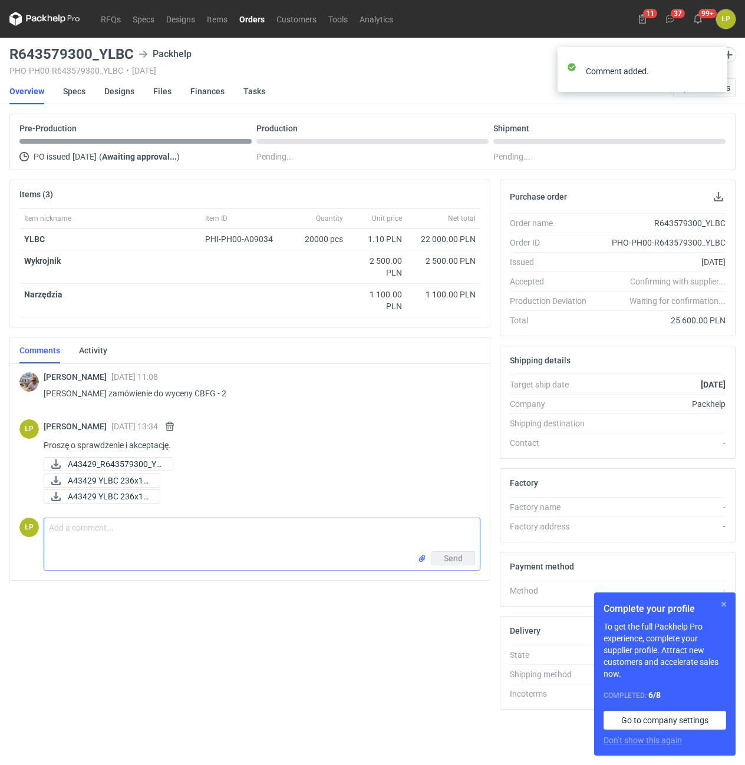
click at [723, 605] on button "button" at bounding box center [723, 604] width 14 height 14
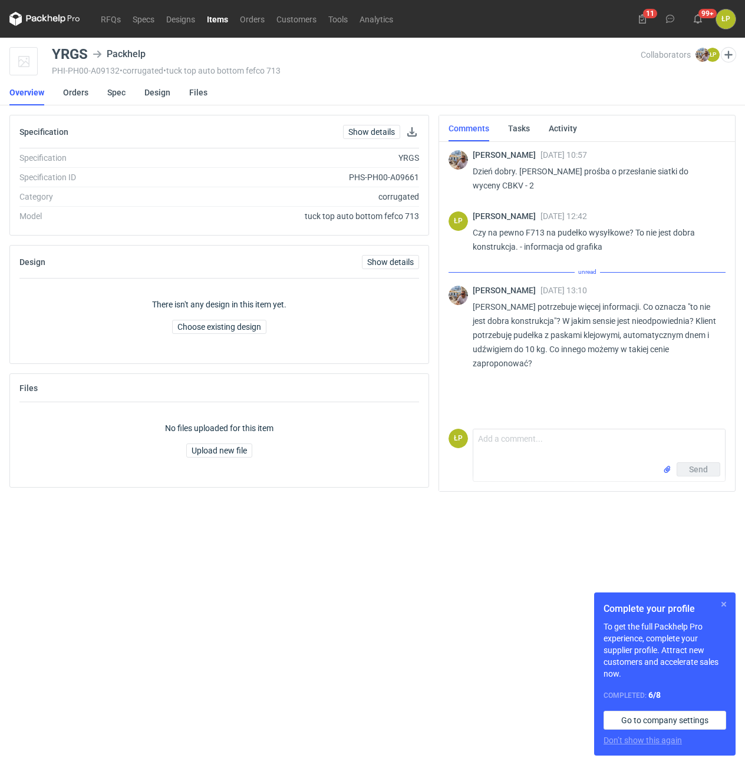
click at [728, 605] on button "button" at bounding box center [723, 604] width 14 height 14
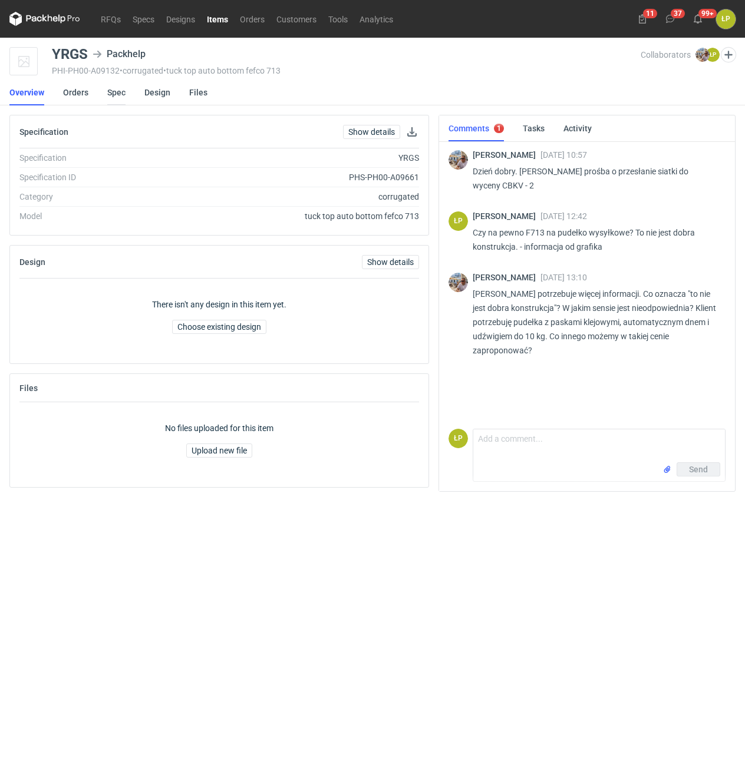
click at [109, 96] on link "Spec" at bounding box center [116, 93] width 18 height 26
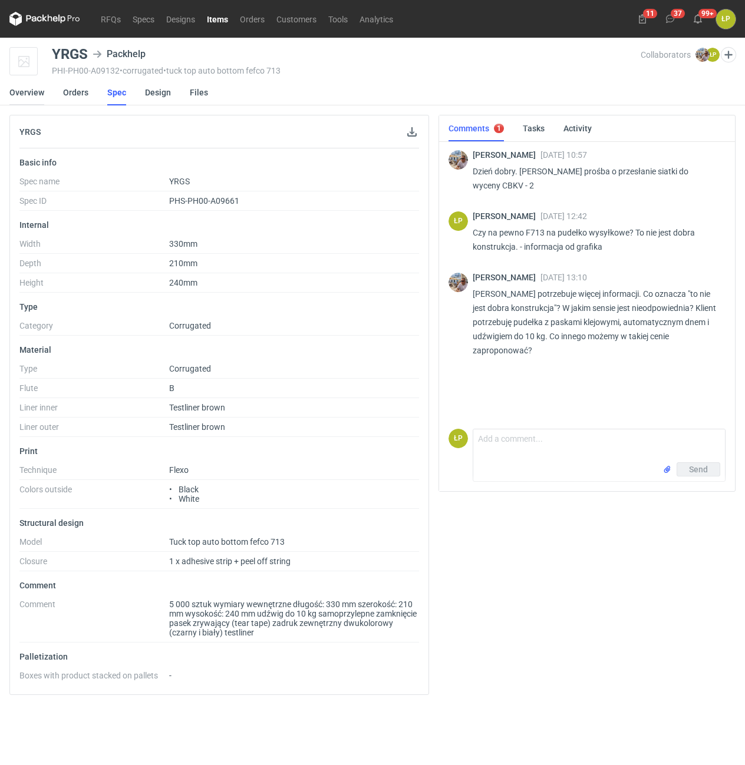
click at [15, 97] on link "Overview" at bounding box center [26, 93] width 35 height 26
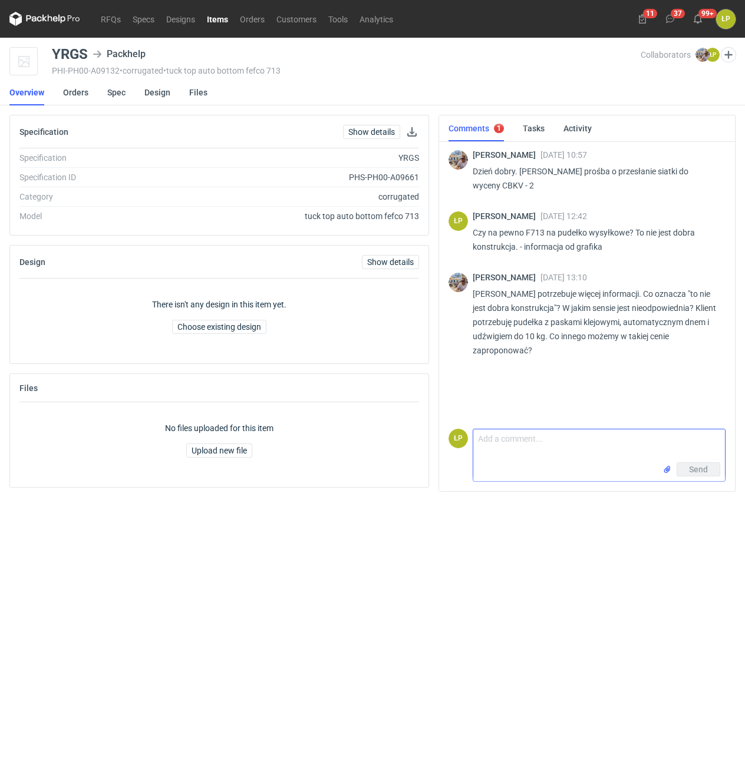
click at [541, 437] on textarea "Comment message" at bounding box center [599, 446] width 252 height 33
paste textarea "Konstrukcja trzyma się na środku dna, bez problemu można się dostać do wewnątrz…"
type textarea "Konstrukcja trzyma się na środku dna, bez problemu można się dostać do wewnątrz…"
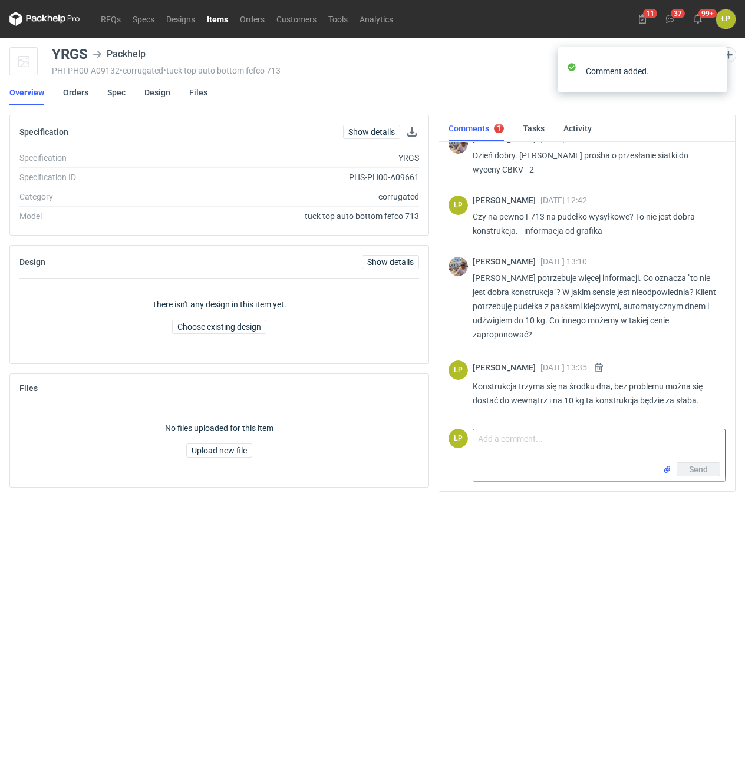
scroll to position [16, 0]
click at [567, 445] on textarea "Pełne dno" at bounding box center [599, 446] width 252 height 33
drag, startPoint x: 519, startPoint y: 443, endPoint x: 471, endPoint y: 440, distance: 47.8
click at [473, 440] on textarea "Pełne dno" at bounding box center [599, 446] width 252 height 33
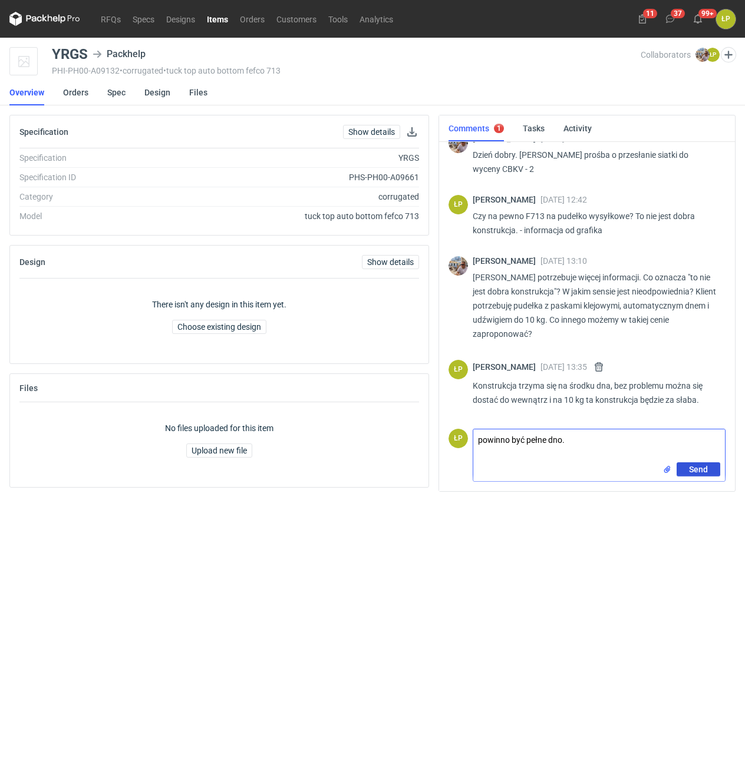
type textarea "powinno być pełne dno."
drag, startPoint x: 684, startPoint y: 464, endPoint x: 691, endPoint y: 468, distance: 7.7
click at [685, 464] on button "Send" at bounding box center [698, 470] width 44 height 14
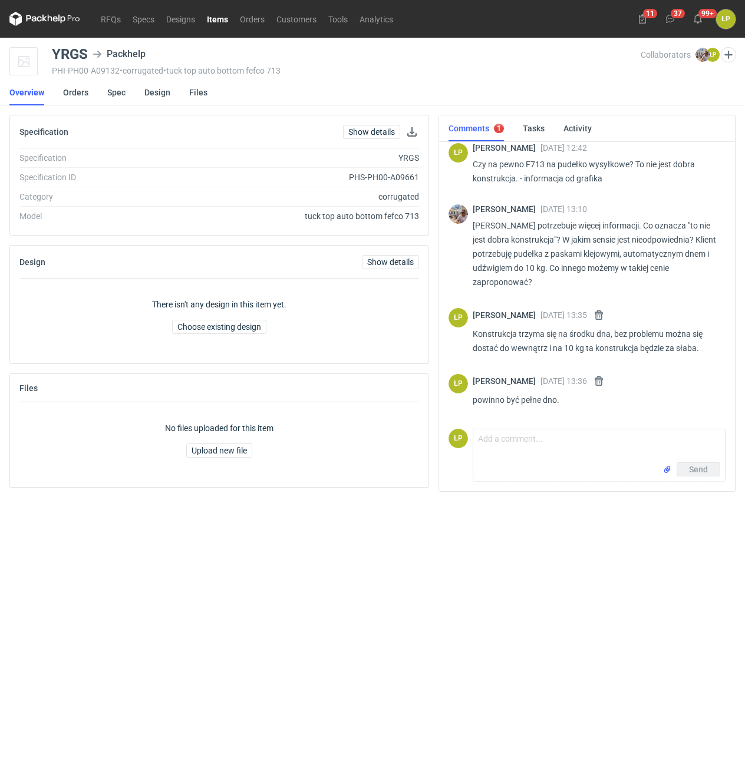
scroll to position [59, 0]
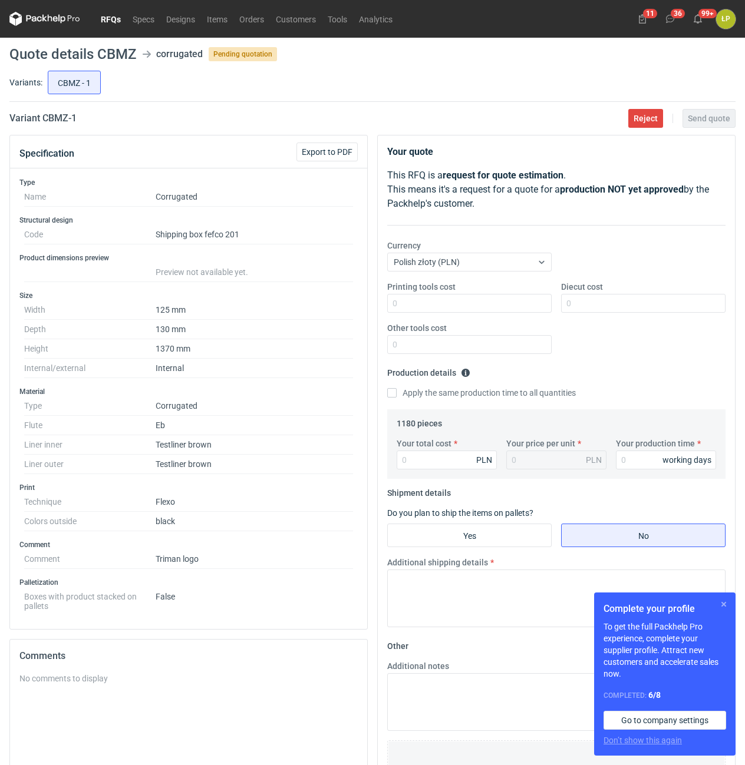
click at [728, 604] on button "button" at bounding box center [723, 604] width 14 height 14
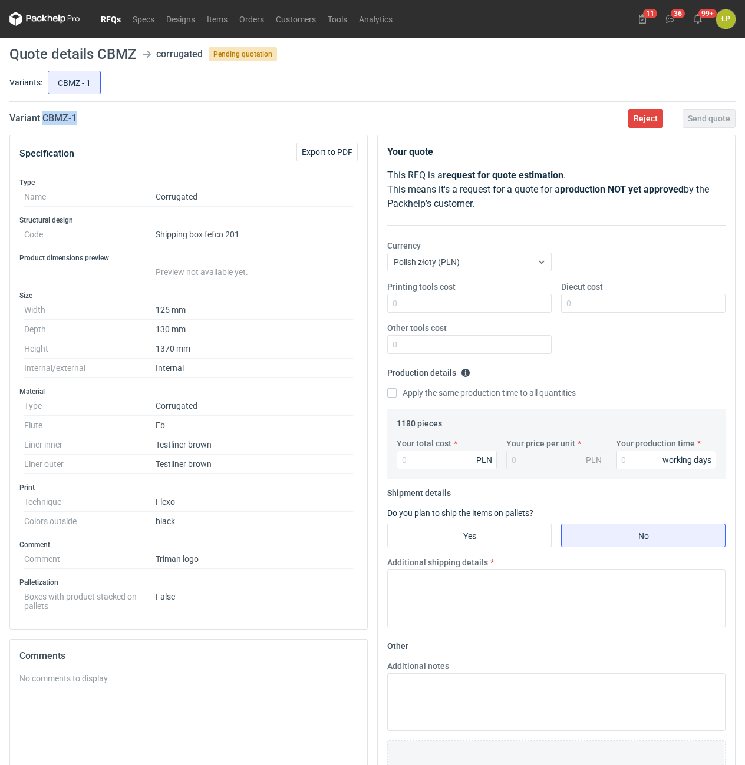
drag, startPoint x: 120, startPoint y: 114, endPoint x: 44, endPoint y: 124, distance: 76.7
click at [44, 124] on div "Variant CBMZ - 1 Reject Send quote" at bounding box center [372, 118] width 726 height 14
copy h2 "CBMZ - 1"
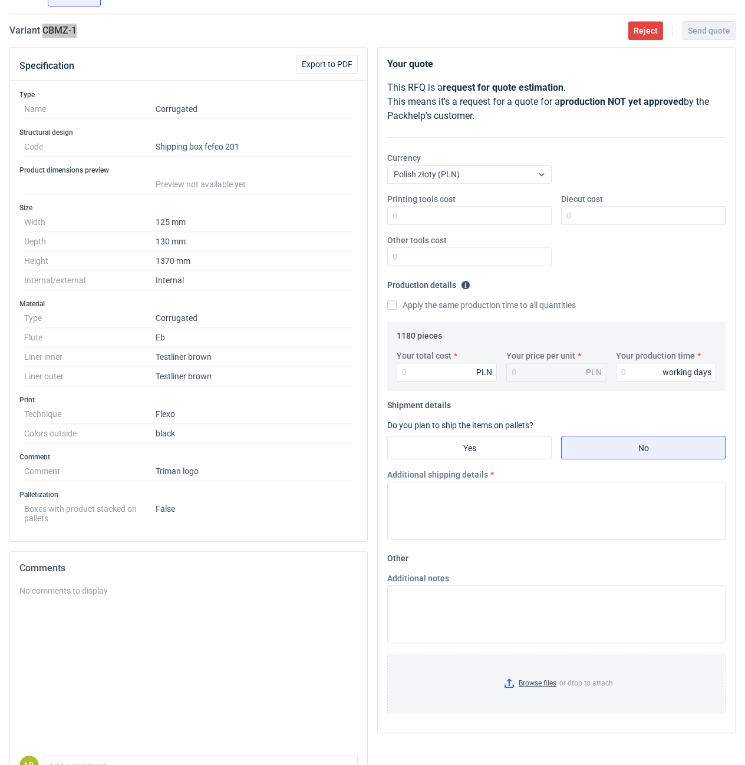
scroll to position [157, 0]
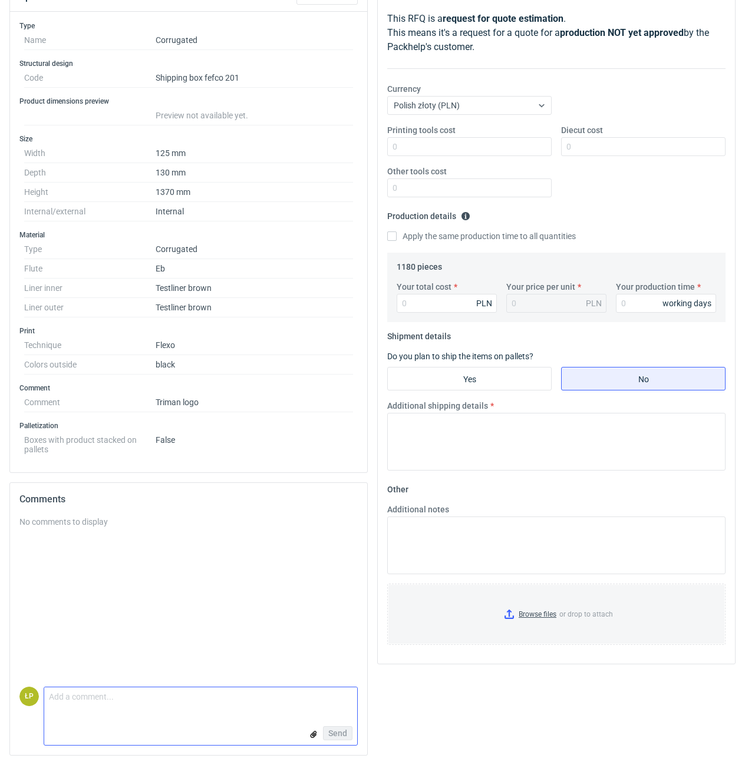
click at [255, 696] on textarea "Comment message" at bounding box center [200, 700] width 313 height 25
type textarea "za wąskie opakowanie - potrzebny wykrojnik."
click at [331, 731] on span "Send" at bounding box center [337, 733] width 19 height 8
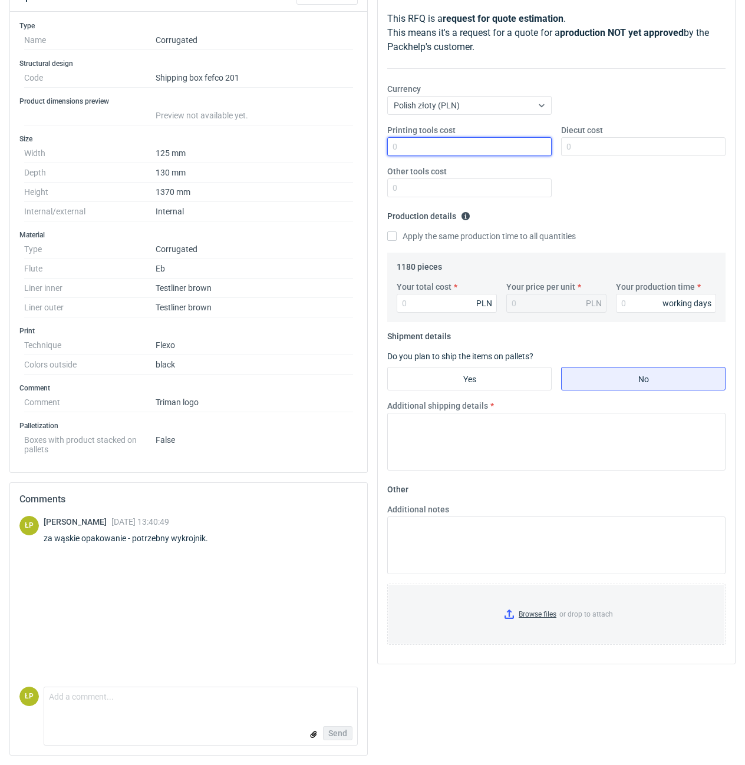
click at [425, 141] on input "Printing tools cost" at bounding box center [469, 146] width 164 height 19
type input "400"
click at [603, 141] on input "Diecut cost" at bounding box center [643, 146] width 164 height 19
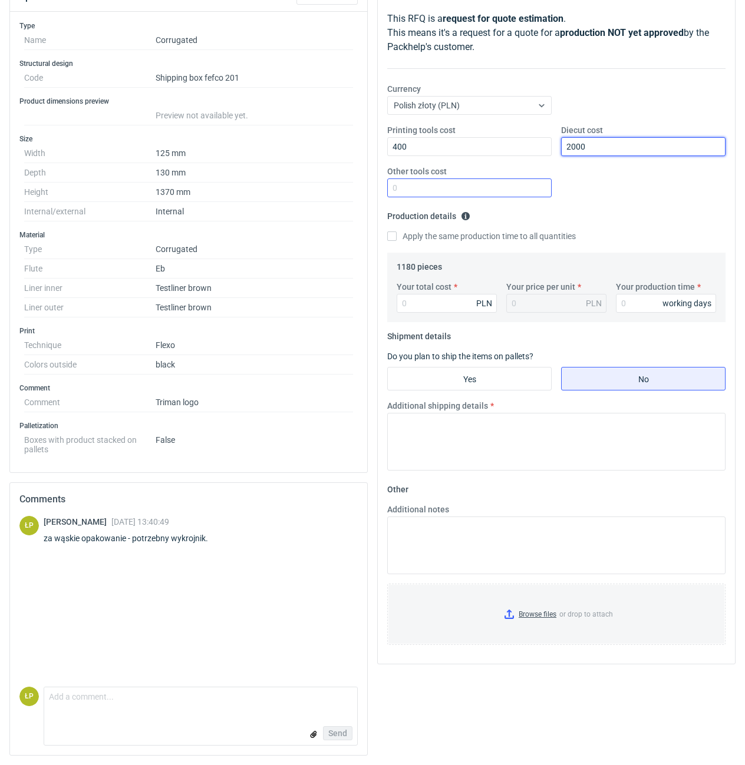
type input "2000"
click at [523, 184] on input "Other tools cost" at bounding box center [469, 188] width 164 height 19
type input "0"
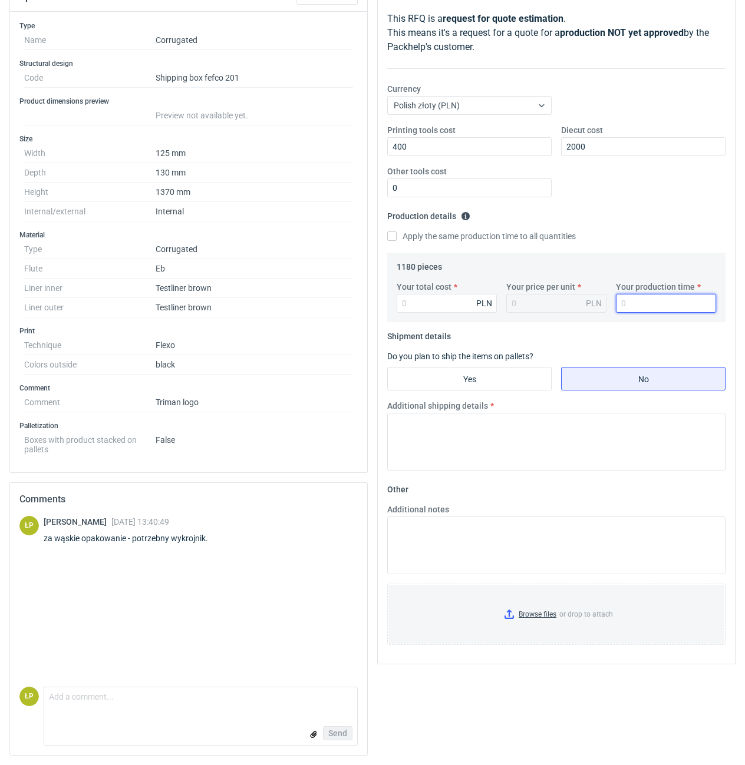
click at [631, 306] on input "Your production time" at bounding box center [666, 303] width 100 height 19
type input "15"
click at [461, 303] on input "Your total cost" at bounding box center [447, 303] width 100 height 19
type input "5074"
type input "4.3"
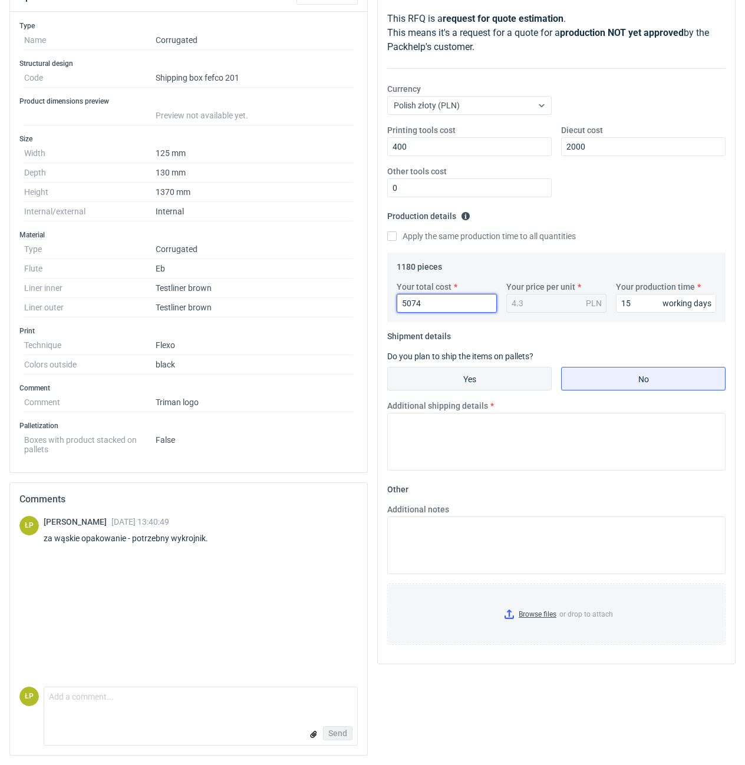
type input "5074"
click at [538, 371] on input "Yes" at bounding box center [469, 379] width 163 height 22
radio input "true"
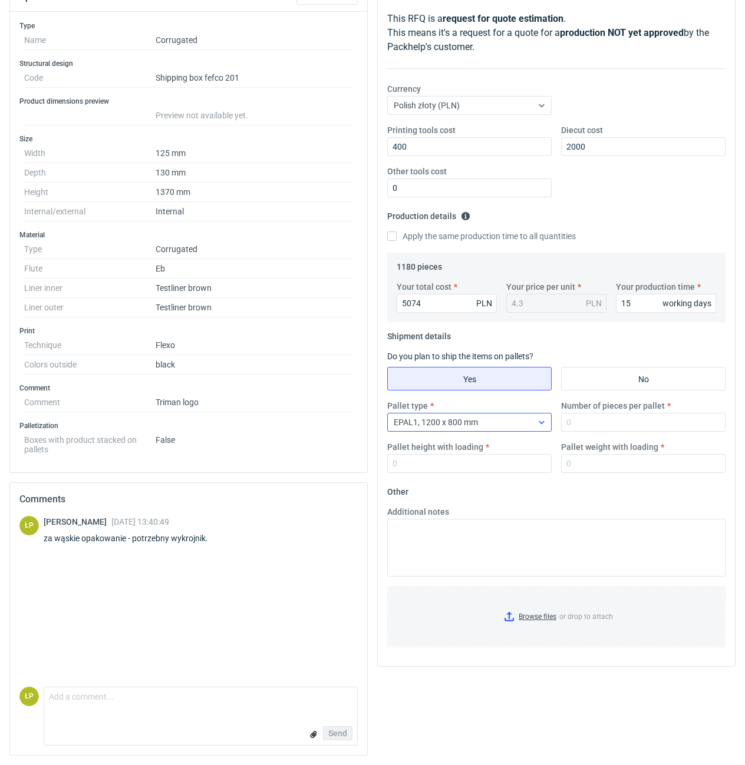
click at [514, 419] on div "EPAL1, 1200 x 800 mm" at bounding box center [460, 422] width 144 height 16
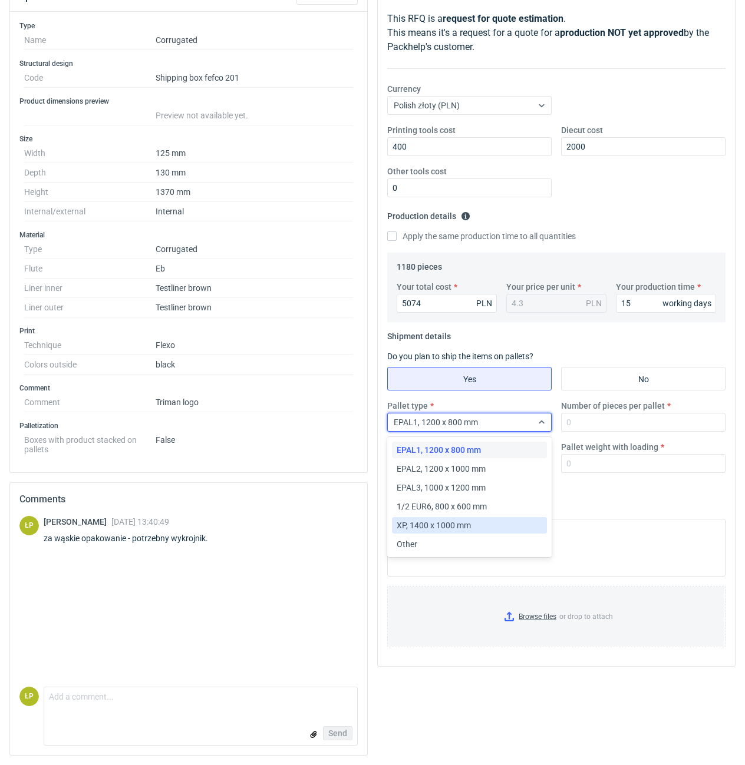
click at [479, 524] on div "XP, 1400 x 1000 mm" at bounding box center [470, 526] width 146 height 12
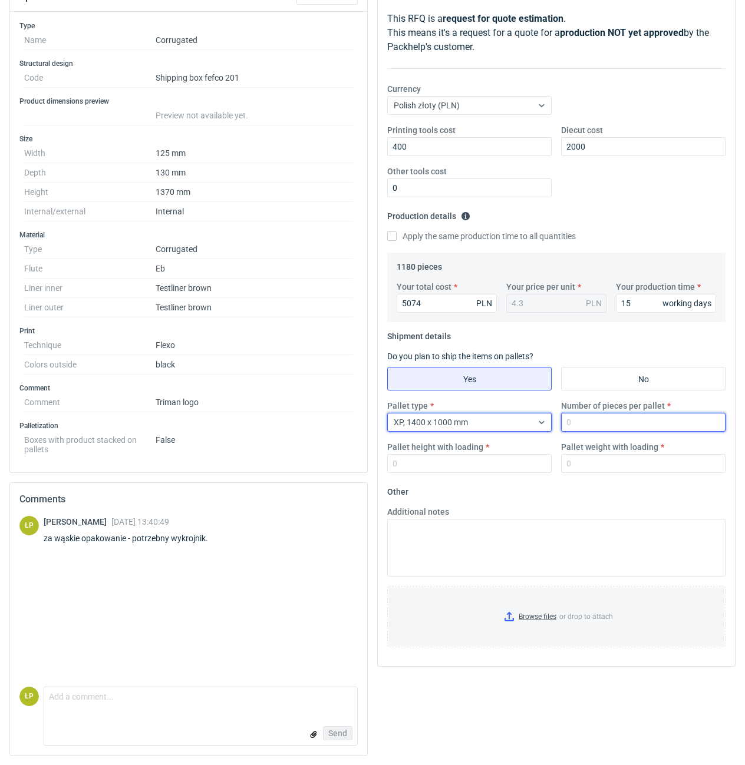
click at [599, 427] on input "Number of pieces per pallet" at bounding box center [643, 422] width 164 height 19
type input "480"
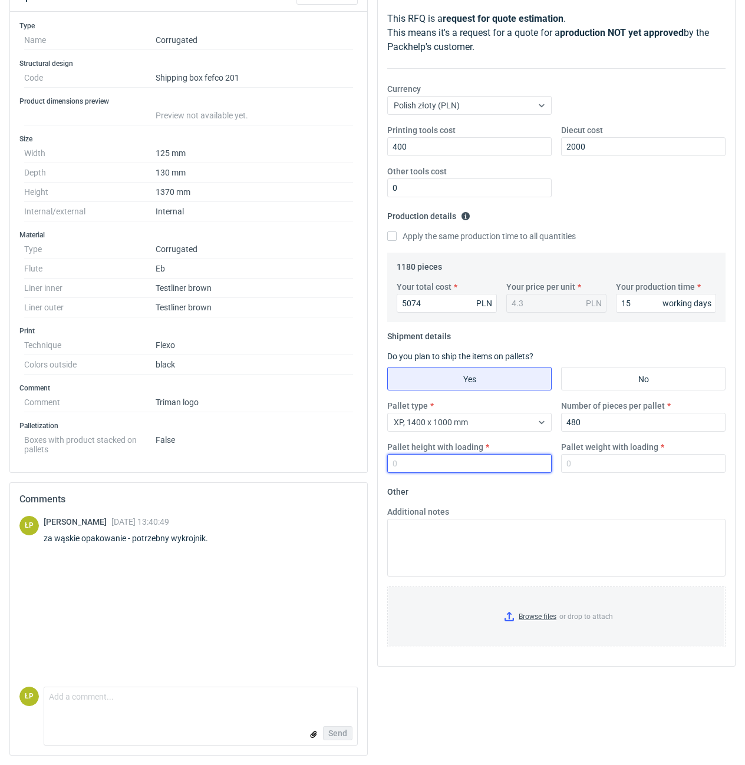
click at [536, 466] on input "Pallet height with loading" at bounding box center [469, 463] width 164 height 19
type input "1800"
click at [589, 465] on input "Pallet weight with loading" at bounding box center [643, 463] width 164 height 19
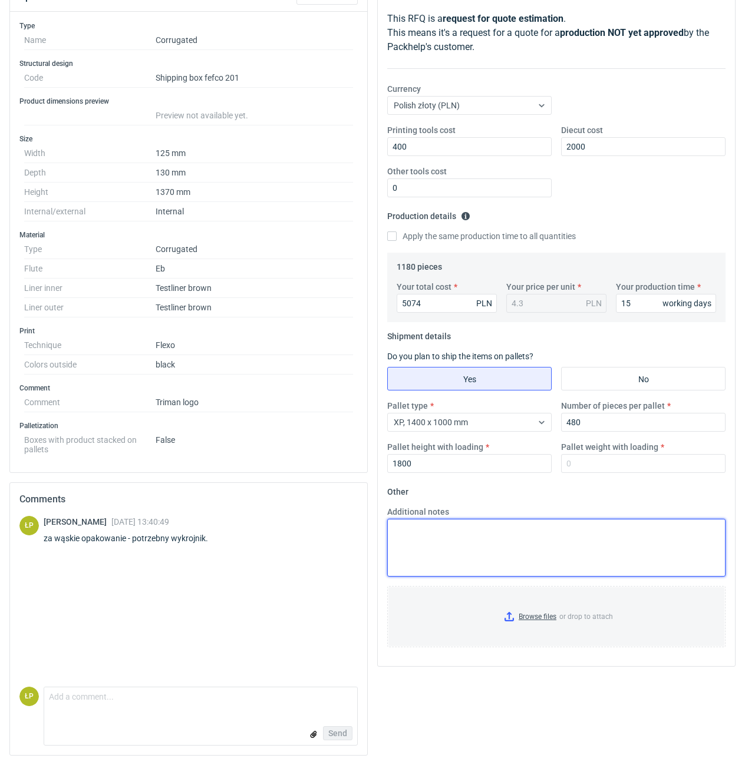
click at [483, 533] on textarea "Additional notes" at bounding box center [556, 548] width 338 height 58
type textarea "OBRYS PALETY 1500x1000mm"
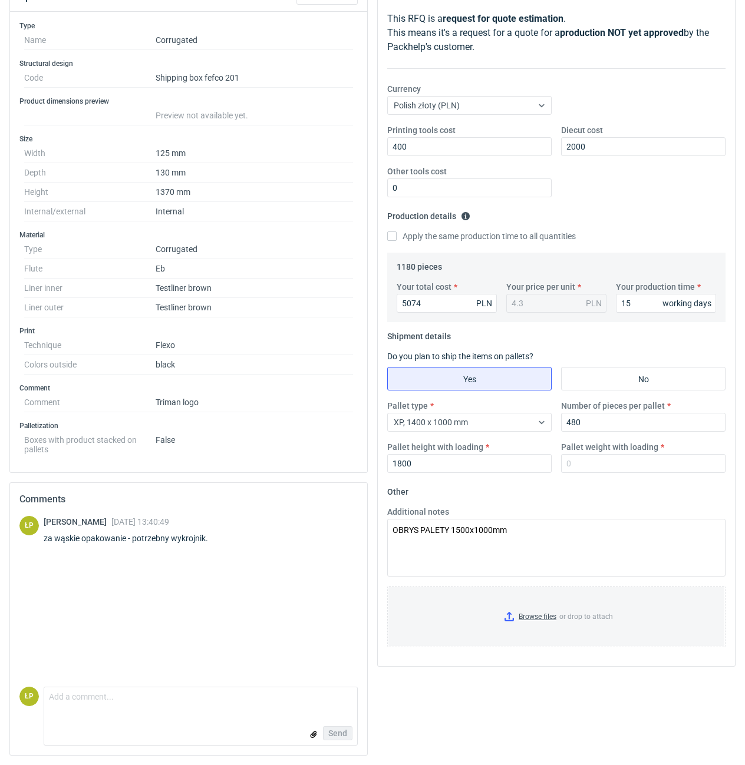
click at [641, 474] on div "Pallet type XP, 1400 x 1000 mm Number of pieces per pallet 480 Pallet height wi…" at bounding box center [556, 441] width 348 height 82
click at [641, 467] on input "Pallet weight with loading" at bounding box center [643, 463] width 164 height 19
type input "300"
click at [653, 483] on div "Pallet type XP, 1400 x 1000 mm Number of pieces per pallet 480 Pallet height wi…" at bounding box center [556, 441] width 348 height 82
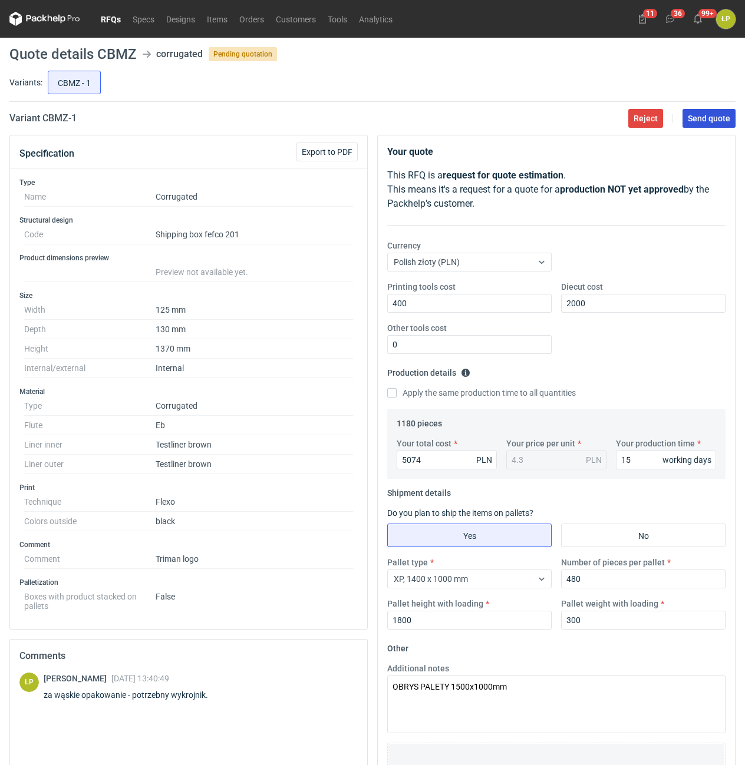
click at [725, 121] on span "Send quote" at bounding box center [709, 118] width 42 height 8
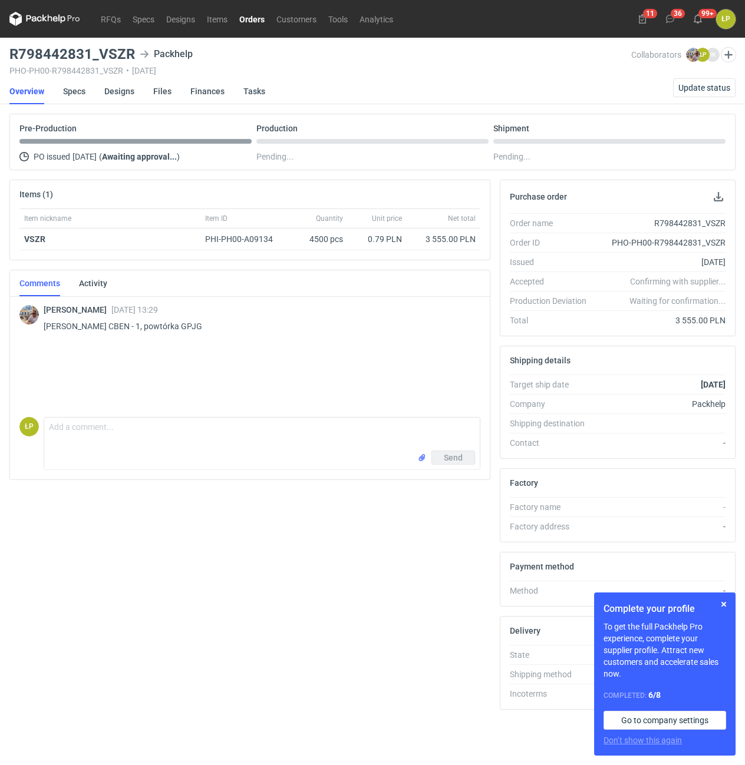
click at [219, 328] on p "Panie Łukaszu wycena CBEN - 1, powtórka GPJG" at bounding box center [257, 326] width 427 height 14
copy p "GPJG"
click at [721, 605] on button "button" at bounding box center [723, 604] width 14 height 14
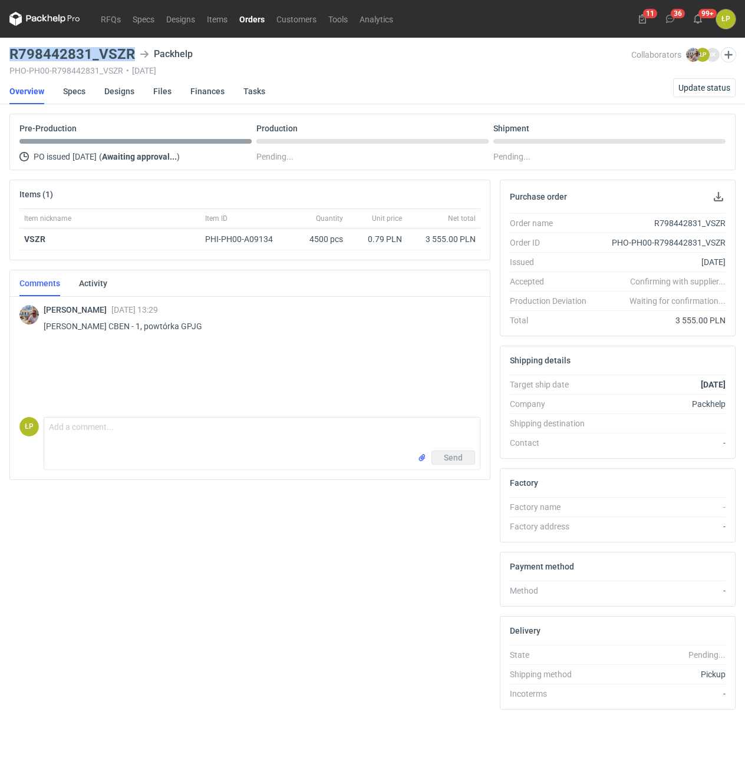
drag, startPoint x: 134, startPoint y: 58, endPoint x: 7, endPoint y: 59, distance: 126.7
click at [9, 59] on div "R798442831_VSZR Packhelp" at bounding box center [320, 54] width 622 height 14
copy h3 "R798442831_VSZR"
click at [119, 94] on link "Designs" at bounding box center [119, 91] width 30 height 26
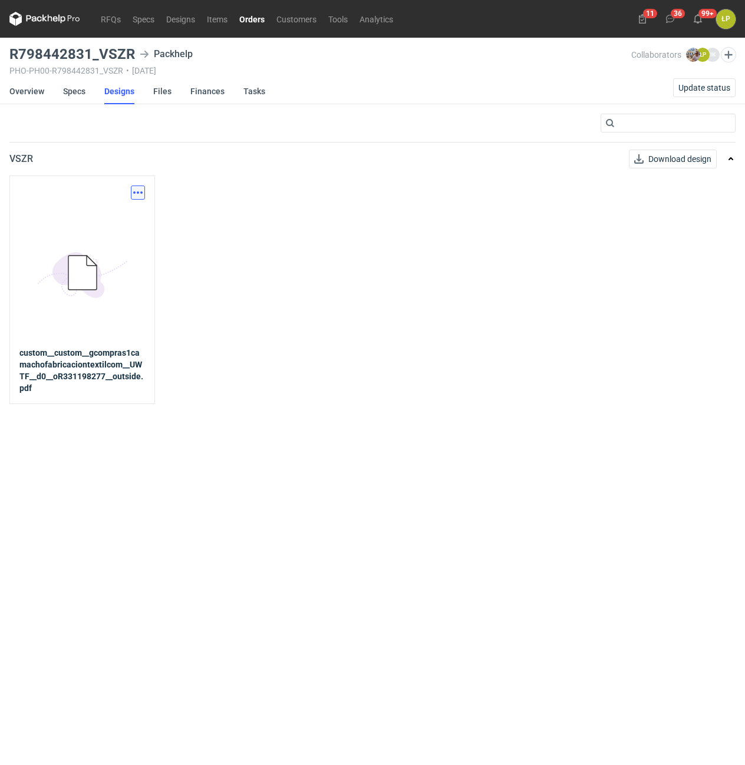
click at [137, 194] on button "button" at bounding box center [138, 193] width 14 height 14
click at [143, 216] on div "Download design part" at bounding box center [86, 218] width 118 height 28
click at [137, 216] on link "Download design part" at bounding box center [86, 218] width 108 height 19
click at [41, 91] on link "Overview" at bounding box center [26, 91] width 35 height 26
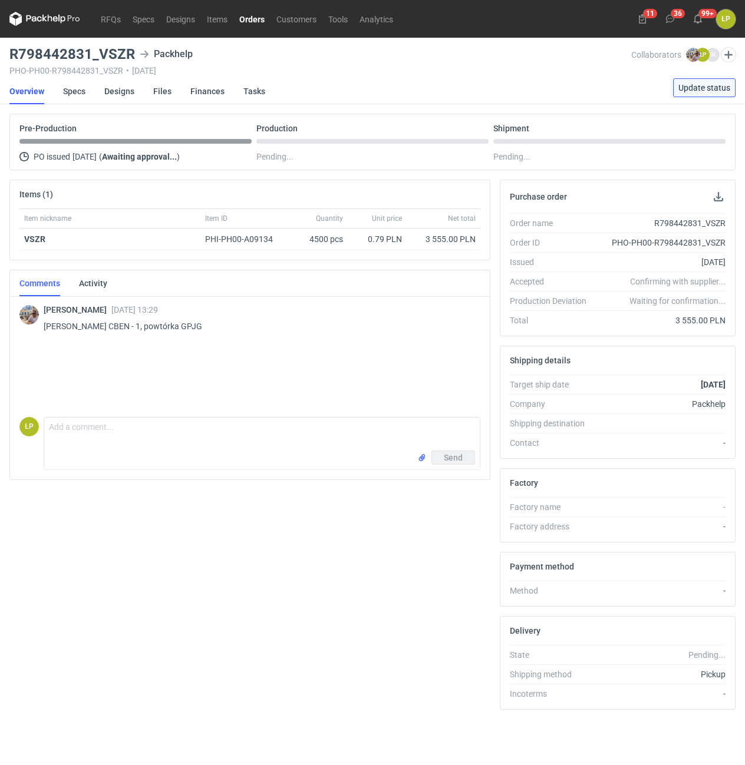
click at [678, 90] on button "Update status" at bounding box center [704, 87] width 62 height 19
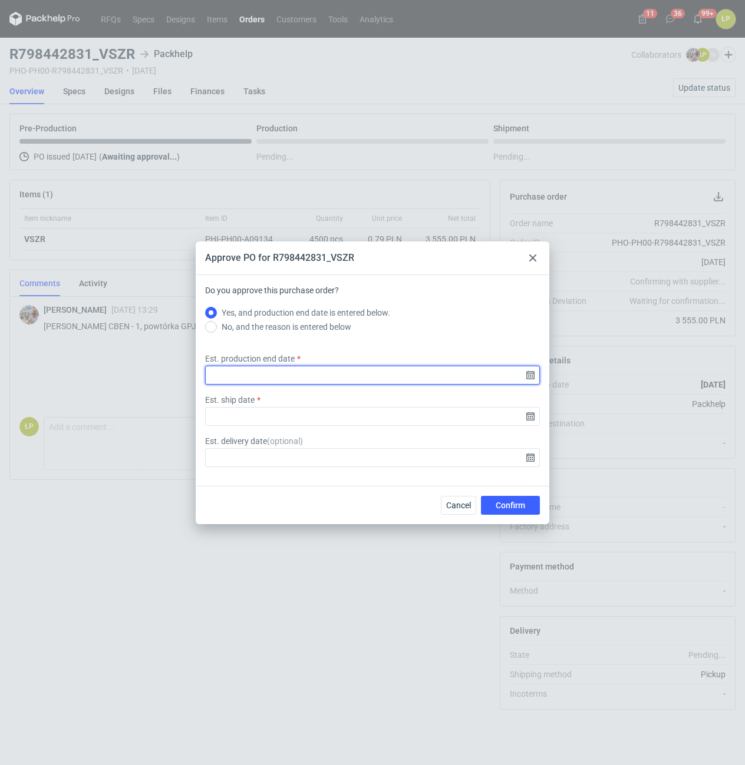
click at [530, 378] on input "Est. production end date" at bounding box center [372, 375] width 335 height 19
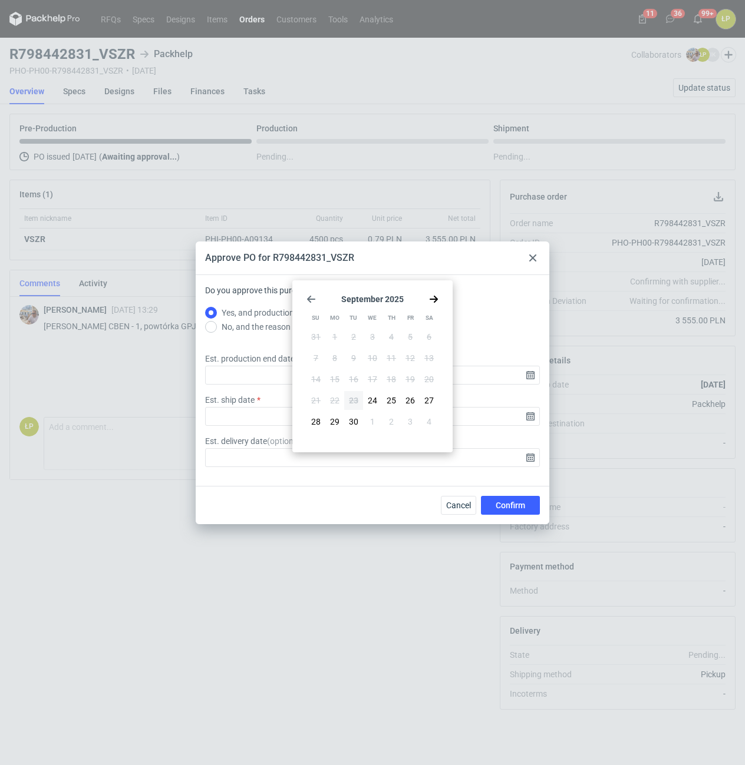
click at [372, 401] on span "24" at bounding box center [372, 401] width 9 height 12
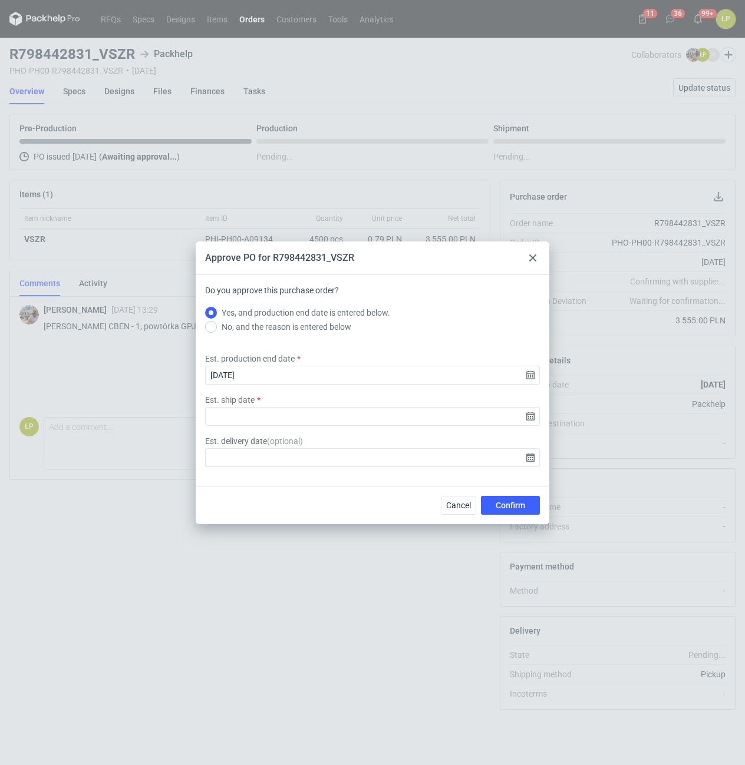
click at [544, 372] on div "Do you approve this purchase order? Yes, and production end date is entered bel…" at bounding box center [373, 385] width 354 height 220
click at [528, 374] on input "2025-09-24" at bounding box center [372, 375] width 335 height 19
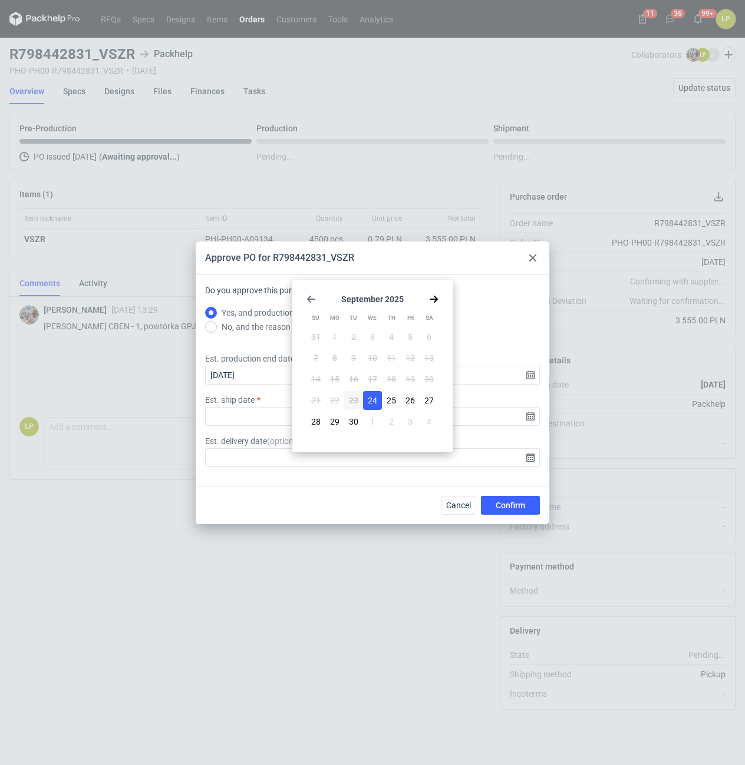
click at [438, 300] on div "September 2025 Su Mo Tu We Th Fr Sa 31 1 2 3 4 5 6 7 8 9 10 11 12 13 14 15 16 1…" at bounding box center [372, 366] width 151 height 163
click at [435, 299] on use "Go forward 1 month" at bounding box center [434, 299] width 8 height 7
click at [406, 362] on button "10" at bounding box center [410, 358] width 19 height 19
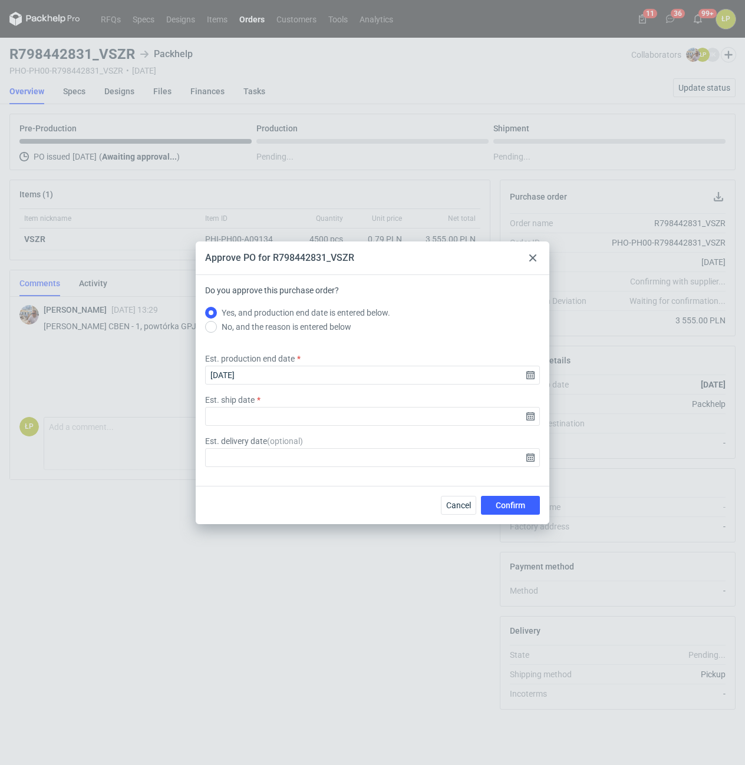
type input "2025-10-10"
click at [529, 413] on input "Est. ship date" at bounding box center [372, 416] width 335 height 19
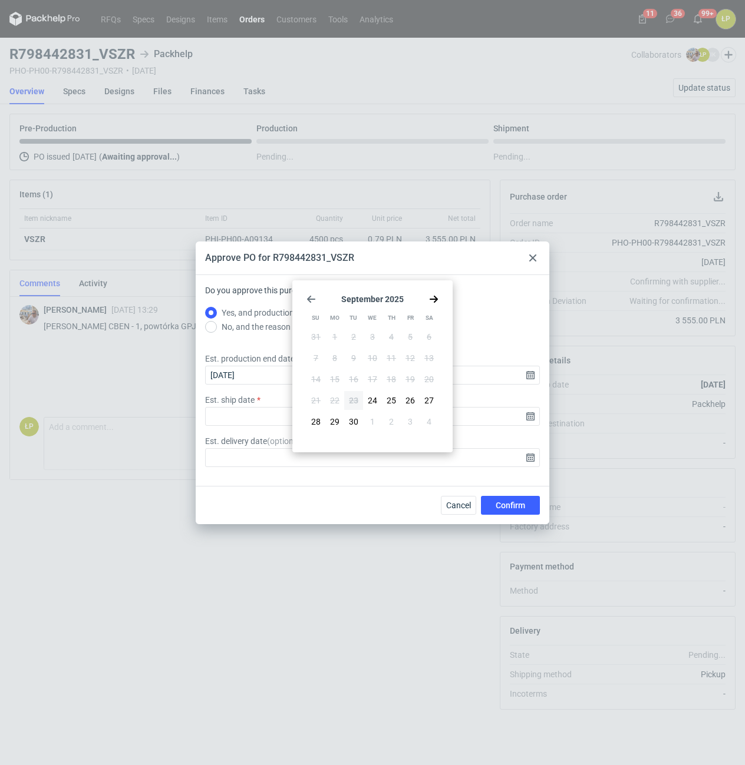
click at [434, 293] on div "September 2025 Su Mo Tu We Th Fr Sa 31 1 2 3 4 5 6 7 8 9 10 11 12 13 14 15 16 1…" at bounding box center [372, 366] width 151 height 163
click at [432, 296] on icon "Go forward 1 month" at bounding box center [433, 299] width 9 height 9
click at [407, 355] on span "10" at bounding box center [409, 358] width 9 height 12
type input "2025-10-10"
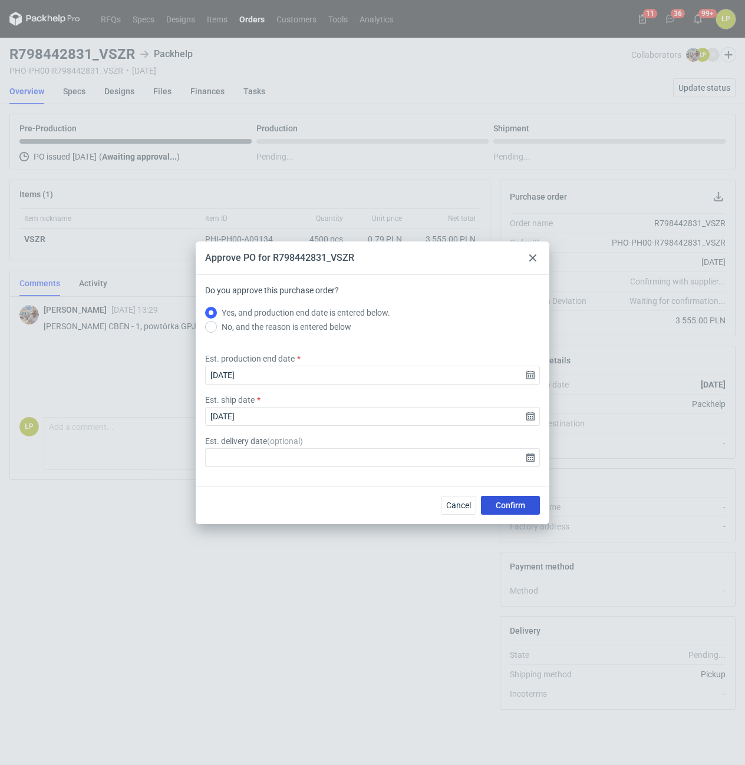
click at [514, 501] on span "Confirm" at bounding box center [510, 505] width 29 height 8
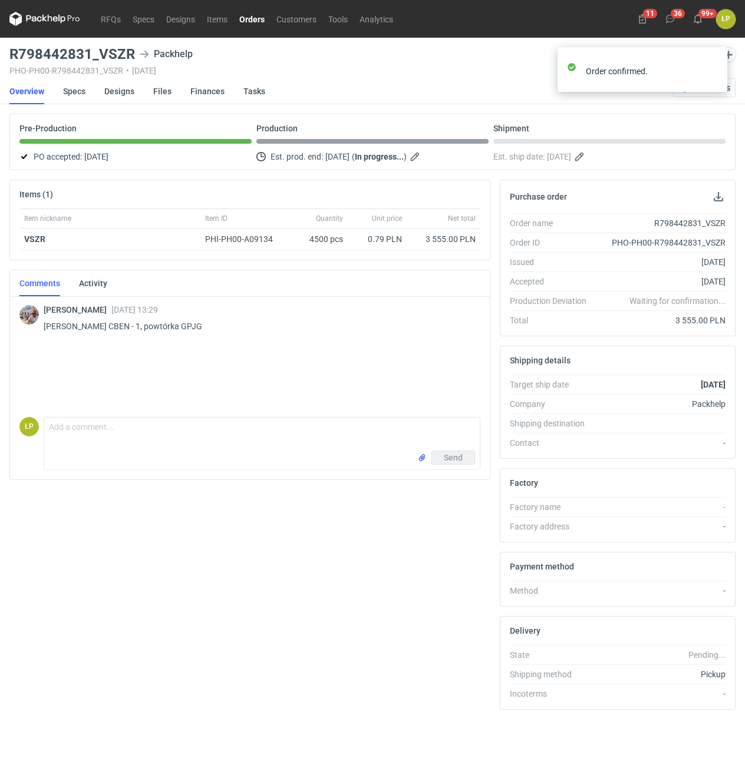
click at [257, 17] on link "Orders" at bounding box center [251, 19] width 37 height 14
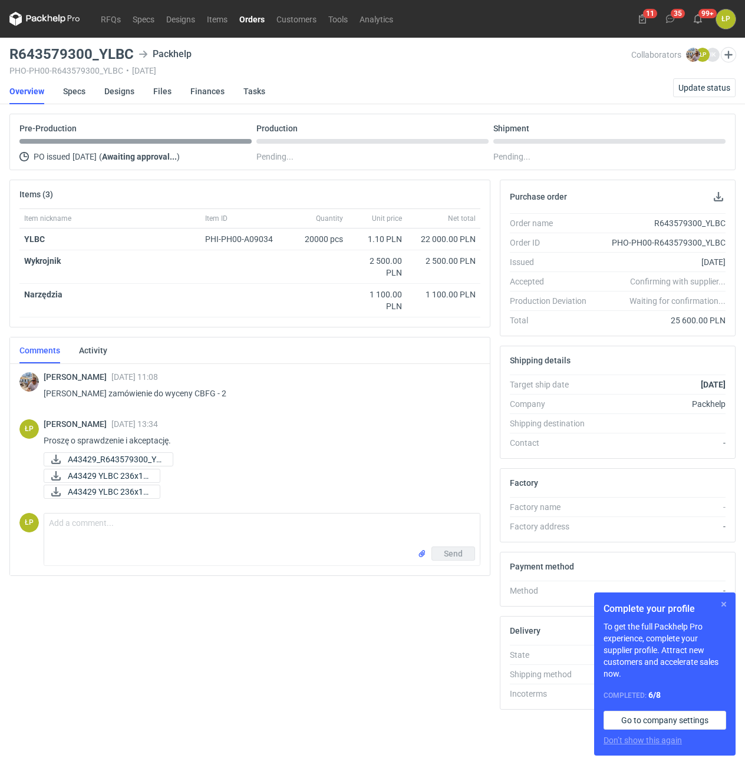
click at [725, 602] on button "button" at bounding box center [723, 604] width 14 height 14
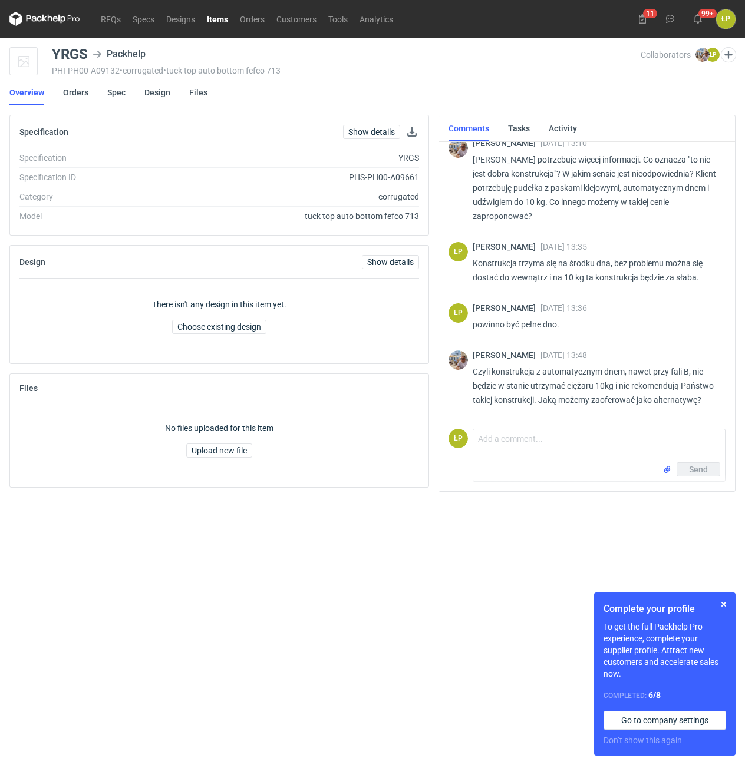
scroll to position [134, 0]
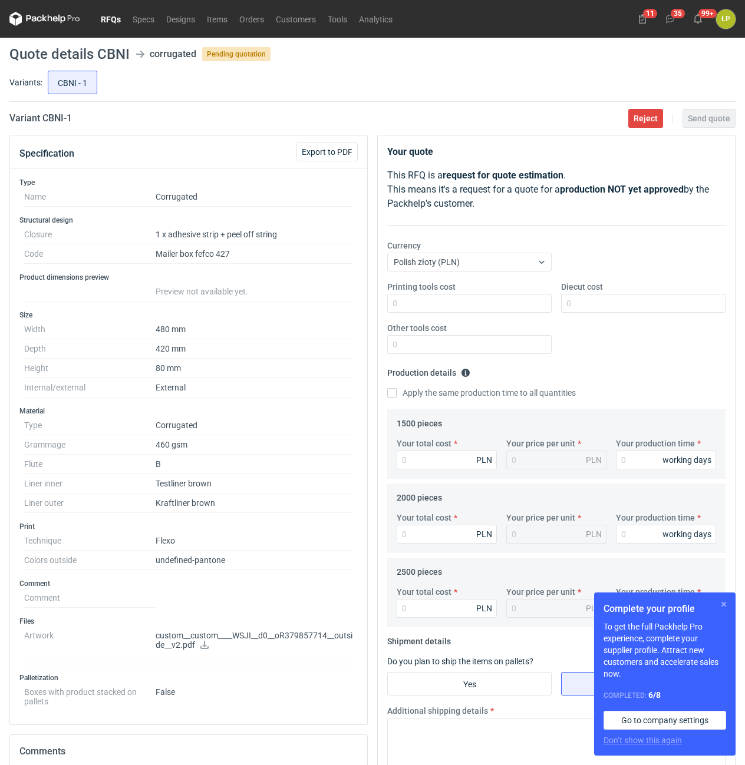
click at [725, 603] on button "button" at bounding box center [723, 604] width 14 height 14
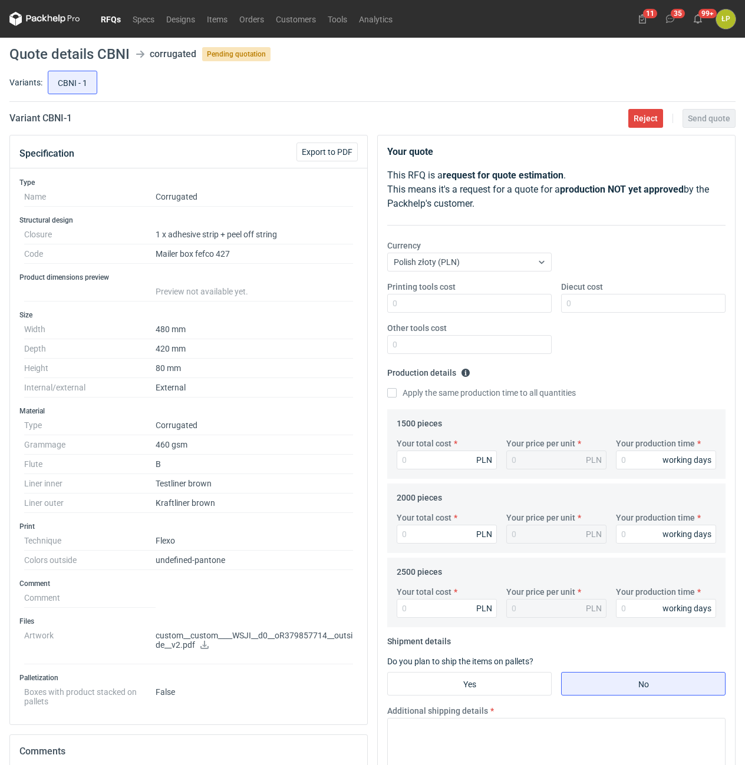
click at [206, 645] on icon at bounding box center [204, 645] width 8 height 8
drag, startPoint x: 89, startPoint y: 127, endPoint x: 41, endPoint y: 126, distance: 48.3
click at [41, 126] on main "Quote details CBNI corrugated Pending quotation Variants: CBNI - 1 Variant CBNI…" at bounding box center [372, 528] width 735 height 980
copy h2 "CBNI - 1"
click at [490, 306] on input "Printing tools cost" at bounding box center [469, 303] width 164 height 19
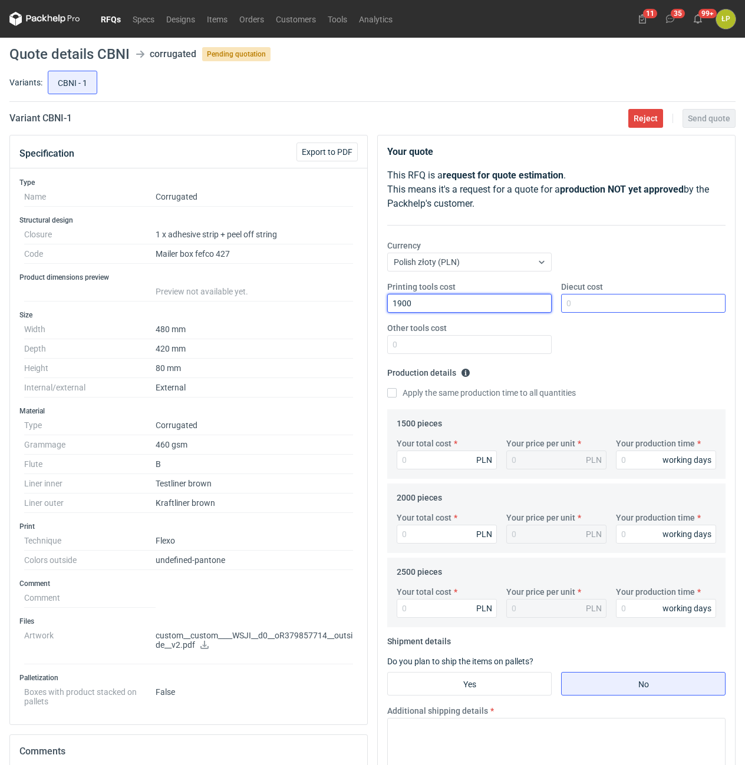
type input "1900"
click at [598, 298] on input "Diecut cost" at bounding box center [643, 303] width 164 height 19
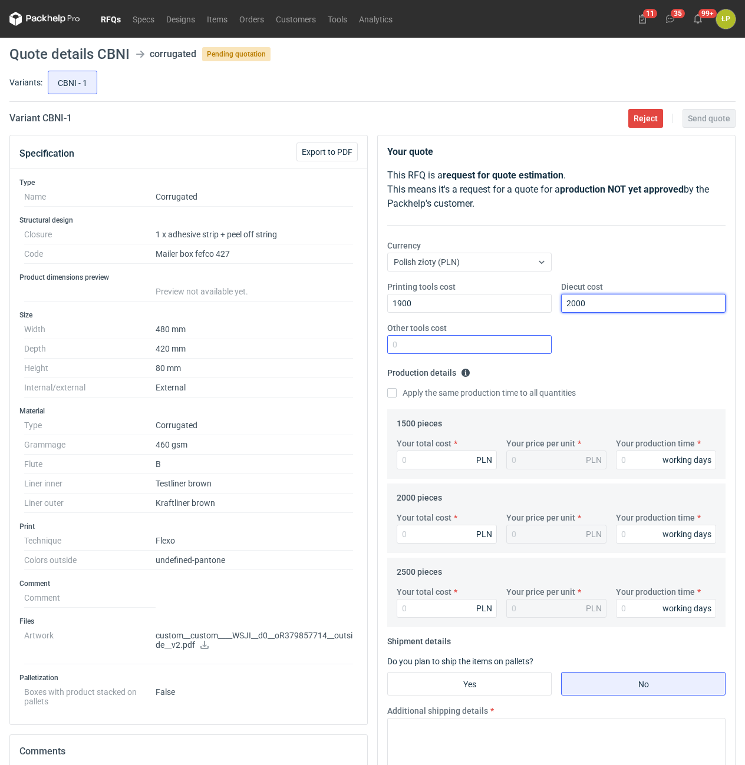
type input "2000"
click at [535, 336] on input "Other tools cost" at bounding box center [469, 344] width 164 height 19
type input "0"
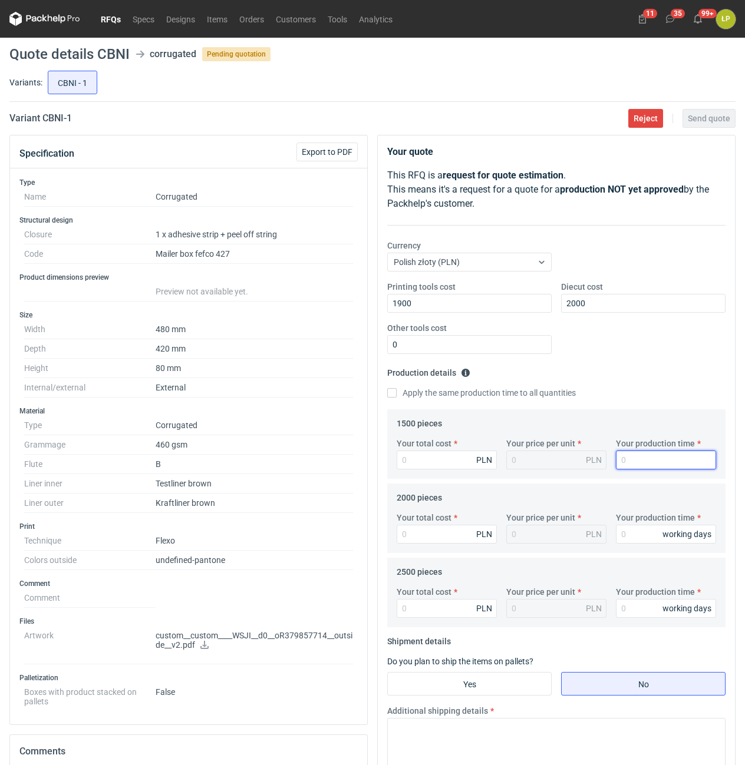
click at [638, 463] on input "Your production time" at bounding box center [666, 460] width 100 height 19
type input "15"
click at [427, 395] on label "Apply the same production time to all quantities" at bounding box center [481, 393] width 189 height 12
click at [397, 395] on input "Apply the same production time to all quantities" at bounding box center [391, 392] width 9 height 9
checkbox input "true"
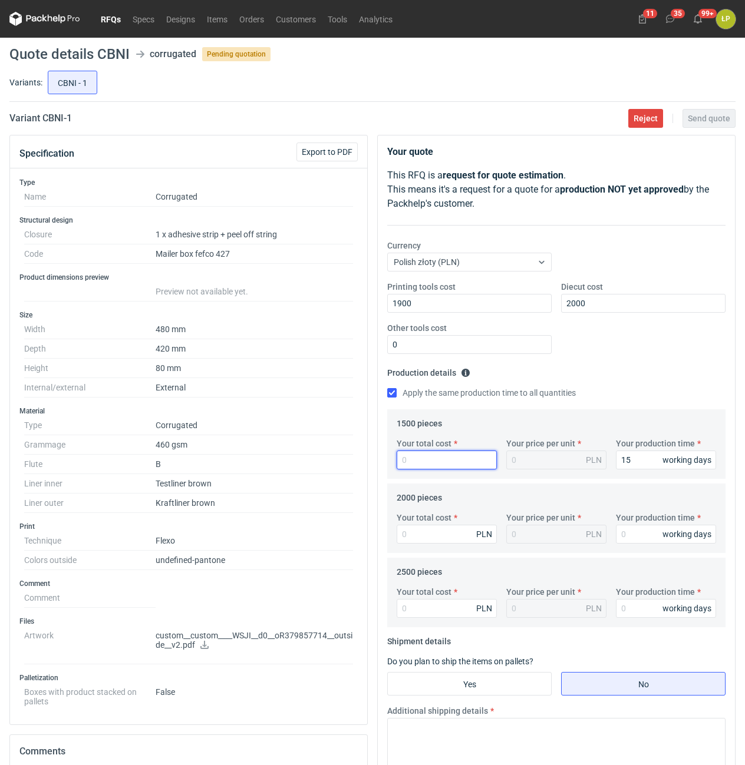
type input "15"
click at [430, 455] on input "Your total cost" at bounding box center [447, 460] width 100 height 19
click at [462, 465] on input "Your total cost" at bounding box center [447, 460] width 100 height 19
type input "3960"
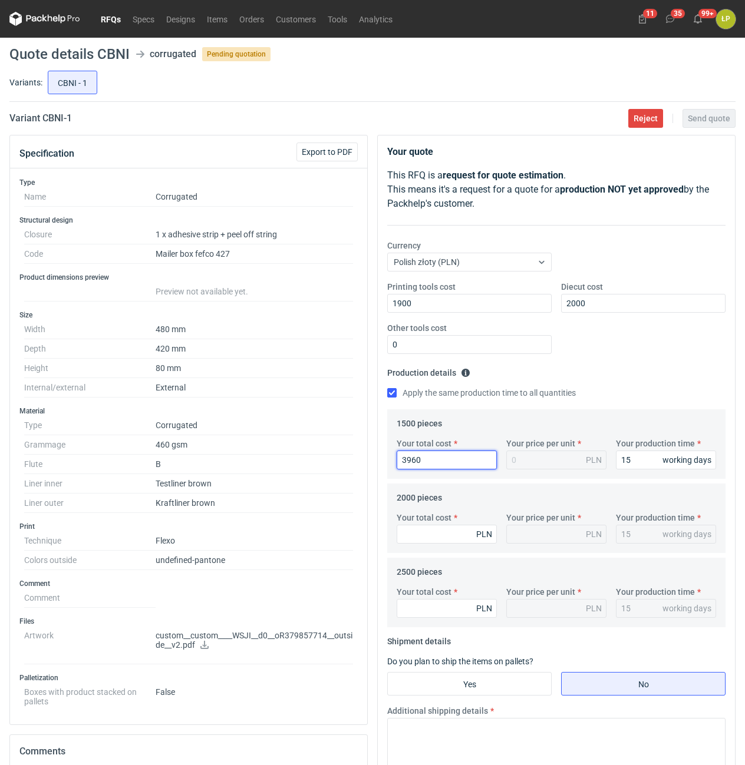
type input "2.64"
type input "3960"
click at [430, 535] on input "Your total cost" at bounding box center [447, 534] width 100 height 19
type input "5140"
type input "2.57"
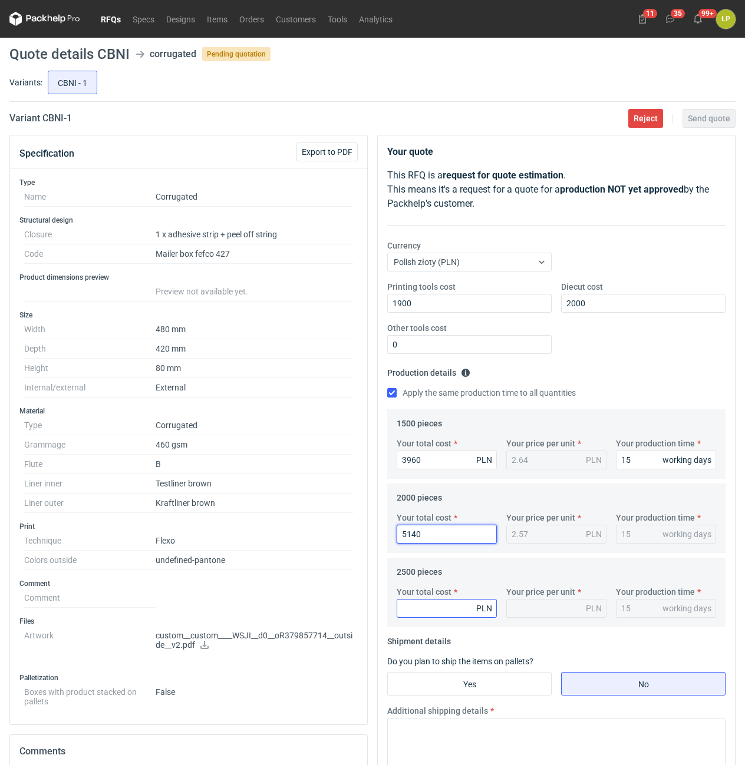
type input "5140"
click at [425, 603] on input "Your total cost" at bounding box center [447, 608] width 100 height 19
type input "6250"
type input "2.5"
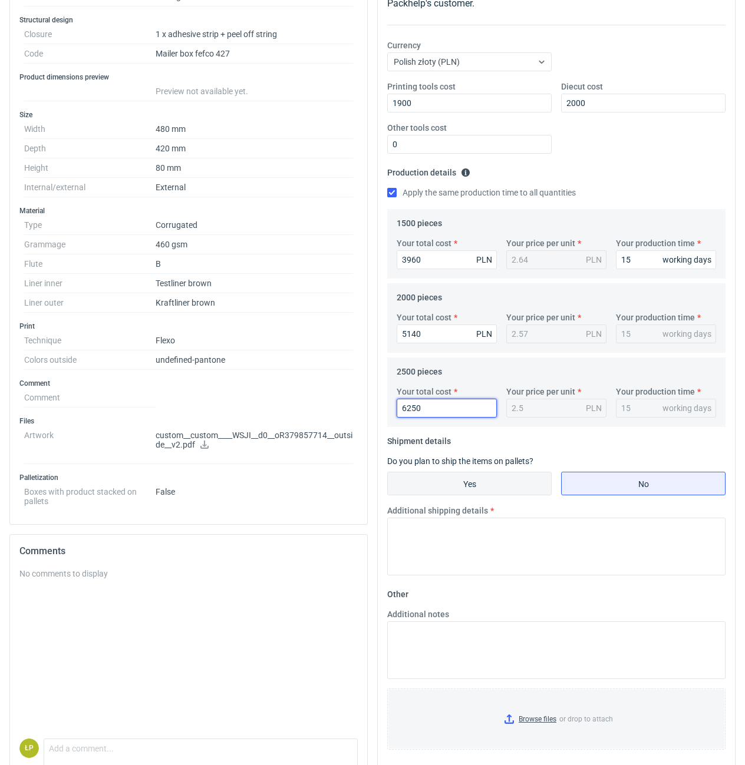
type input "6250"
click at [497, 492] on input "Yes" at bounding box center [469, 484] width 163 height 22
radio input "true"
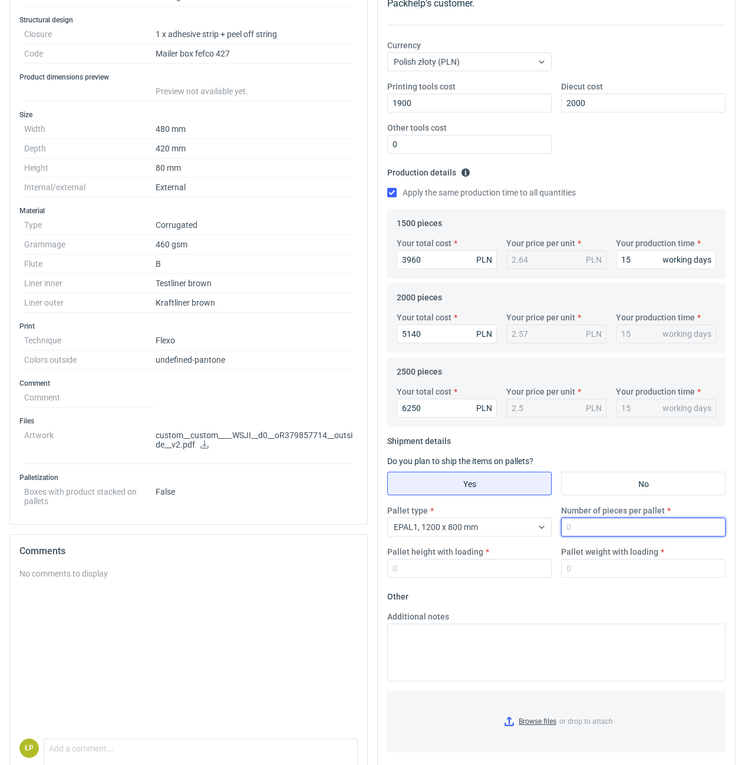
click at [574, 529] on input "Number of pieces per pallet" at bounding box center [643, 527] width 164 height 19
type input "500"
click at [495, 570] on input "Pallet height with loading" at bounding box center [469, 568] width 164 height 19
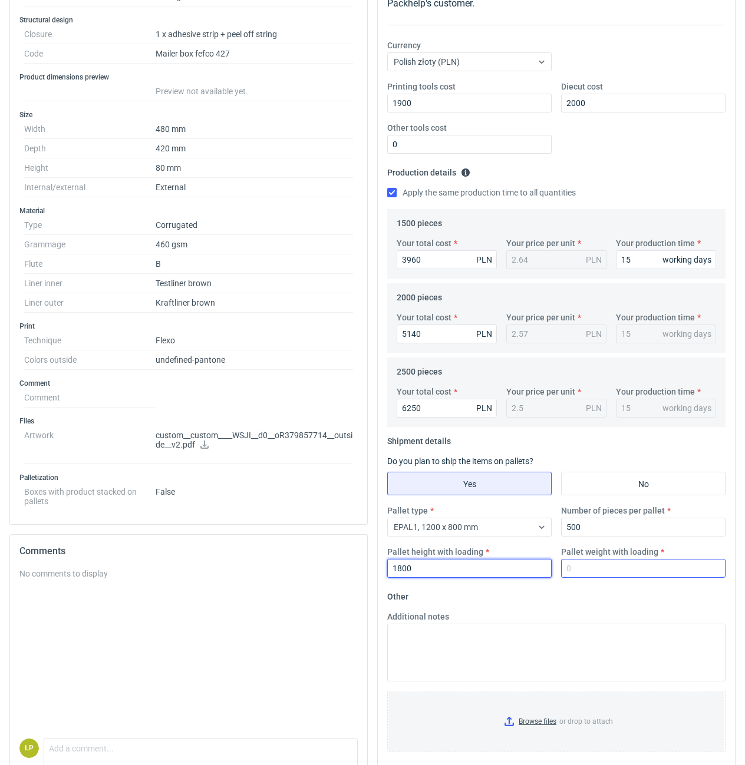
type input "1800"
click at [605, 576] on input "Pallet weight with loading" at bounding box center [643, 568] width 164 height 19
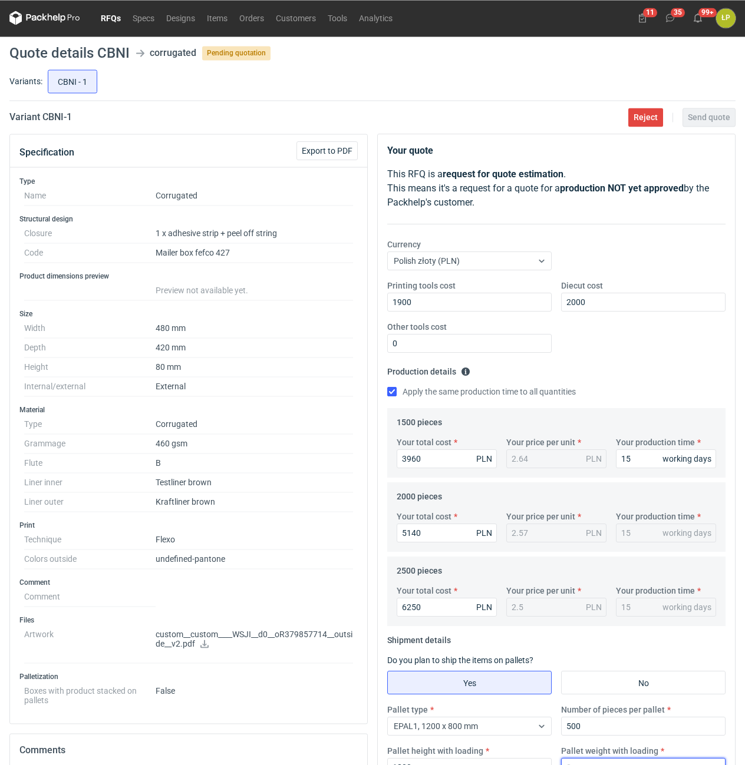
scroll to position [252, 0]
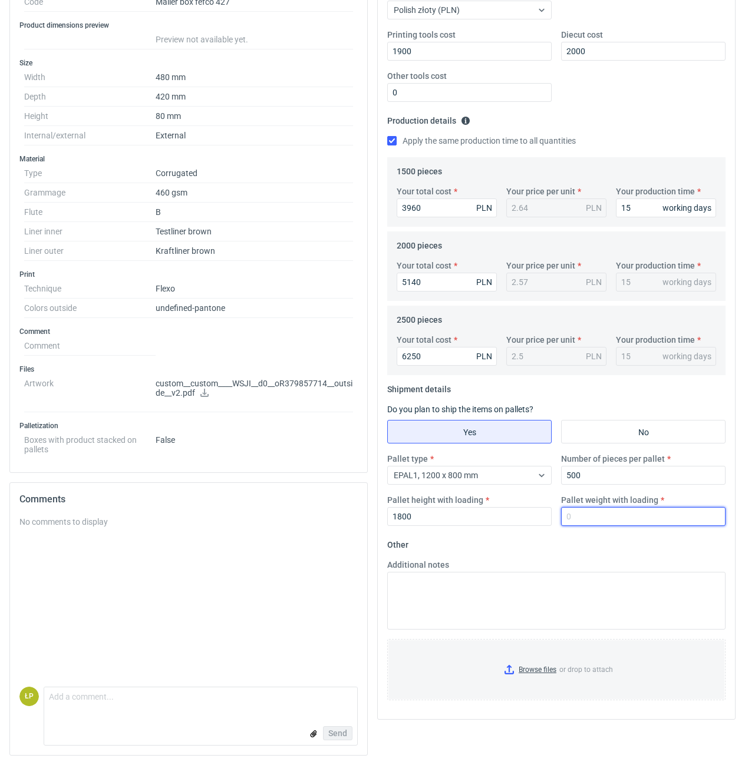
click at [647, 523] on input "Pallet weight with loading" at bounding box center [643, 516] width 164 height 19
type input "230"
click at [646, 537] on form "Other Additional notes Browse files or drop to attach" at bounding box center [556, 623] width 338 height 174
click at [553, 666] on input "Browse files or drop to attach" at bounding box center [556, 669] width 336 height 59
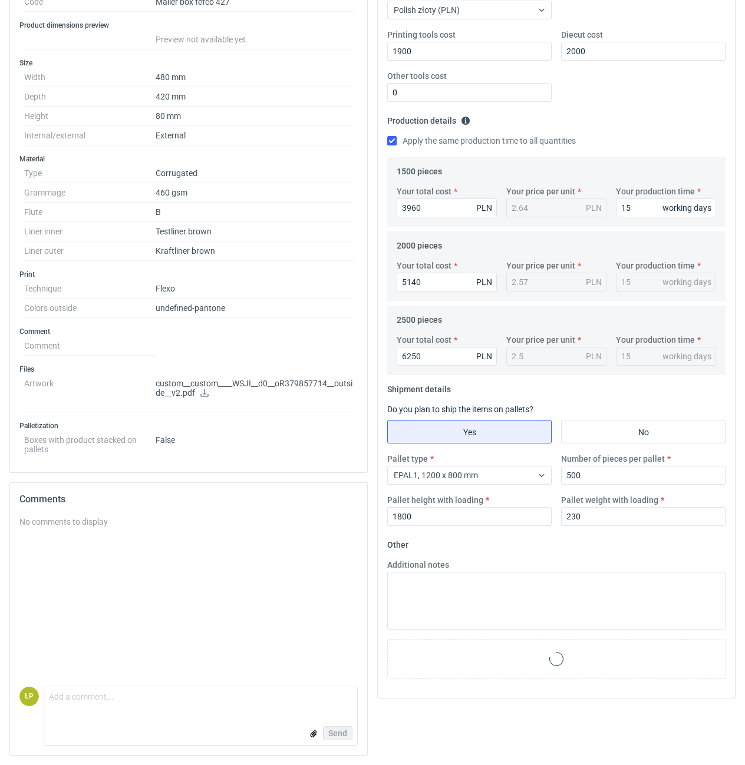
scroll to position [0, 0]
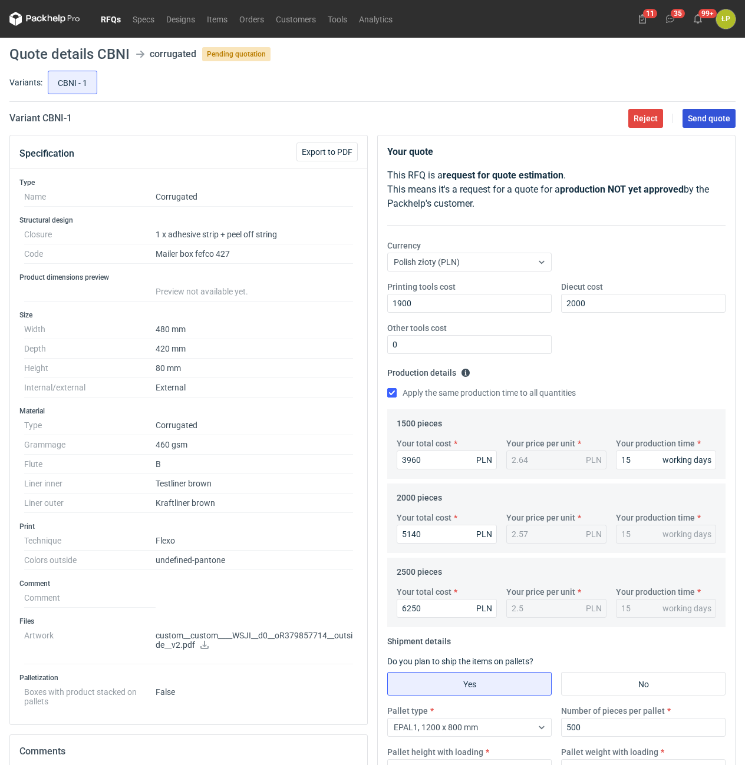
click at [698, 121] on span "Send quote" at bounding box center [709, 118] width 42 height 8
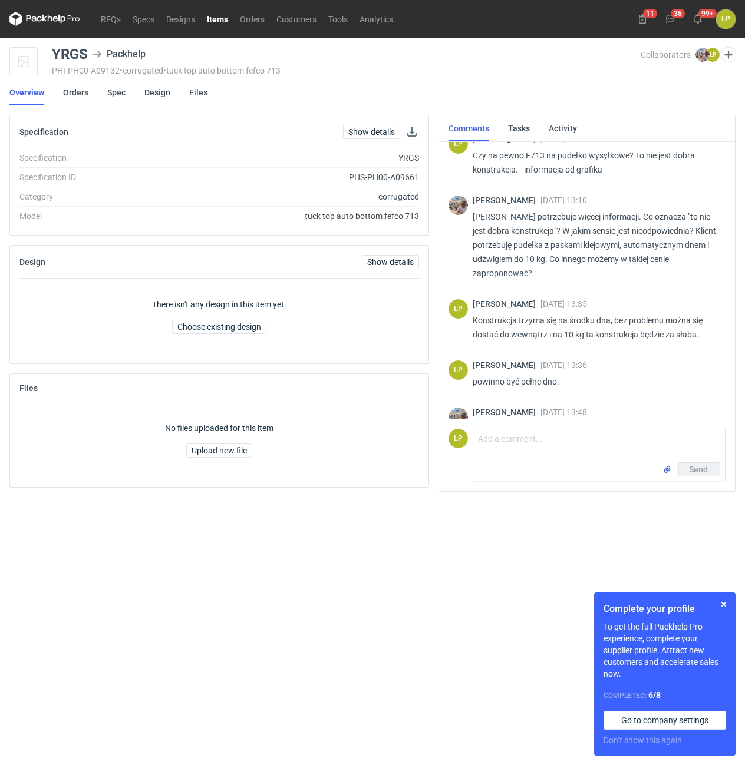
scroll to position [34, 0]
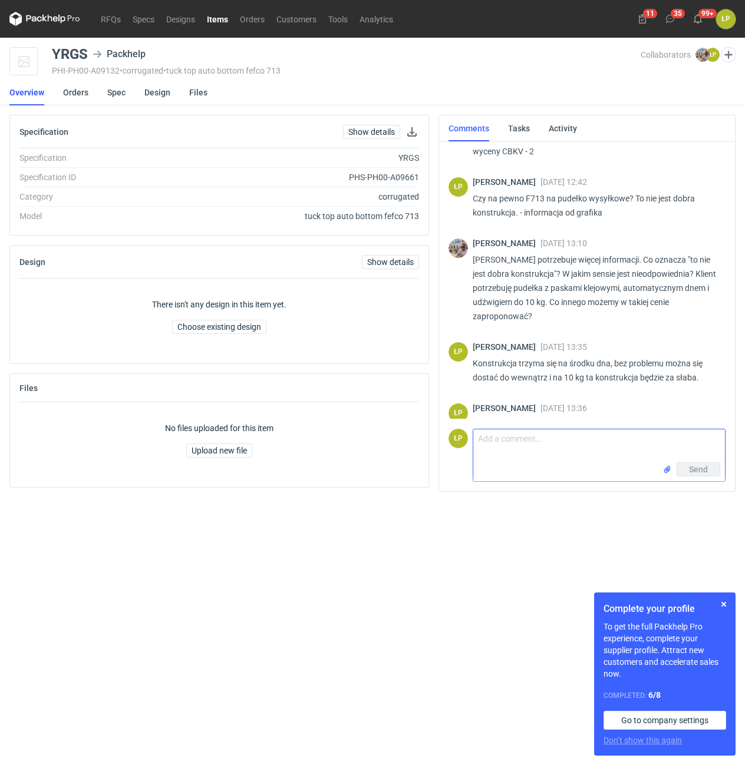
click at [550, 447] on textarea "Comment message" at bounding box center [599, 446] width 252 height 33
type textarea "703?"
click at [684, 471] on button "Send" at bounding box center [698, 470] width 44 height 14
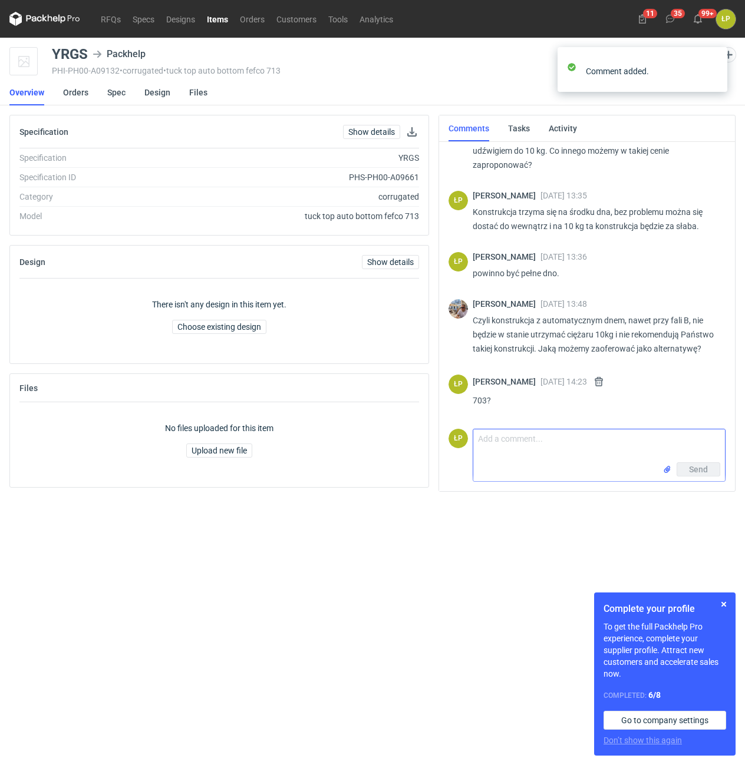
scroll to position [186, 0]
click at [119, 91] on link "Spec" at bounding box center [116, 93] width 18 height 26
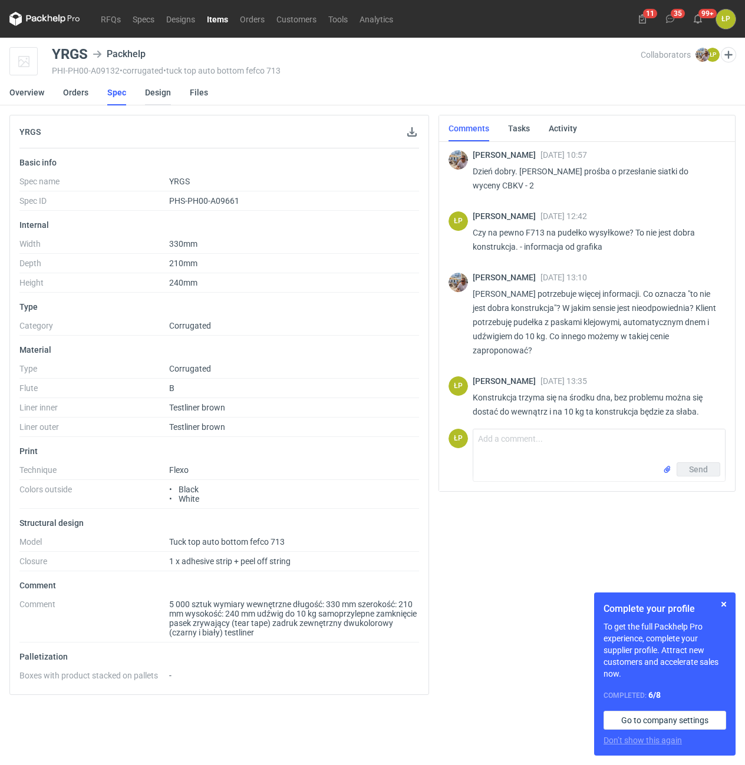
scroll to position [162, 0]
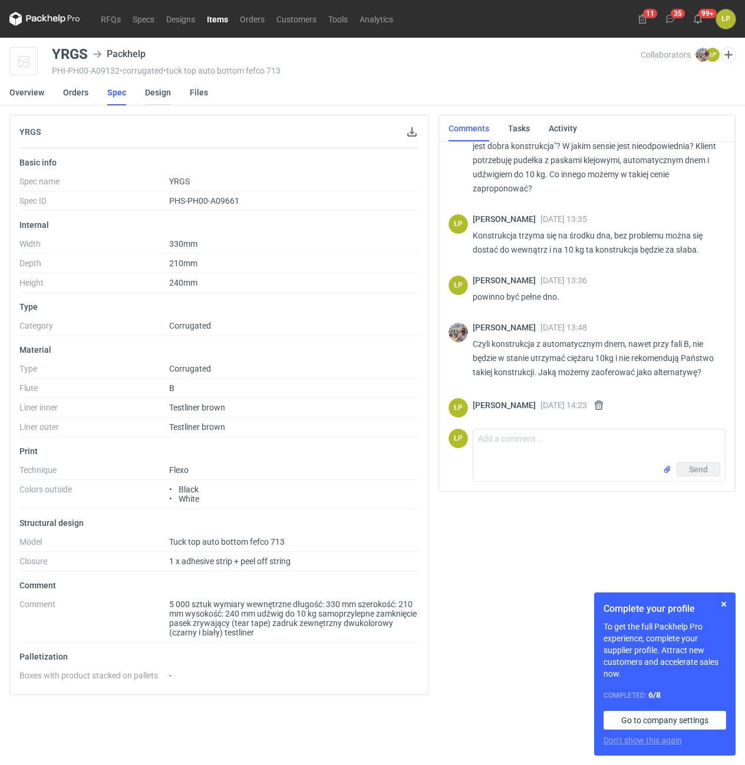
click at [148, 92] on link "Design" at bounding box center [158, 93] width 26 height 26
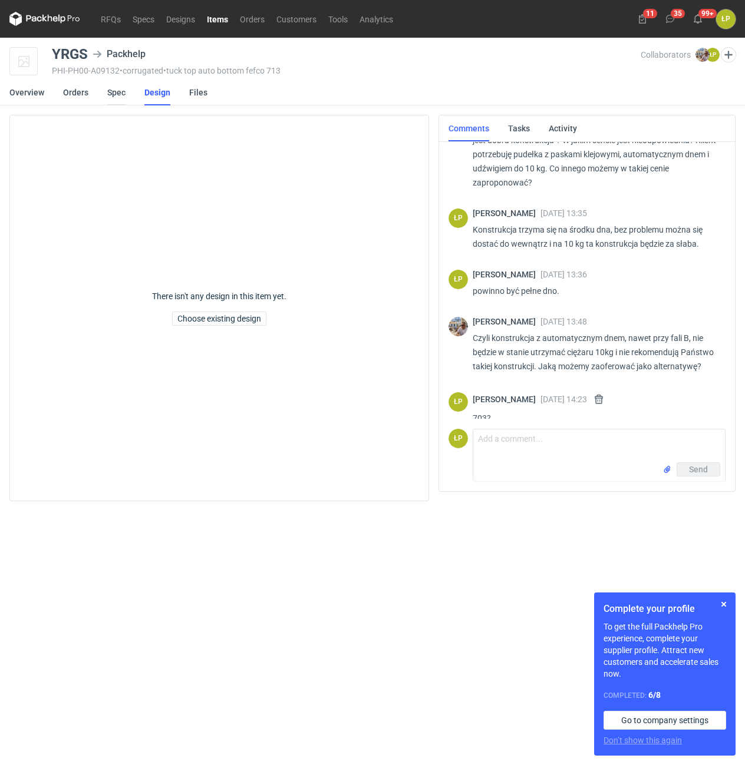
scroll to position [182, 0]
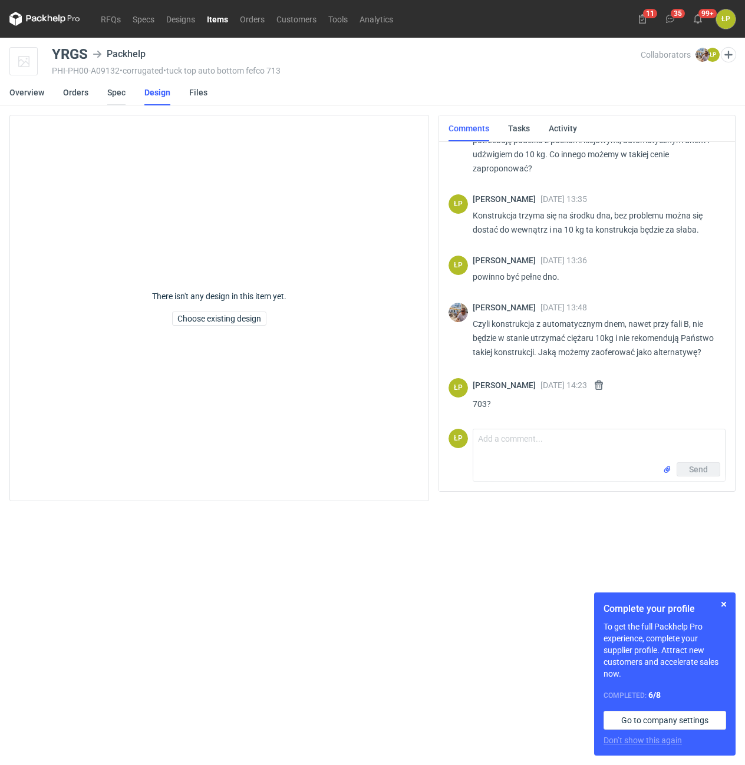
click at [113, 94] on link "Spec" at bounding box center [116, 93] width 18 height 26
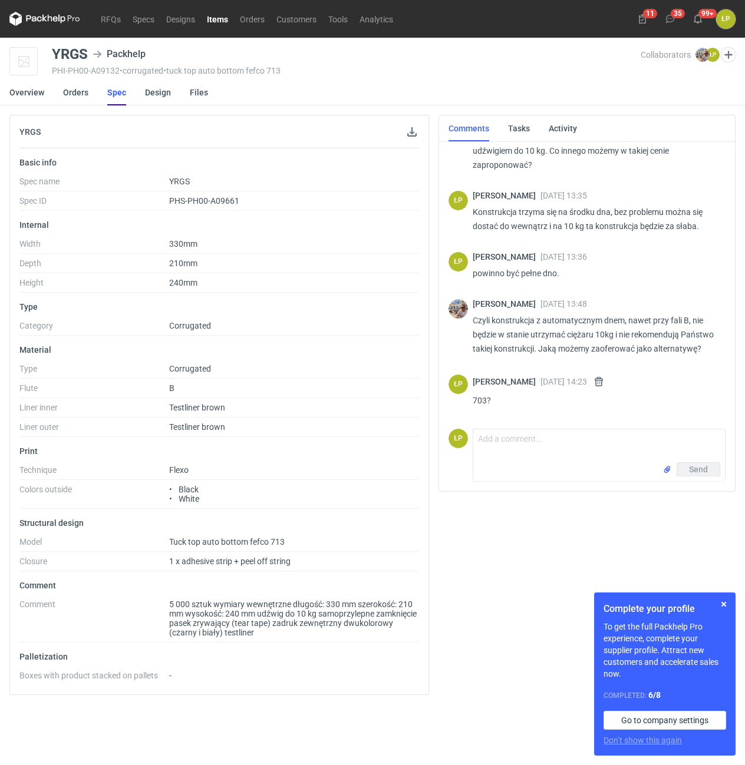
scroll to position [186, 0]
click at [723, 598] on button "button" at bounding box center [723, 604] width 14 height 14
